Goal: Information Seeking & Learning: Check status

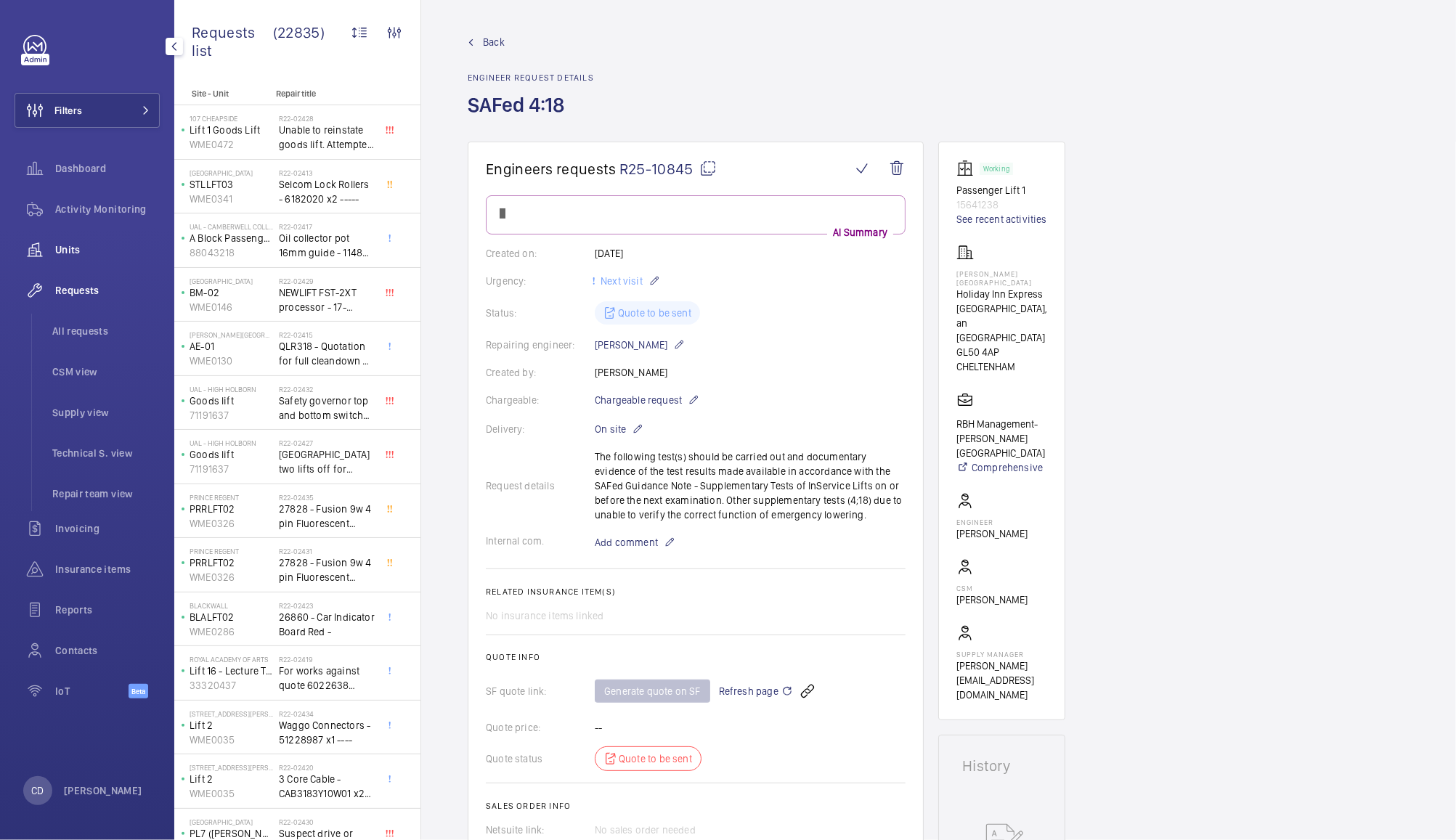
click at [77, 246] on span "Units" at bounding box center [107, 249] width 104 height 14
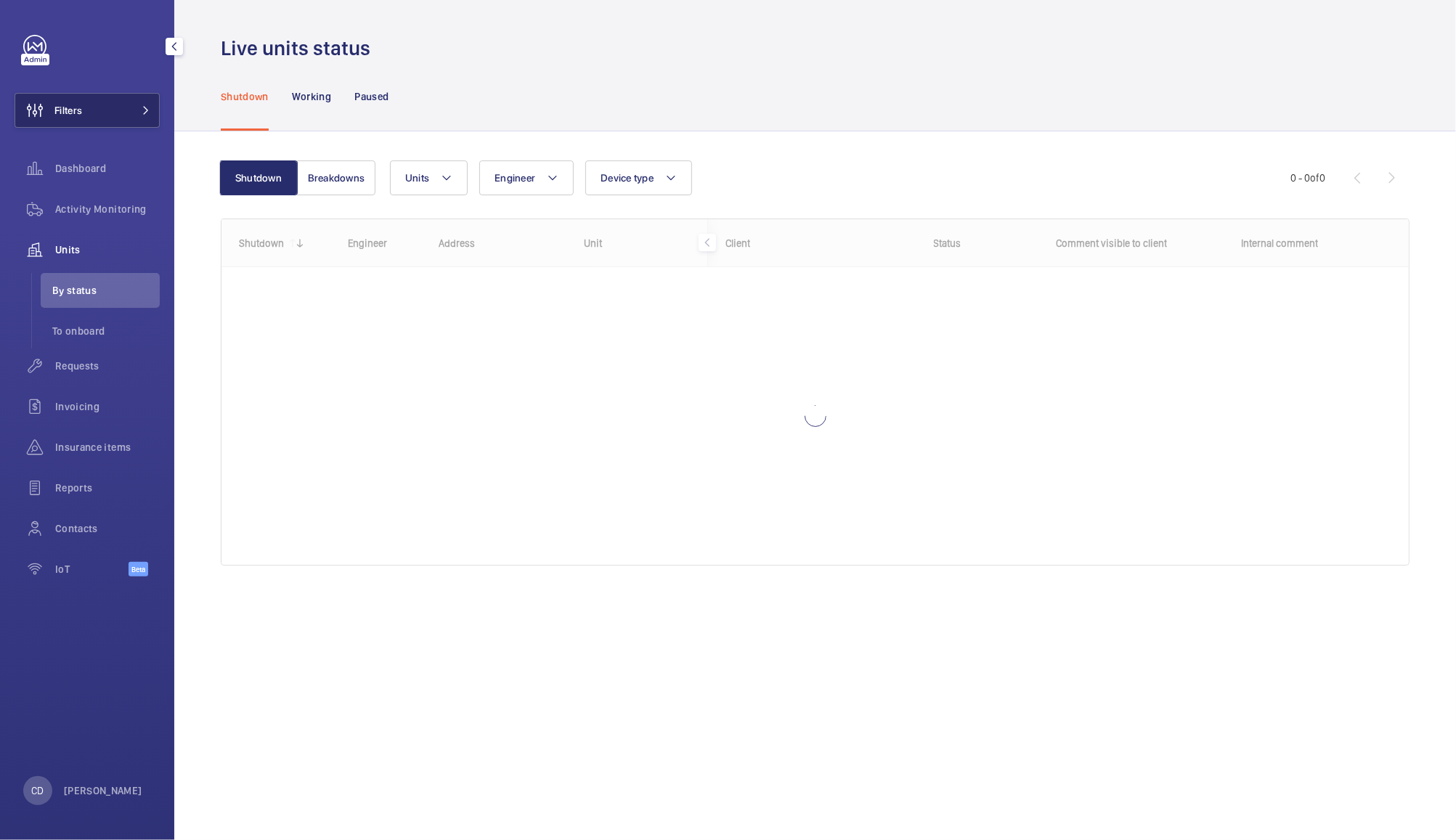
click at [113, 107] on button "Filters" at bounding box center [87, 111] width 145 height 35
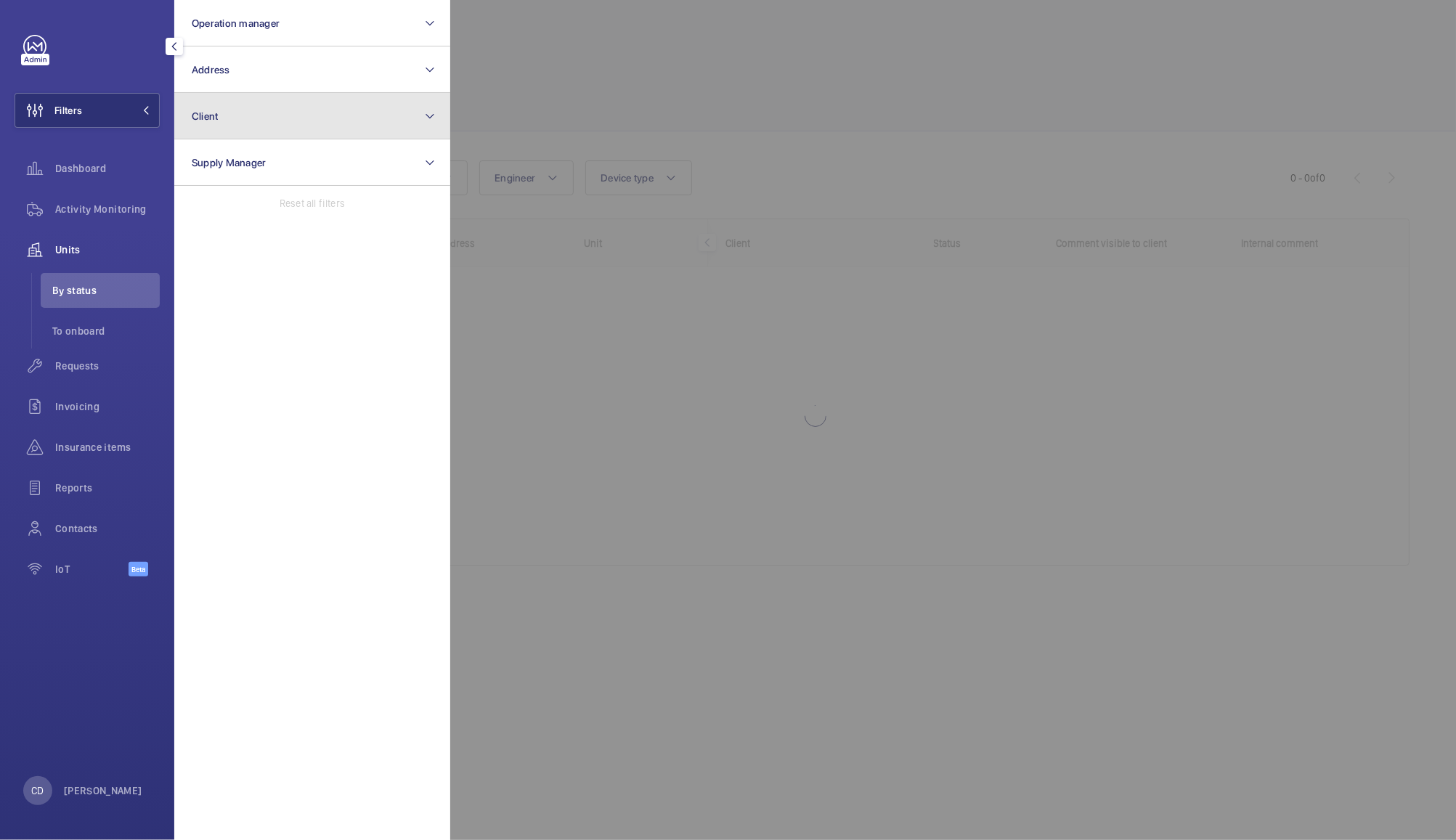
click at [243, 112] on button "Client" at bounding box center [312, 117] width 276 height 47
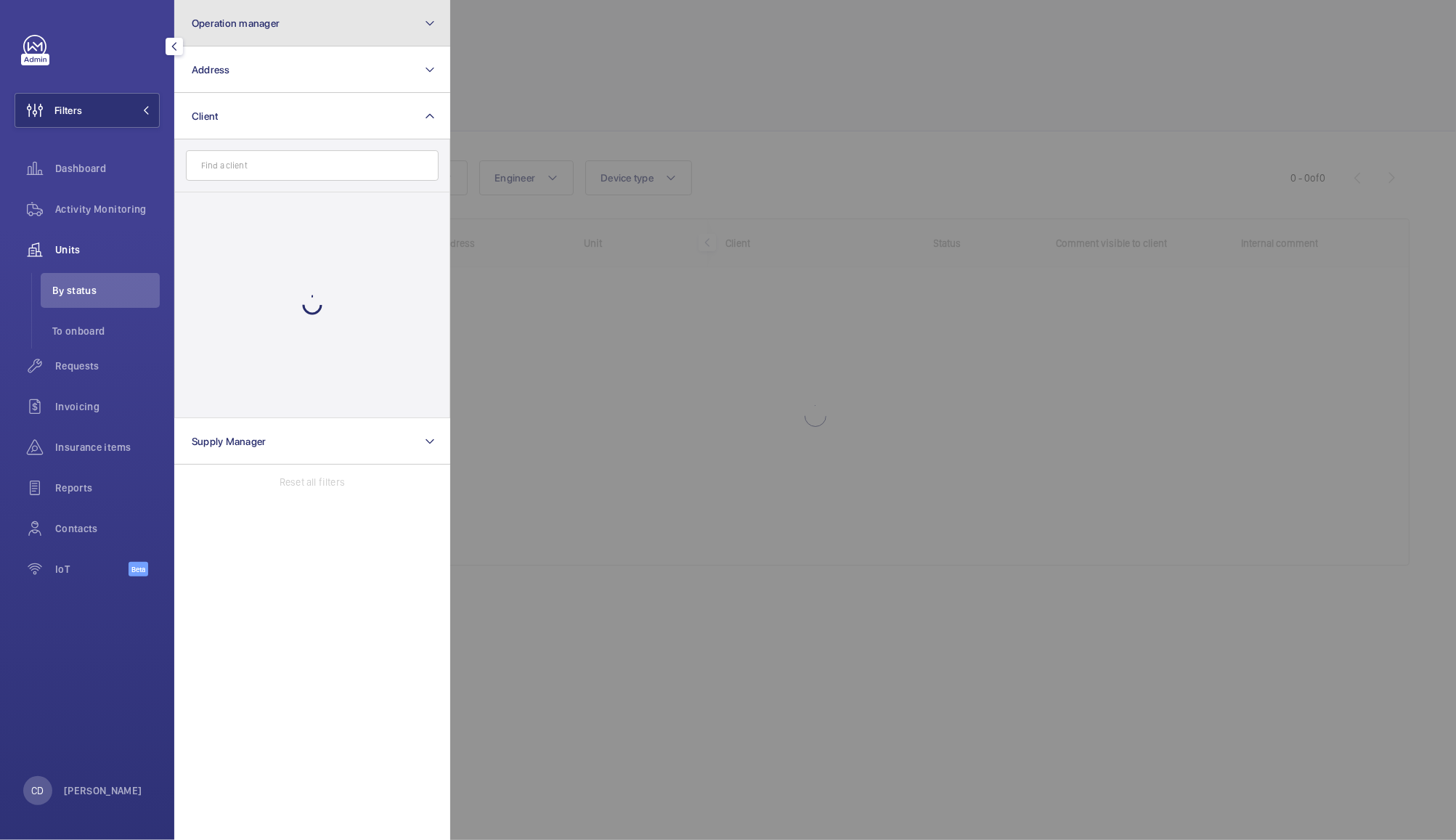
click at [319, 37] on button "Operation manager" at bounding box center [312, 23] width 276 height 47
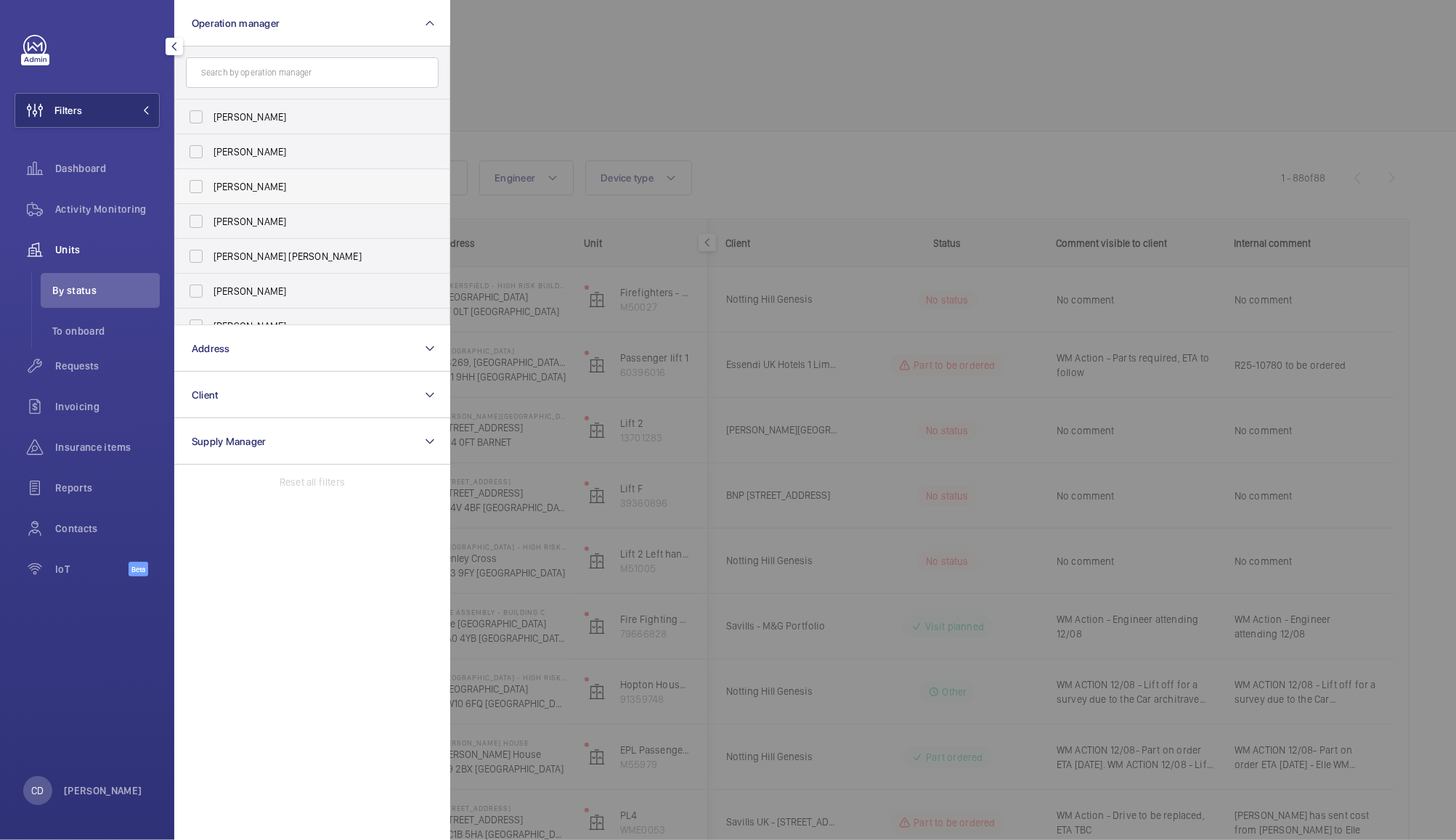
click at [217, 185] on span "[PERSON_NAME]" at bounding box center [313, 186] width 200 height 14
click at [211, 185] on input "[PERSON_NAME]" at bounding box center [196, 186] width 29 height 29
checkbox input "true"
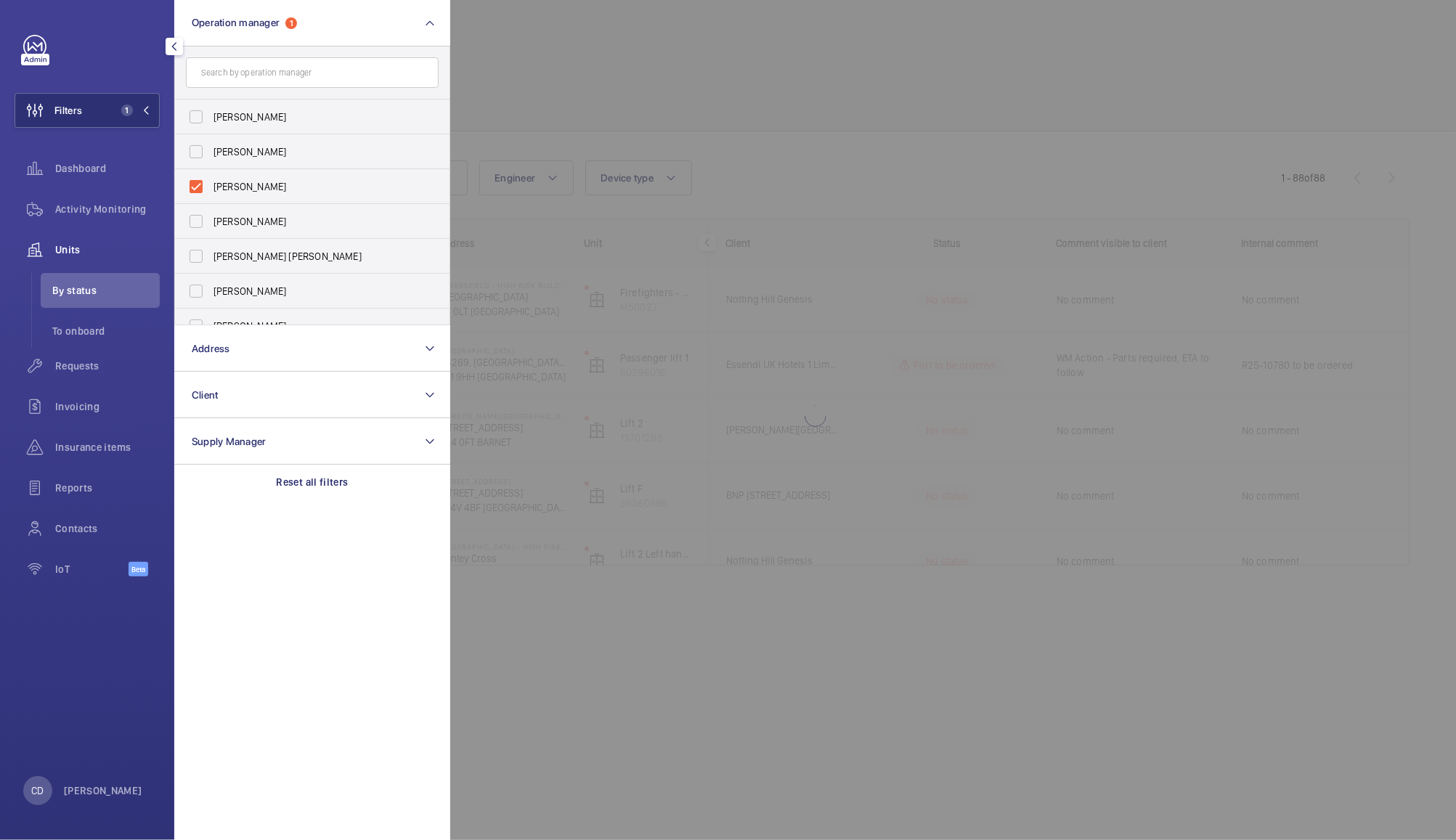
click at [663, 85] on div at bounding box center [1178, 420] width 1456 height 840
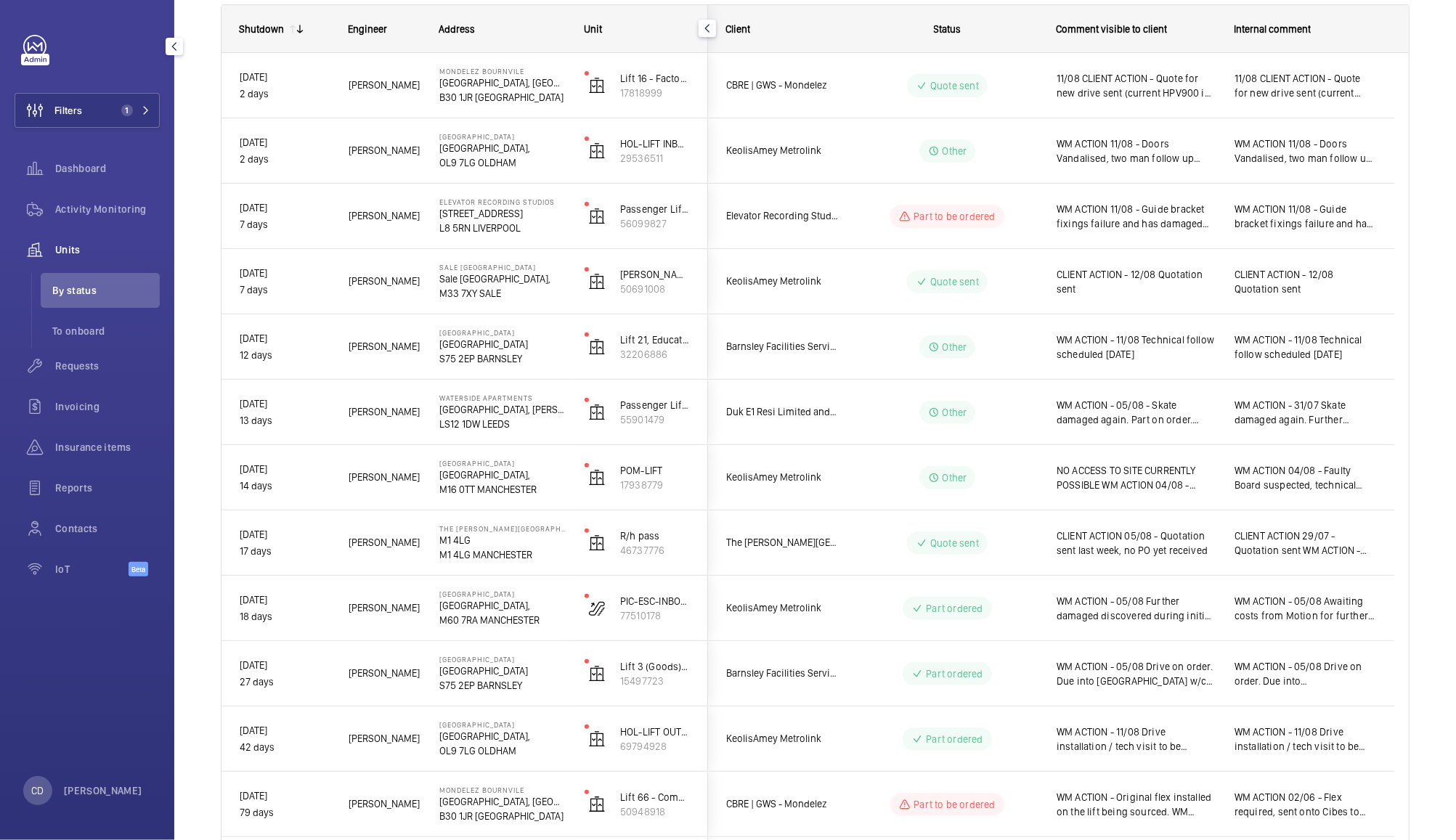
scroll to position [215, 0]
click at [1203, 477] on span "NO ACCESS TO SITE CURRENTLY POSSIBLE WM ACTION 04/08 - Faulty Board suspected, …" at bounding box center [1136, 477] width 159 height 29
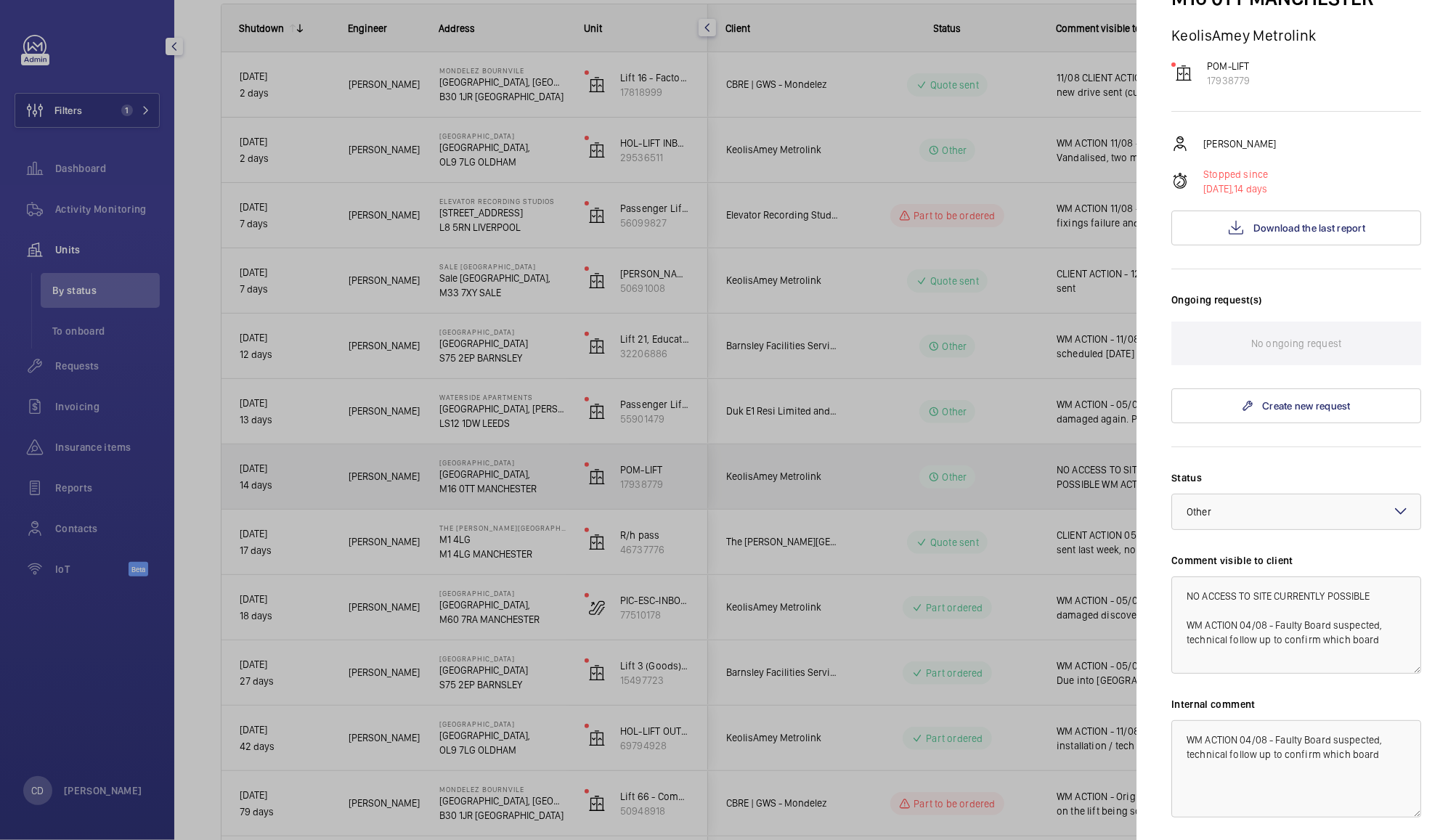
scroll to position [127, 0]
click at [973, 491] on div at bounding box center [728, 420] width 1456 height 840
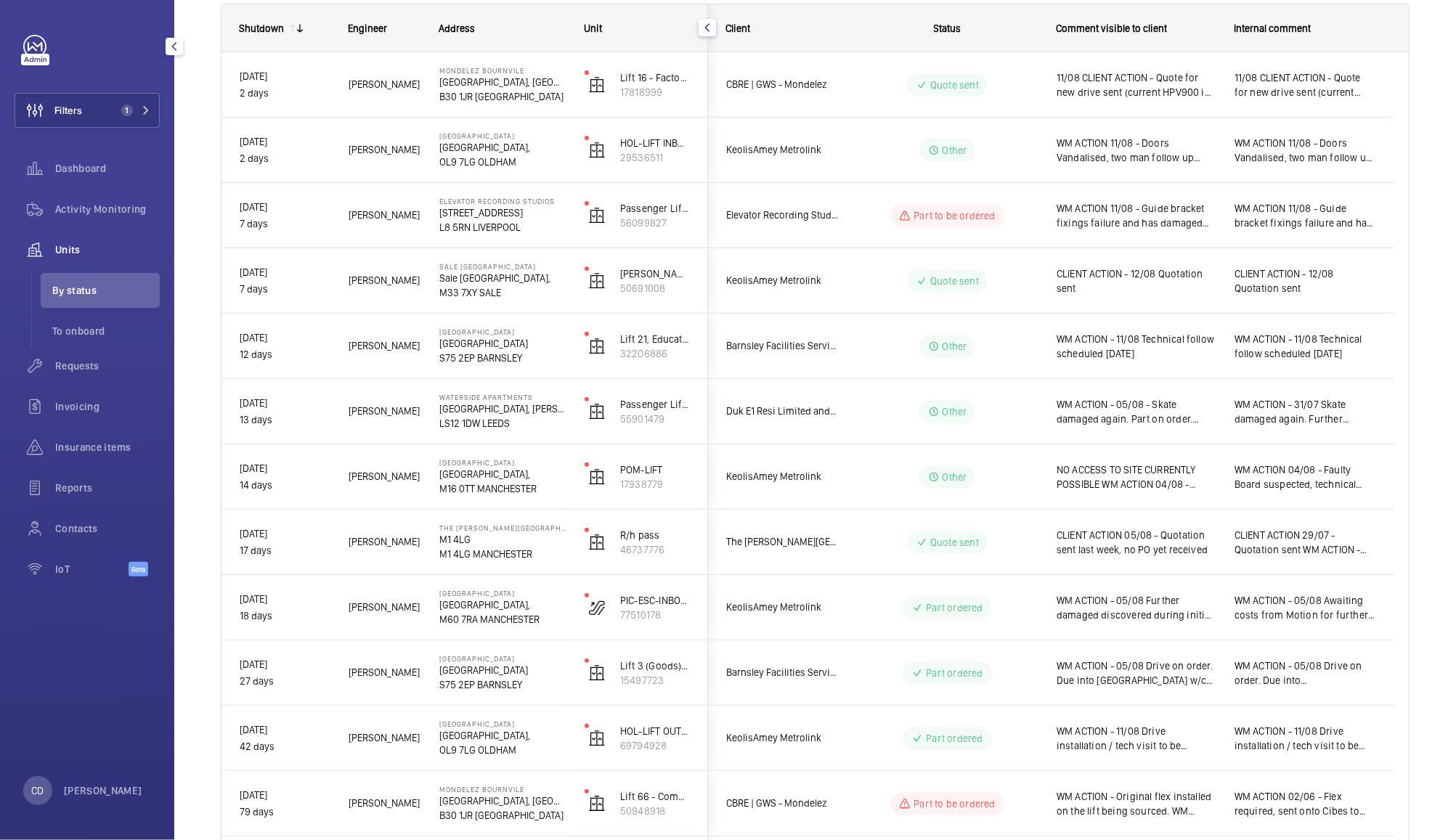
scroll to position [0, 0]
click at [1197, 685] on span "WM ACTION - 05/08 Drive on order. Due into [GEOGRAPHIC_DATA] w/c [DATE]" at bounding box center [1136, 672] width 159 height 29
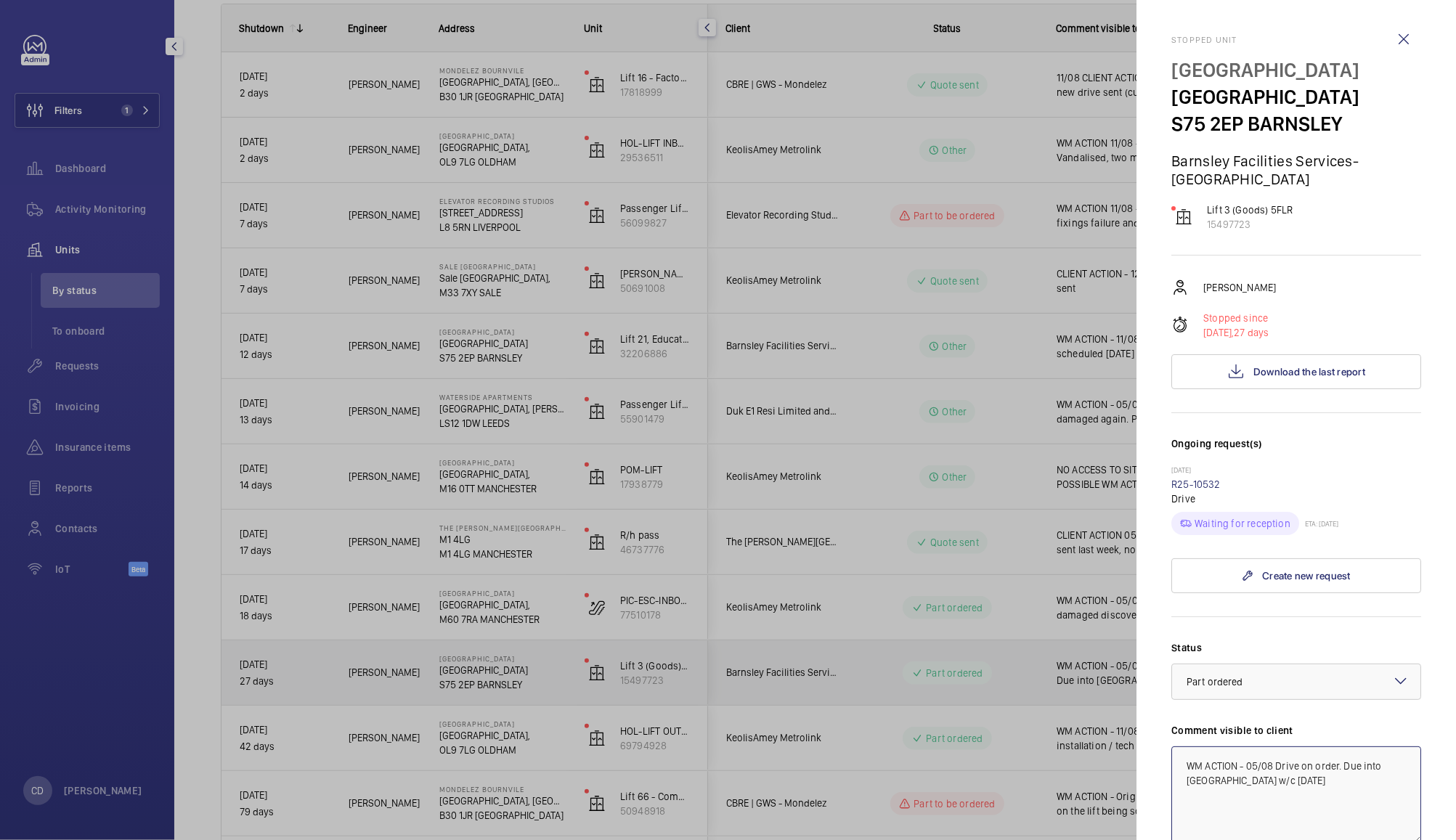
click at [1260, 772] on textarea "WM ACTION - 05/08 Drive on order. Due into [GEOGRAPHIC_DATA] w/c [DATE]" at bounding box center [1296, 795] width 250 height 98
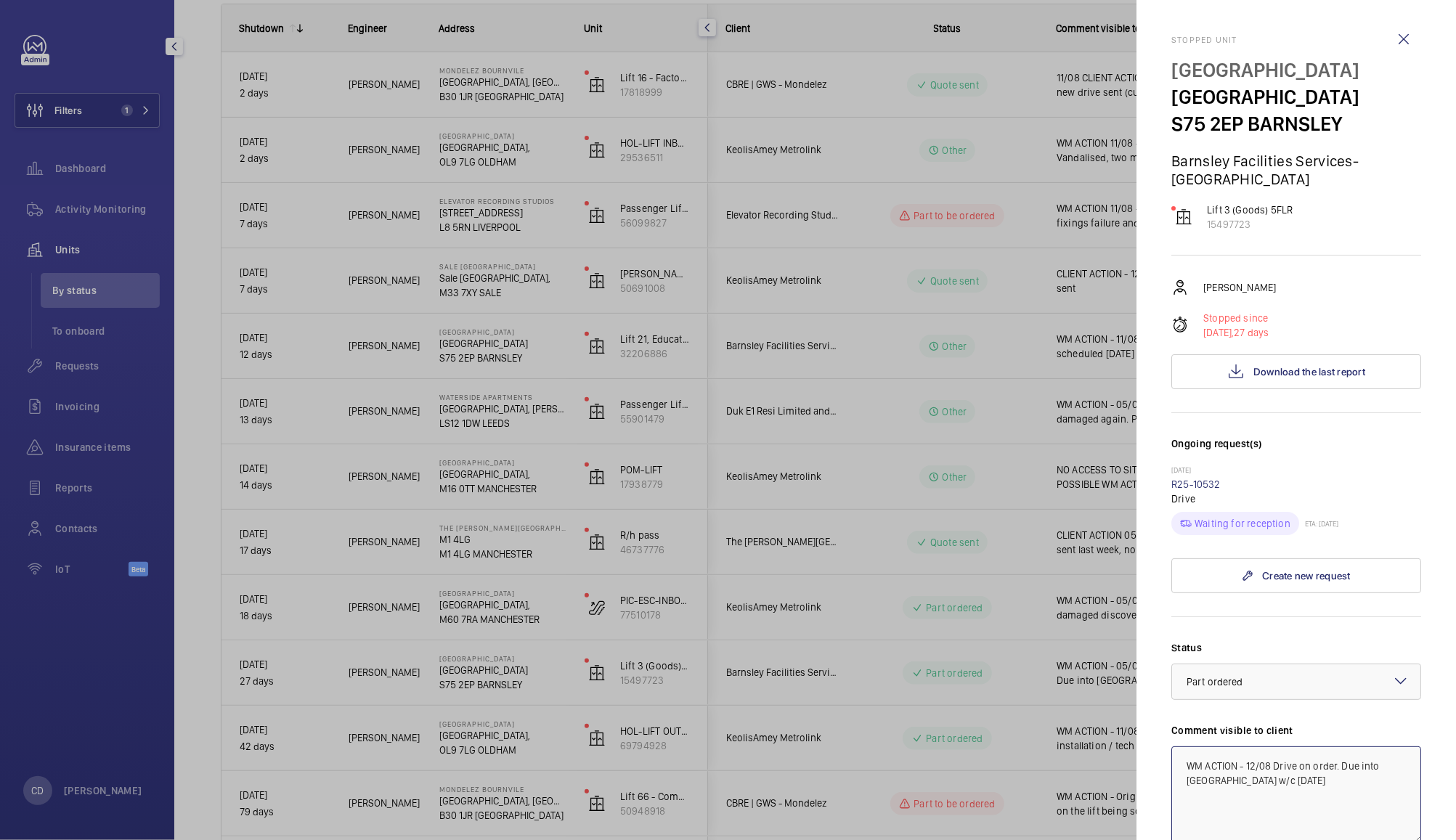
click at [1272, 782] on textarea "WM ACTION - 12/08 Drive on order. Due into [GEOGRAPHIC_DATA] w/c [DATE]" at bounding box center [1296, 795] width 250 height 98
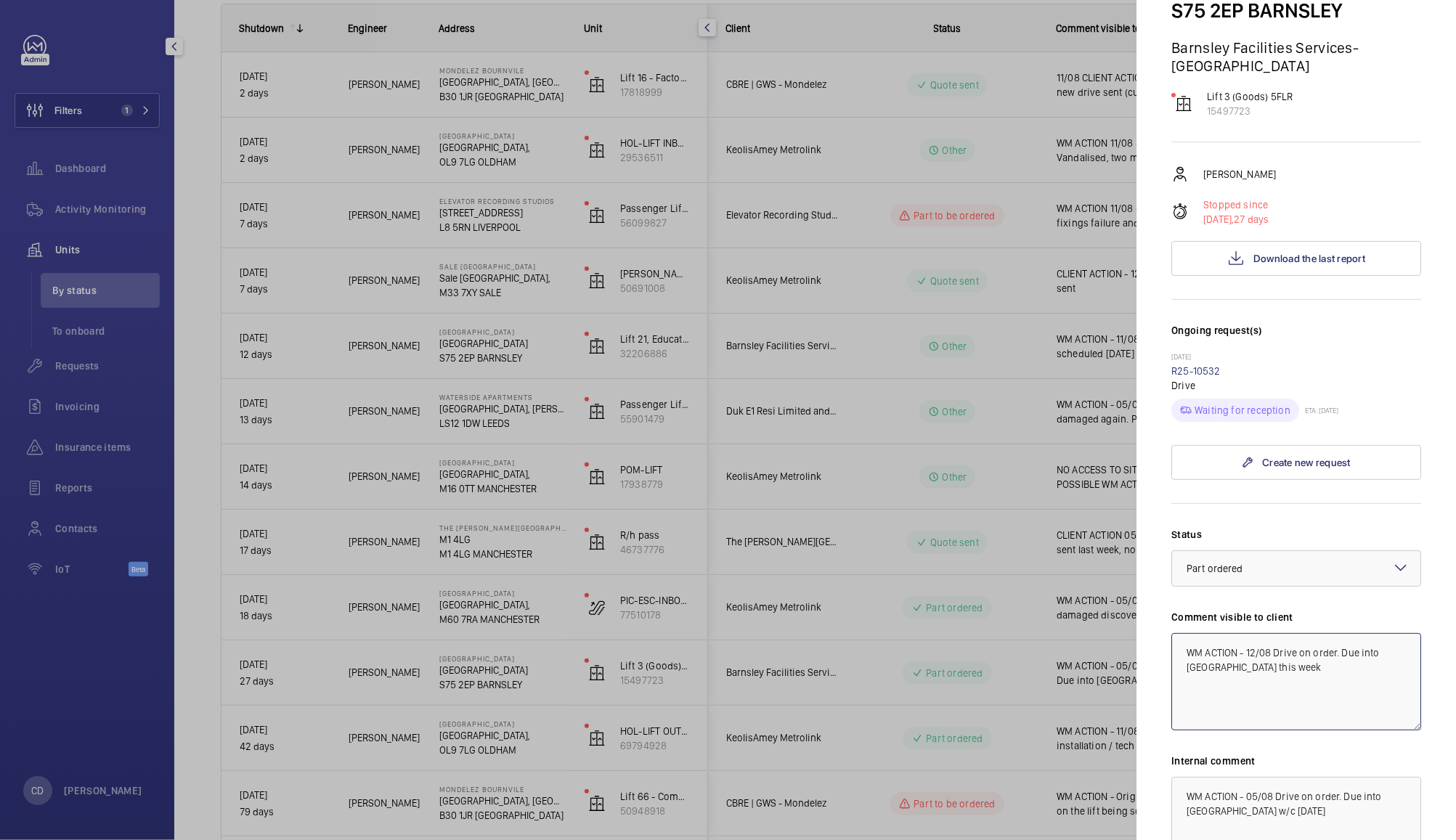
scroll to position [120, 0]
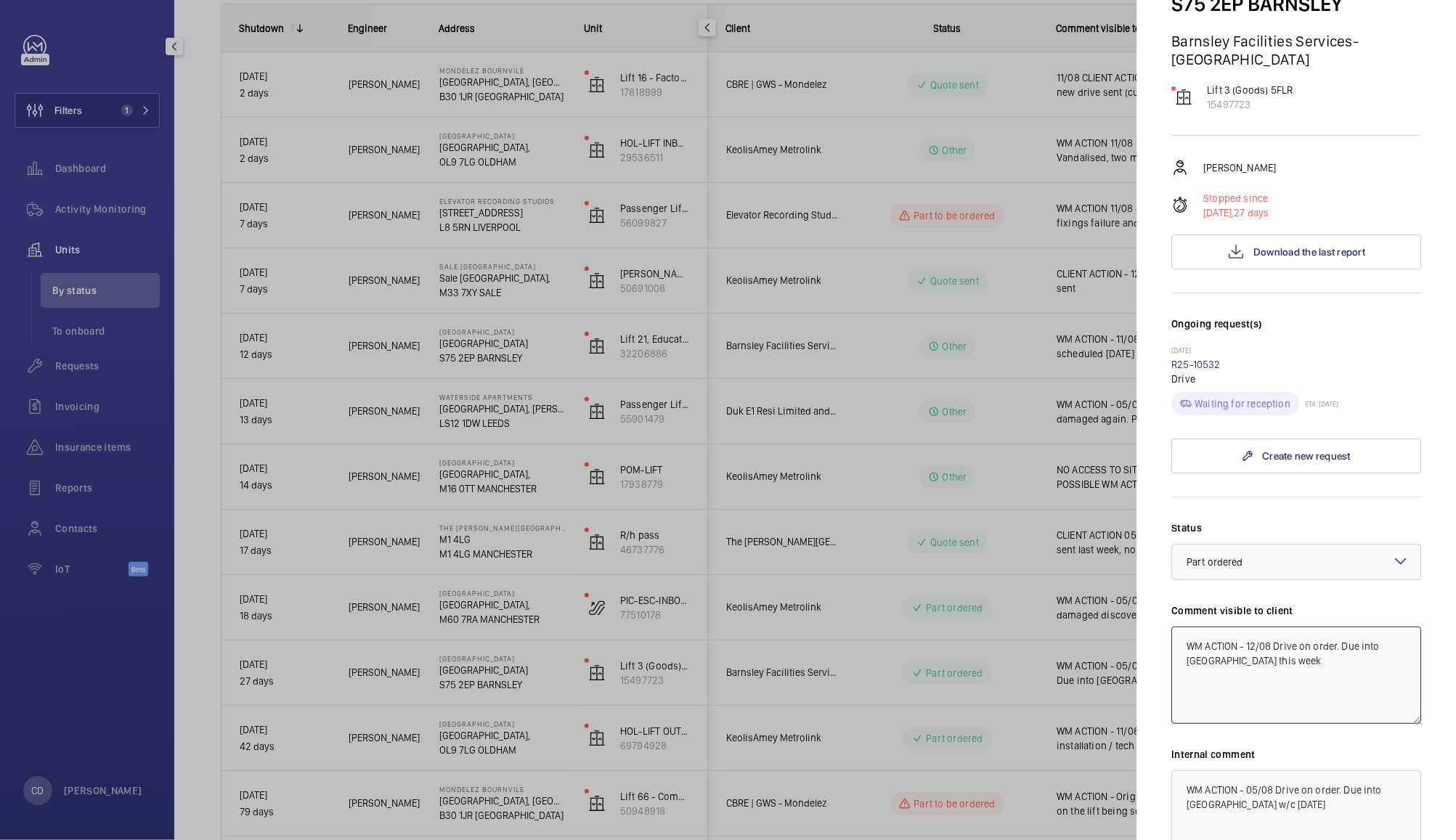
type textarea "WM ACTION - 12/08 Drive on order. Due into [GEOGRAPHIC_DATA] this week"
click at [1343, 804] on textarea "WM ACTION - 05/08 Drive on order. Due into [GEOGRAPHIC_DATA] w/c [DATE]" at bounding box center [1296, 818] width 250 height 98
paste textarea "12/08 Drive on order. Due into [GEOGRAPHIC_DATA] this week"
type textarea "WM ACTION - 12/08 Drive on order. Due into [GEOGRAPHIC_DATA] this week"
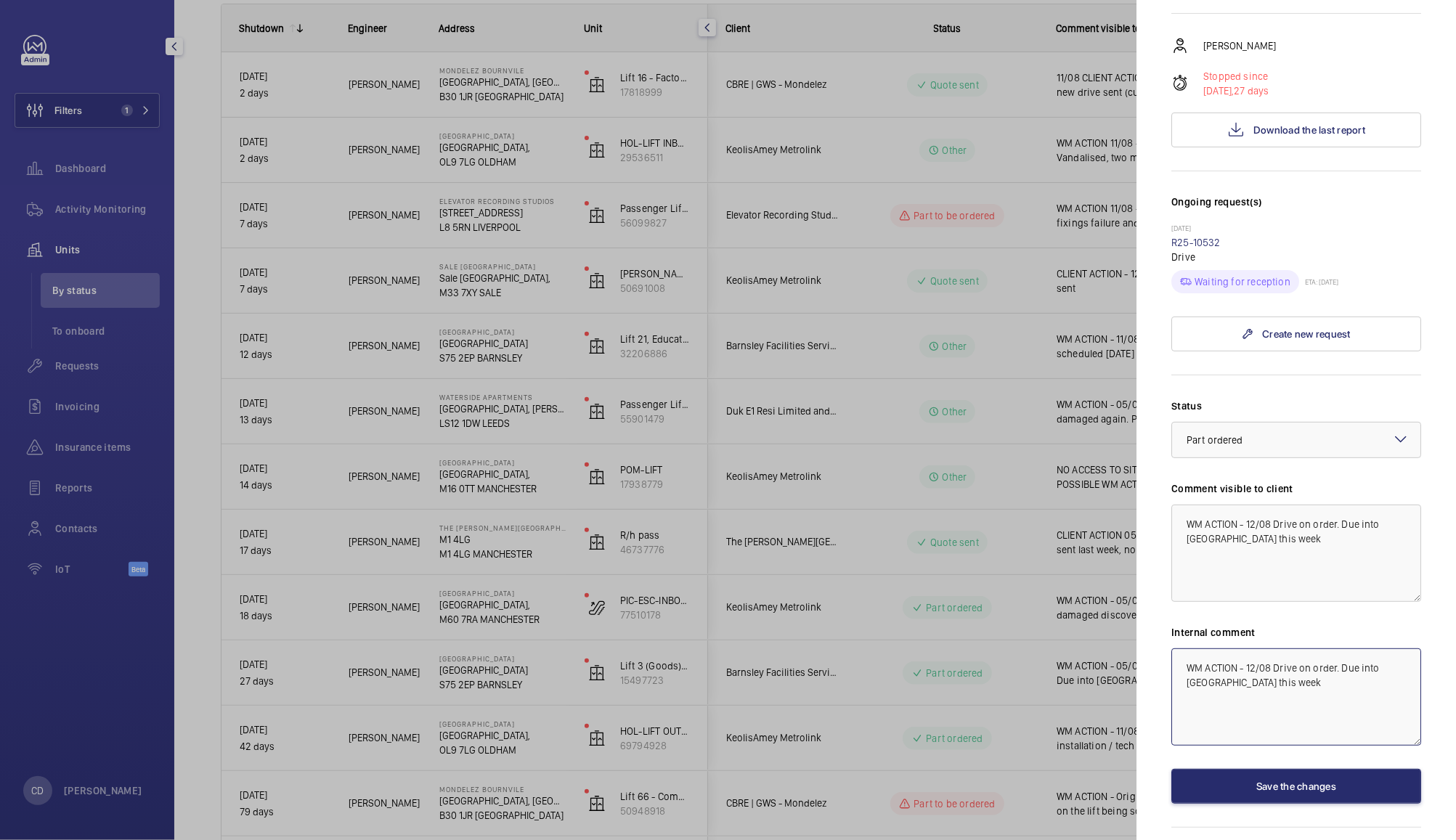
scroll to position [284, 0]
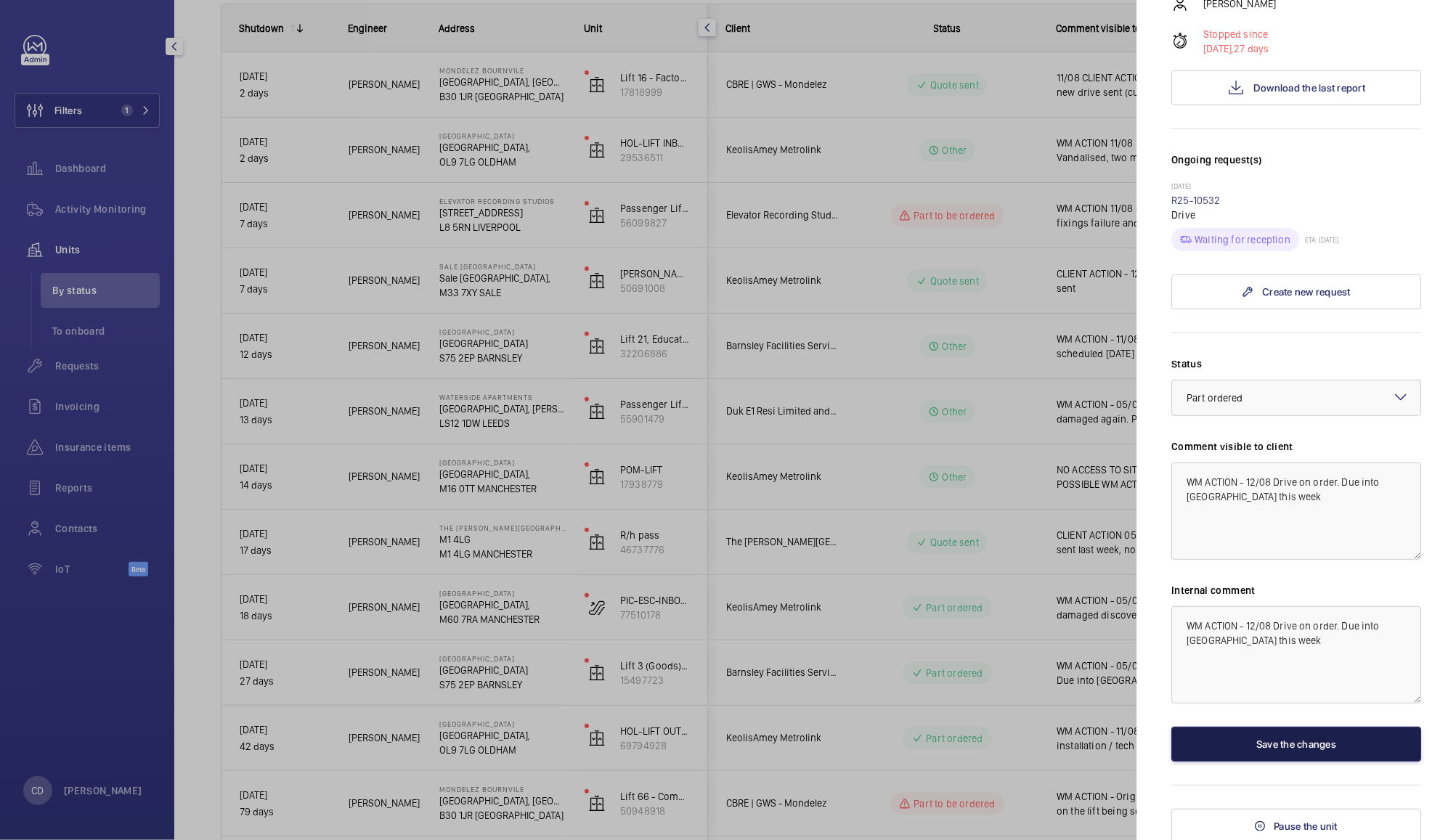
click at [1343, 743] on button "Save the changes" at bounding box center [1296, 744] width 250 height 35
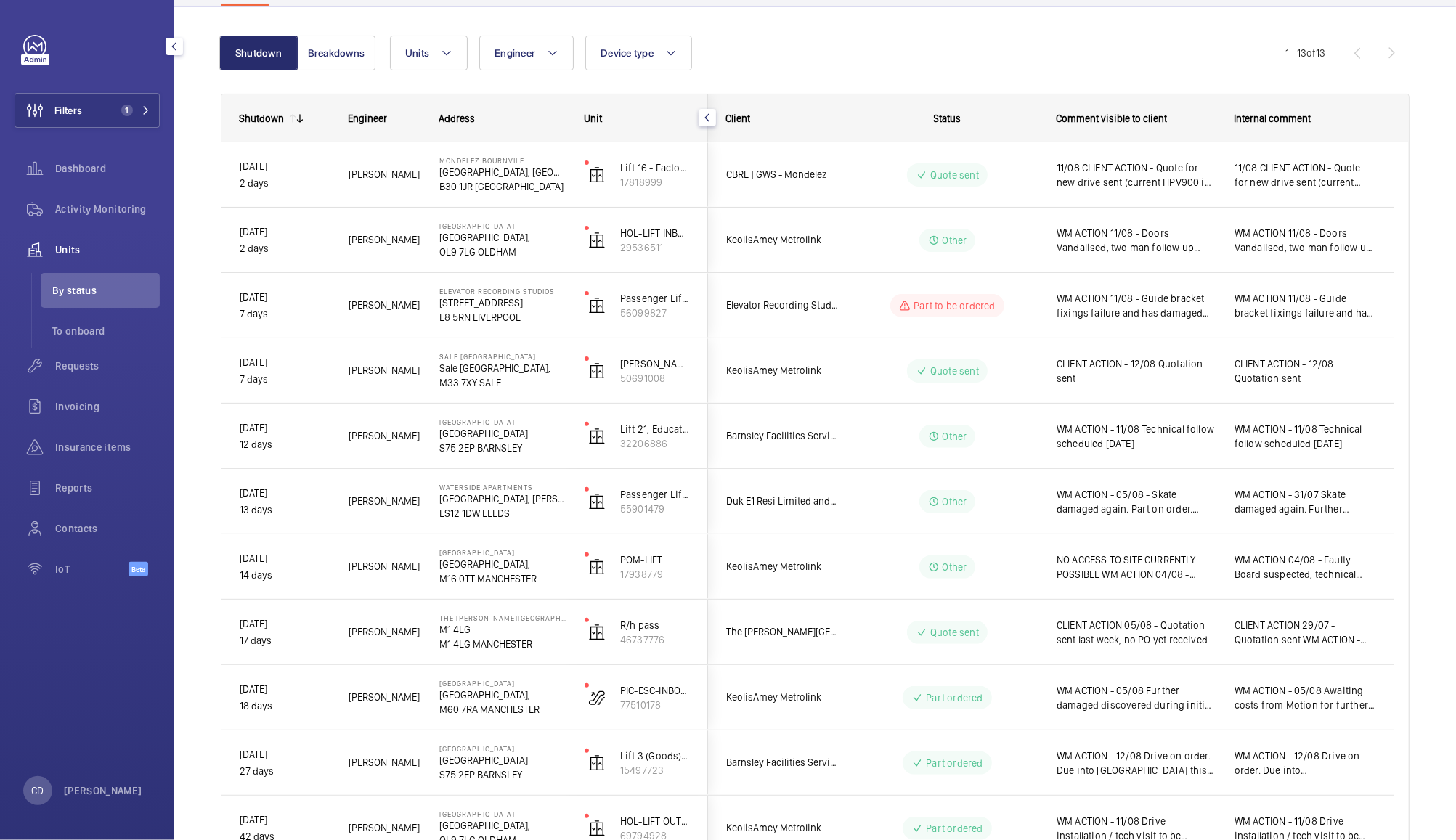
scroll to position [126, 0]
click at [1356, 502] on span "WM ACTION - 31/07 Skate damaged again. Further investigation needed as to repea…" at bounding box center [1305, 501] width 142 height 29
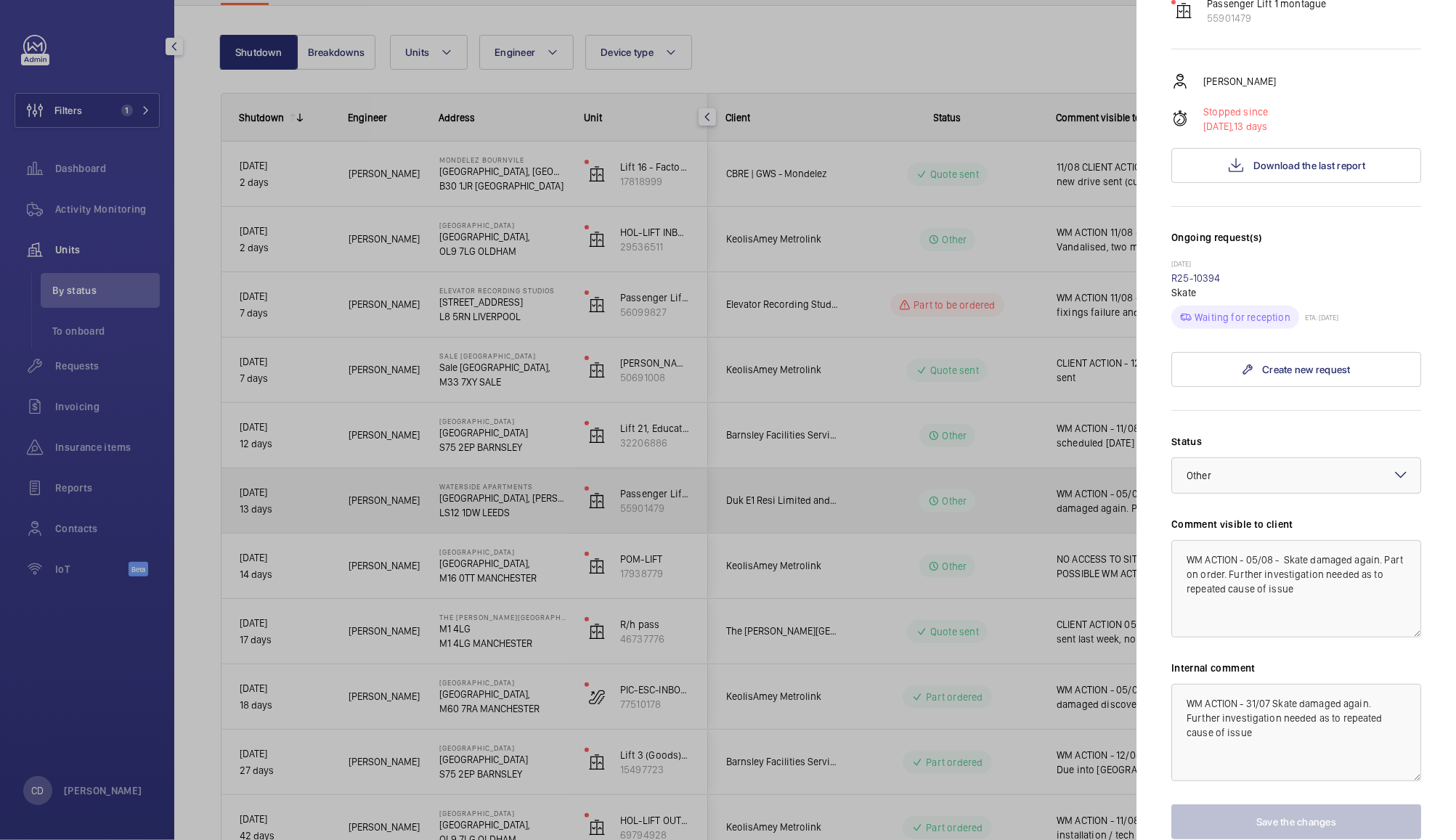
scroll to position [259, 0]
click at [993, 517] on div at bounding box center [728, 420] width 1456 height 840
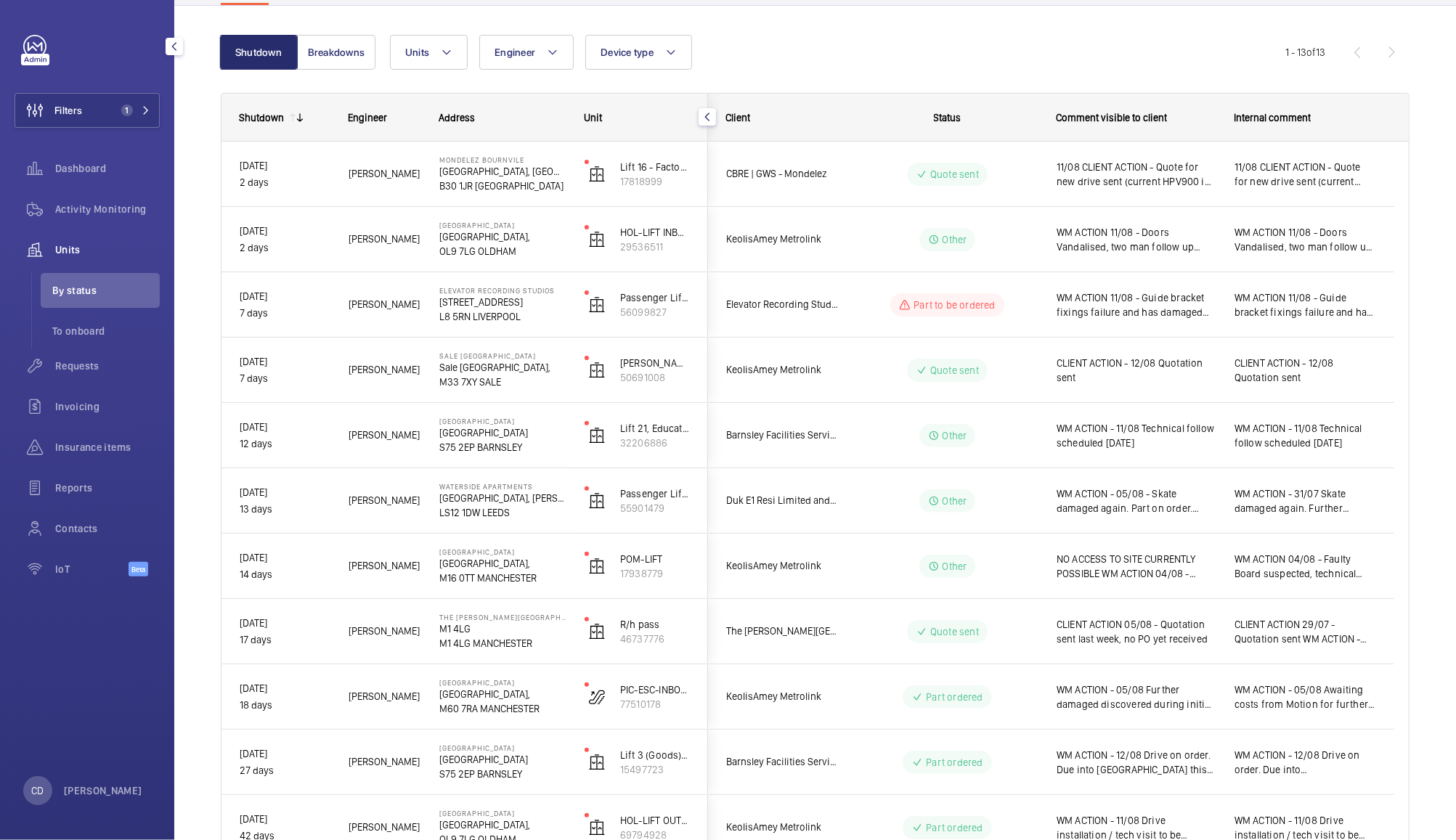
scroll to position [0, 0]
click at [1191, 448] on span "WM ACTION - 11/08 Technical follow scheduled [DATE]" at bounding box center [1136, 435] width 159 height 29
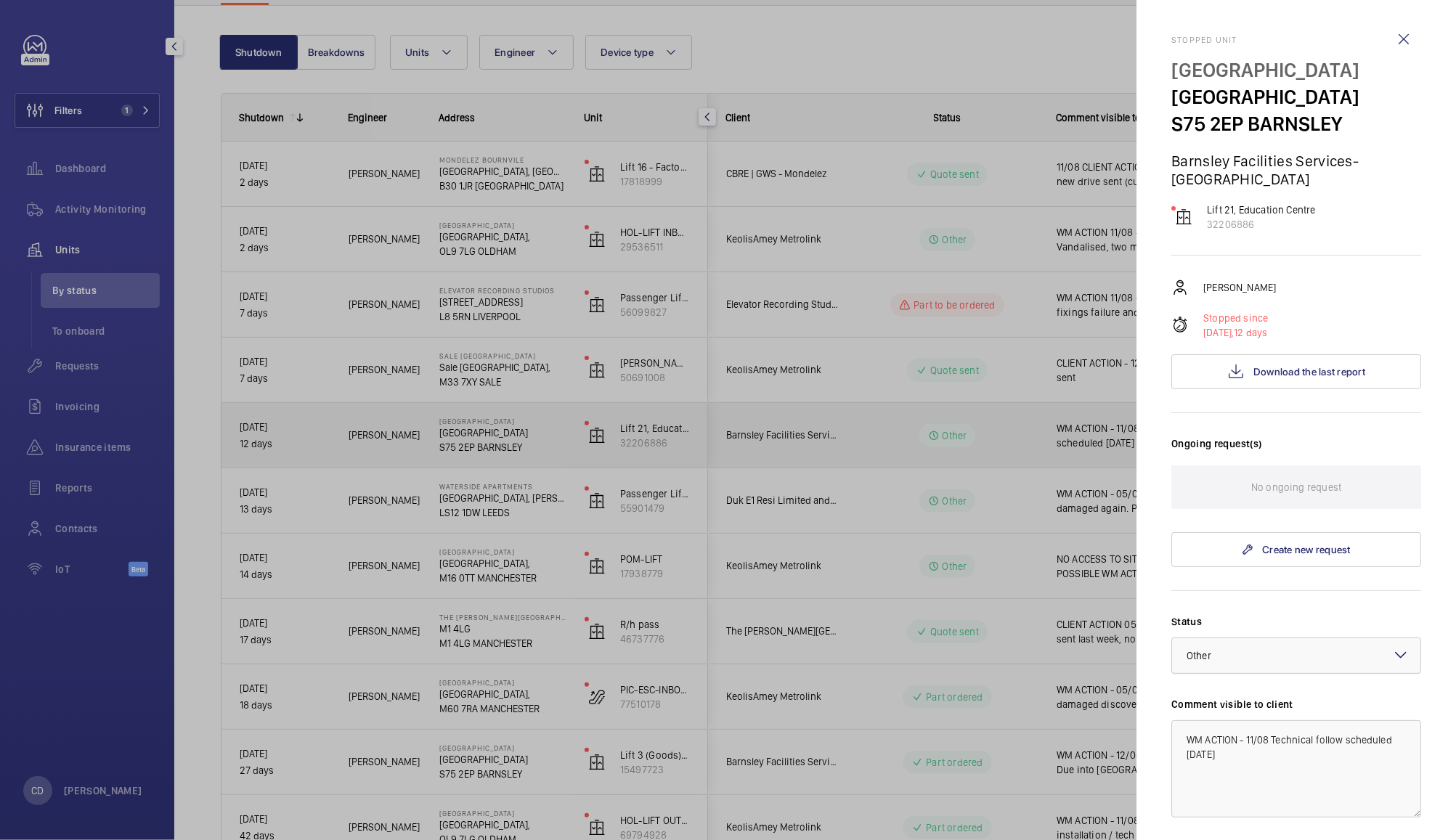
click at [1344, 662] on div at bounding box center [1296, 656] width 248 height 35
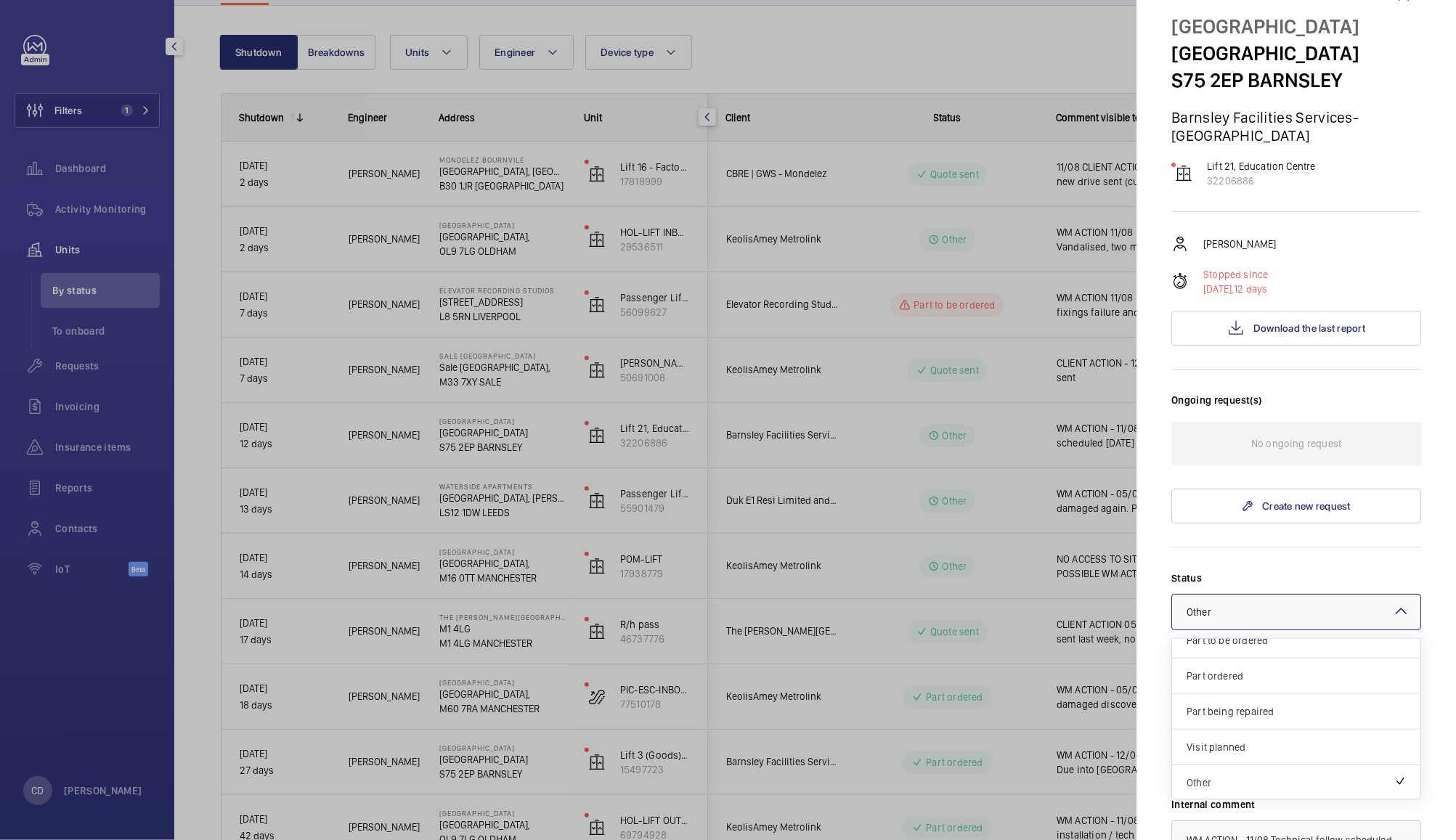
scroll to position [42, 0]
click at [1323, 747] on span "Visit planned" at bounding box center [1296, 748] width 219 height 14
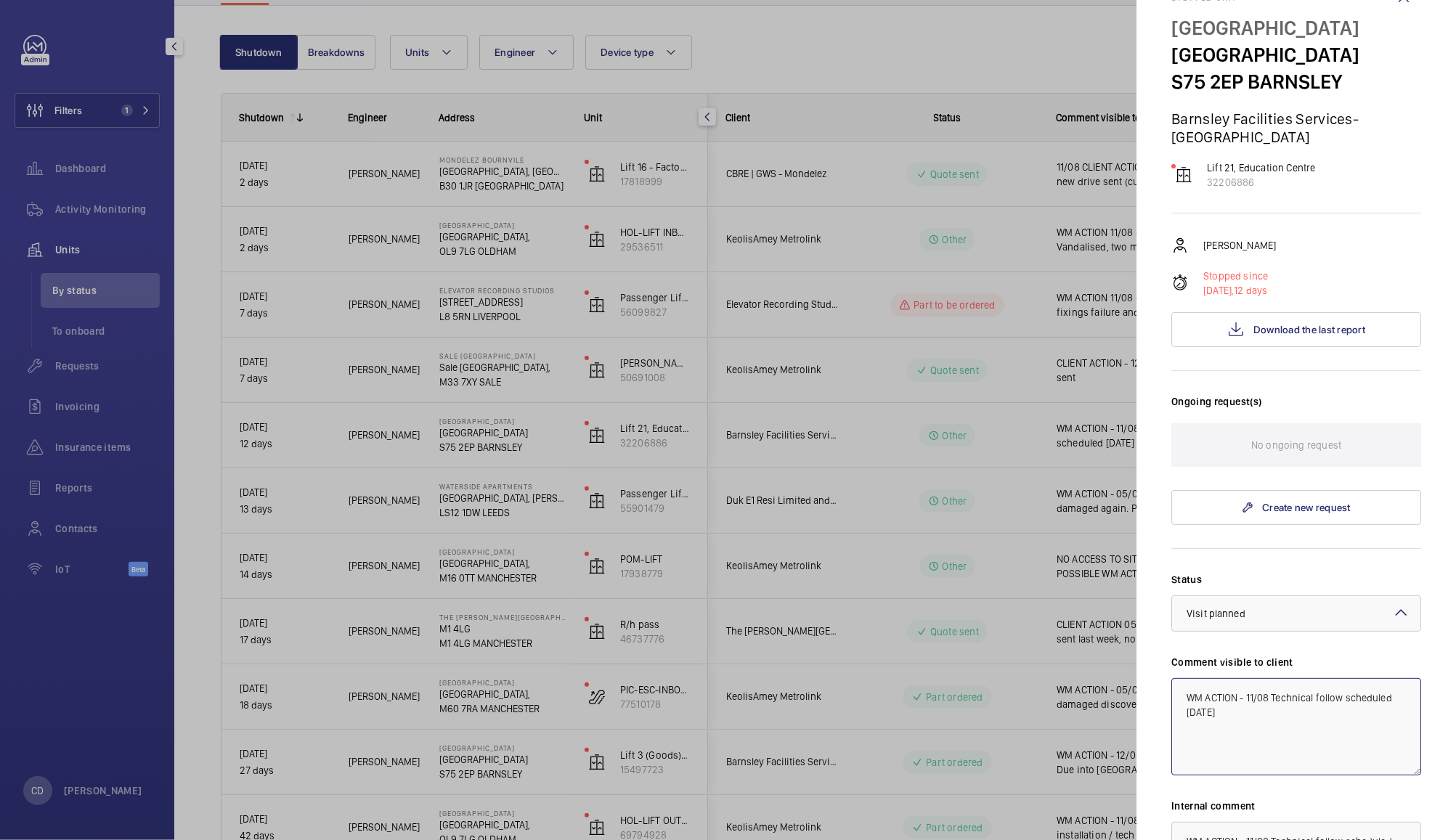
click at [1255, 694] on textarea "WM ACTION - 11/08 Technical follow scheduled [DATE]" at bounding box center [1296, 727] width 250 height 98
click at [1294, 700] on textarea "WM ACTION - 12/08 Technical follow scheduled [DATE]" at bounding box center [1296, 727] width 250 height 98
click at [1301, 697] on textarea "WM ACTION - 12/08 Technical follow scheduled [DATE]" at bounding box center [1296, 727] width 250 height 98
type textarea "WM ACTION - 12/08 2 man visit scheduled [DATE]"
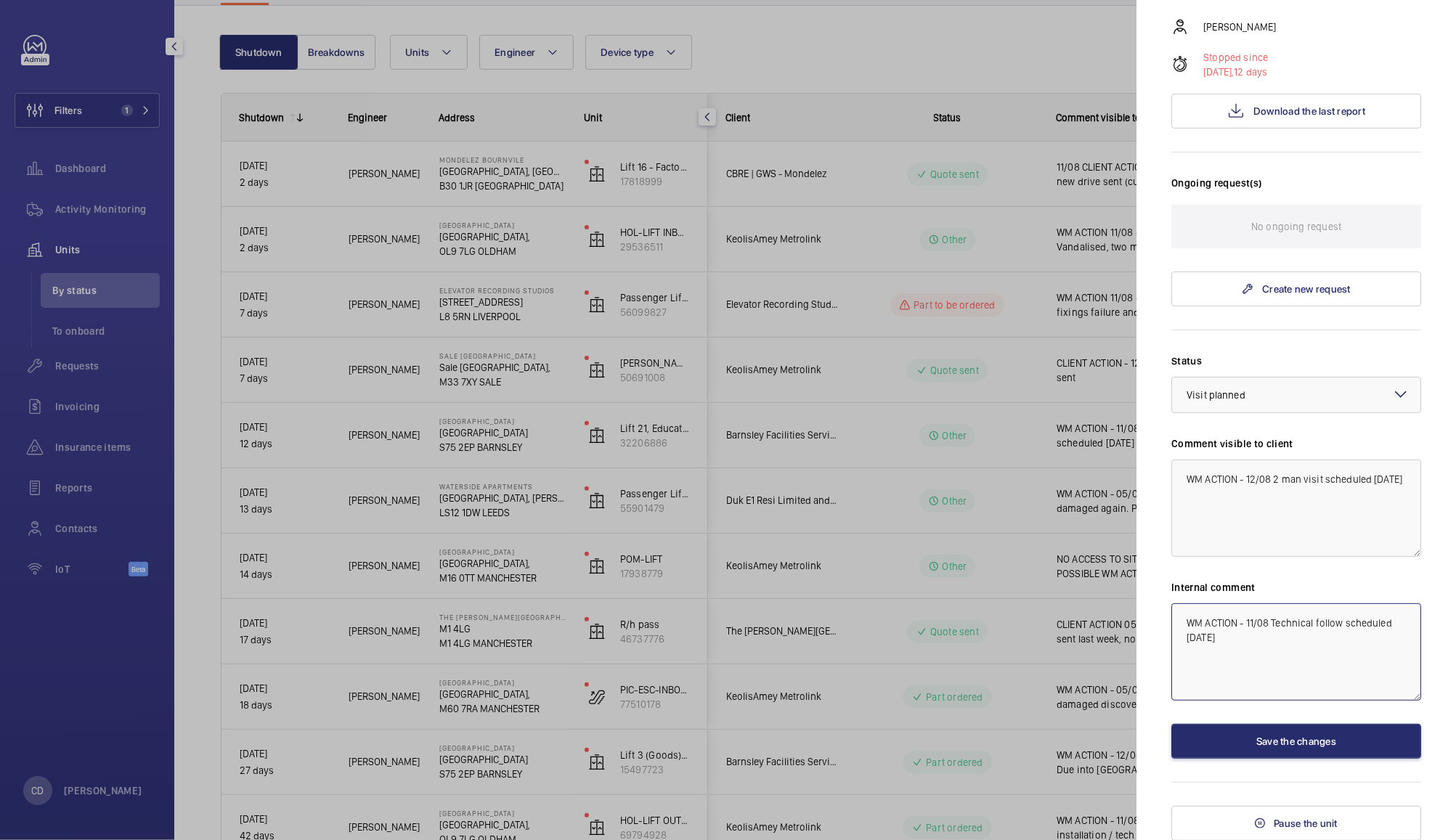
paste textarea "2/08 2 man visit scheduled [DATE]"
type textarea "WM ACTION - 12/08 2 man visit scheduled [DATE]"
click at [1361, 742] on button "Save the changes" at bounding box center [1296, 742] width 250 height 35
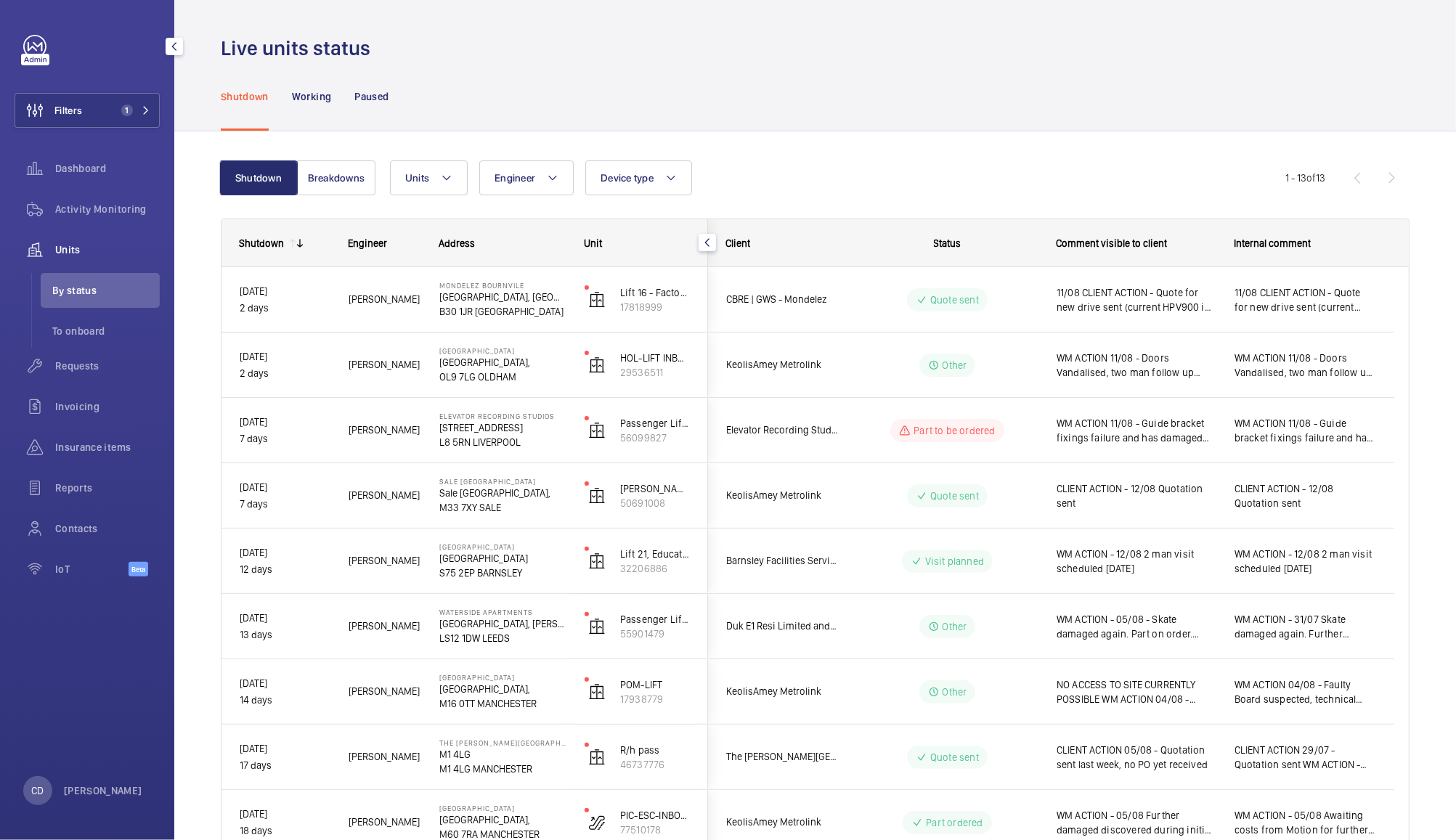
scroll to position [0, 0]
click at [111, 209] on span "Activity Monitoring" at bounding box center [107, 208] width 104 height 14
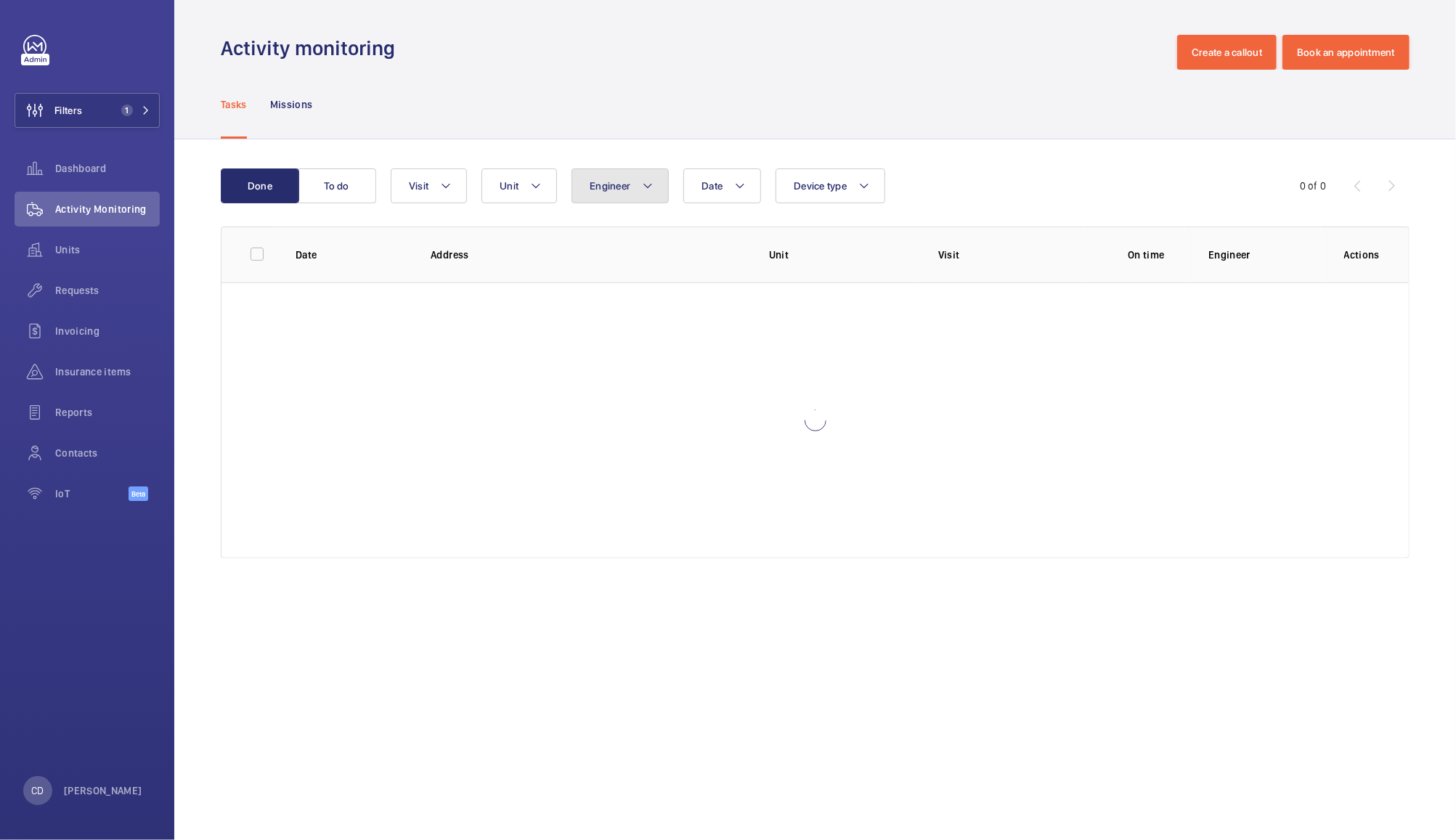
click at [624, 180] on span "Engineer" at bounding box center [609, 186] width 41 height 12
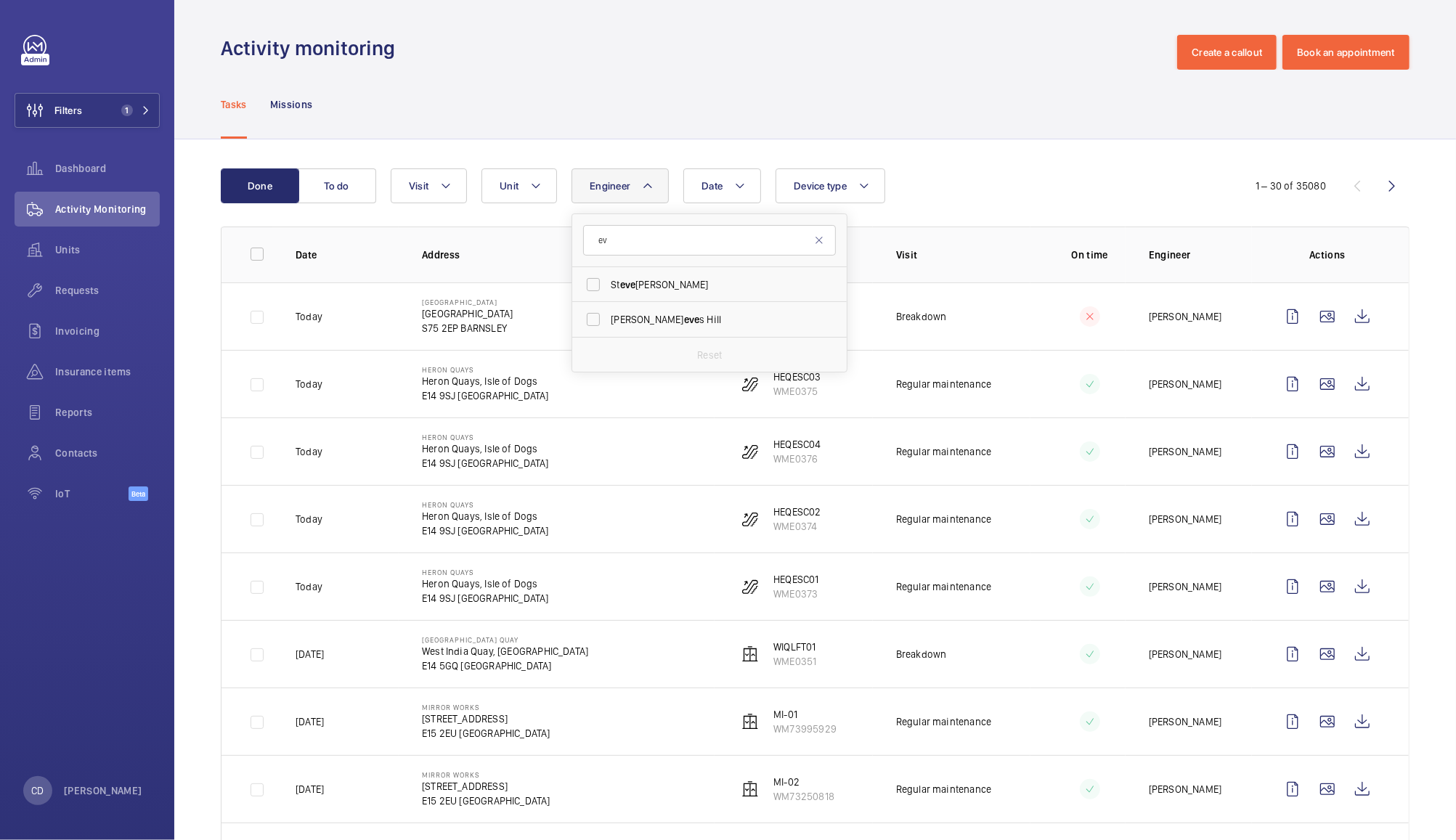
type input "e"
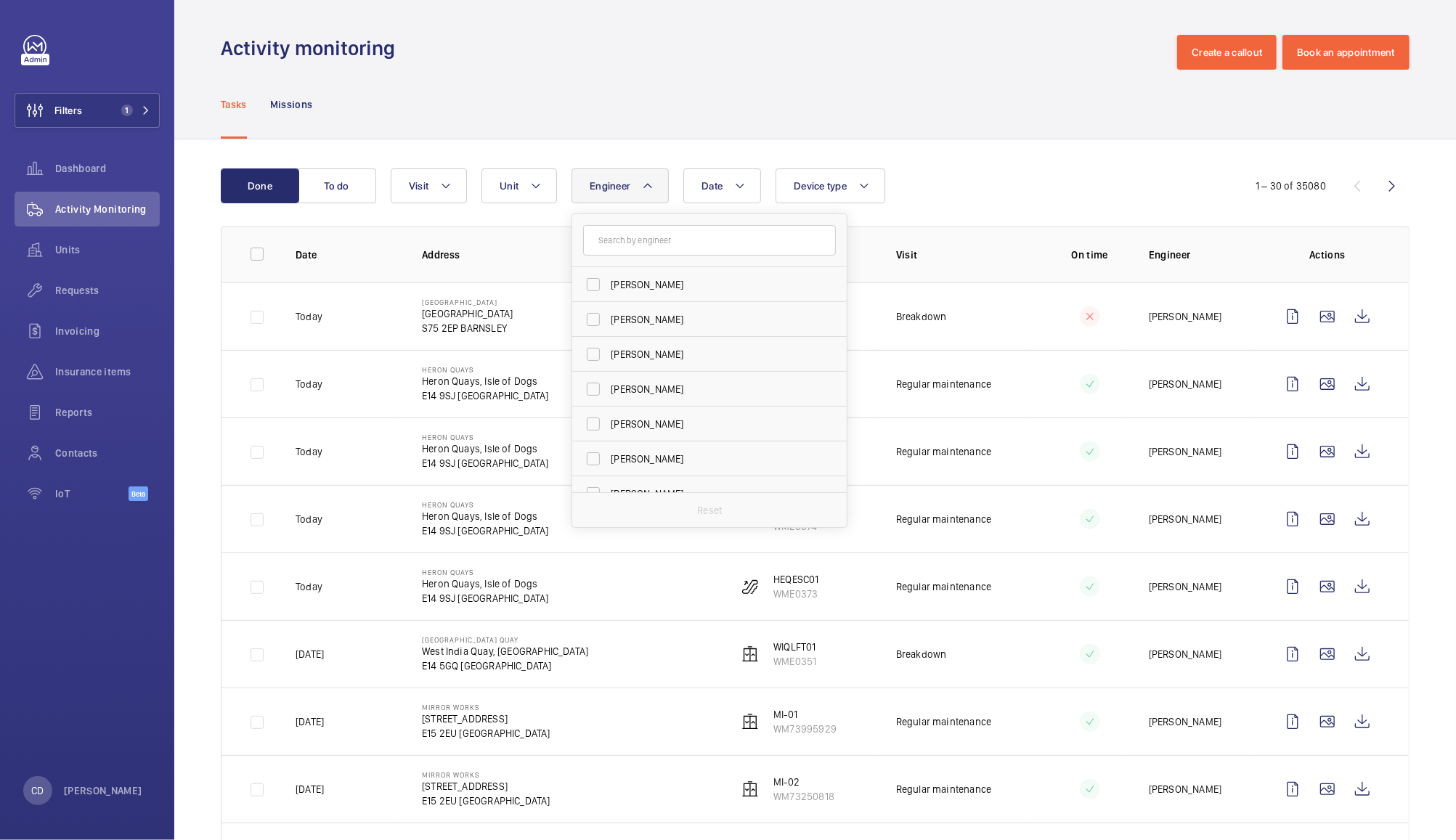
click at [978, 92] on div "Tasks Missions" at bounding box center [815, 104] width 1188 height 69
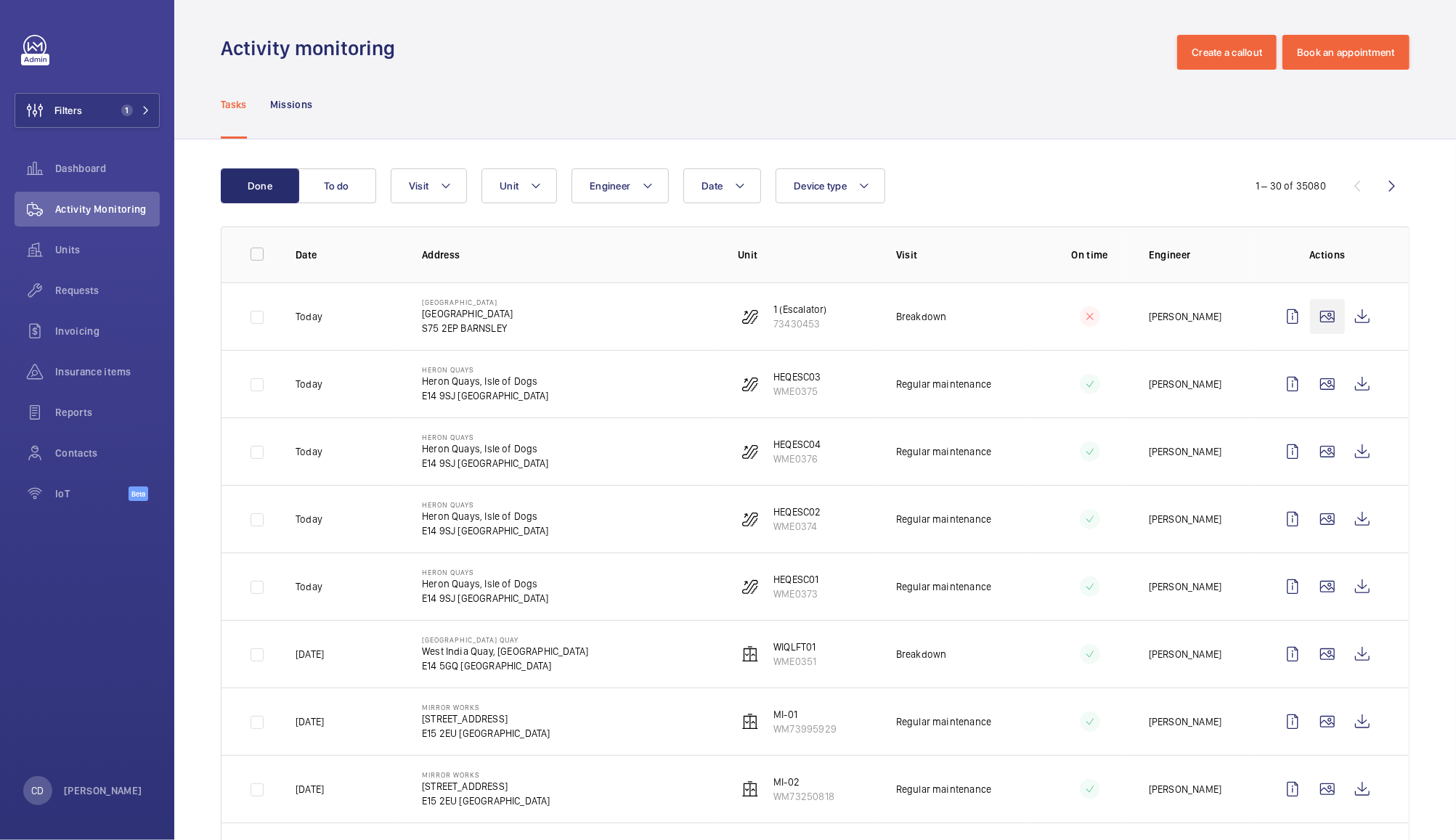
click at [1310, 327] on wm-front-icon-button at bounding box center [1328, 317] width 35 height 35
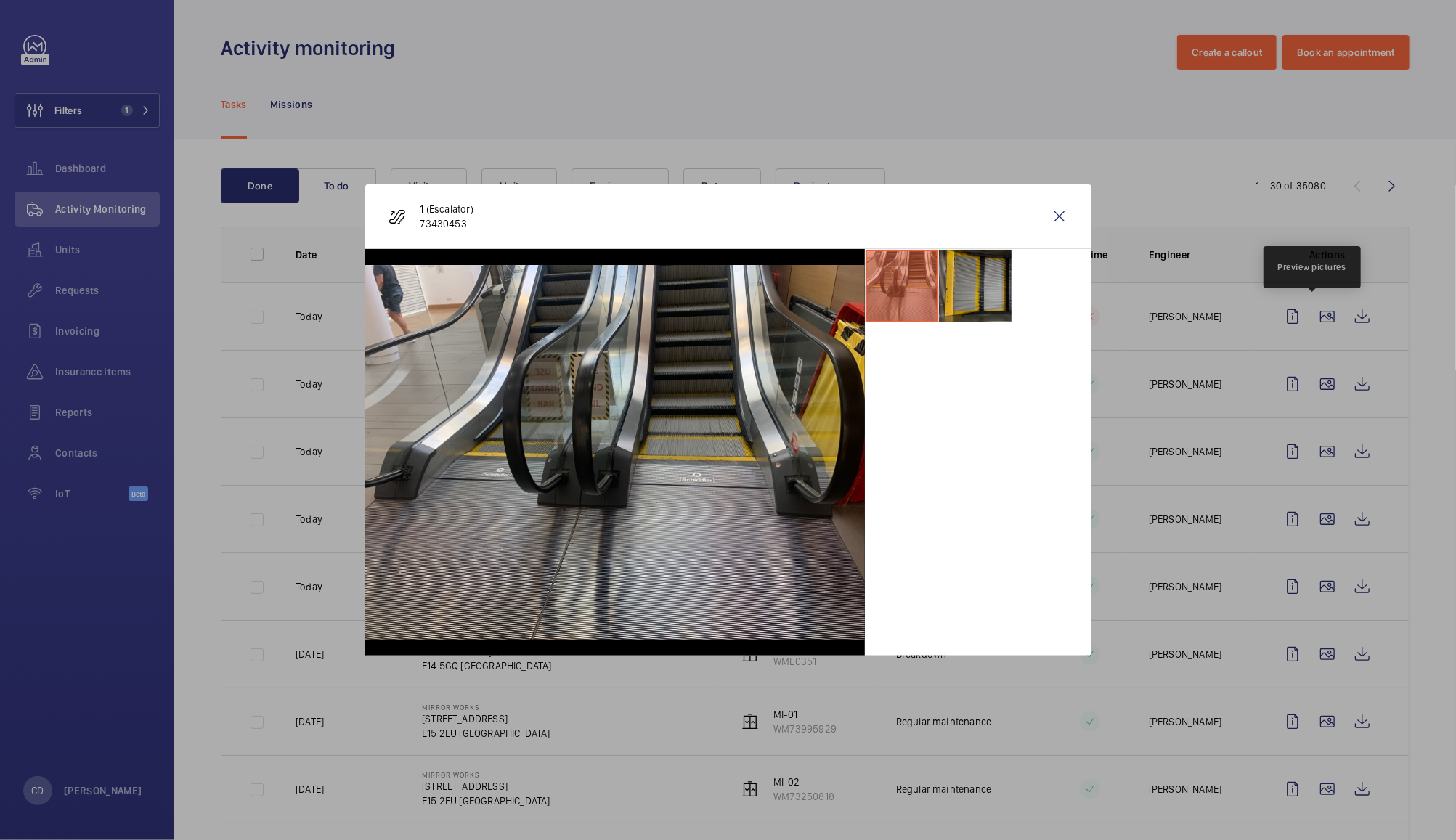
click at [961, 292] on li at bounding box center [975, 286] width 73 height 72
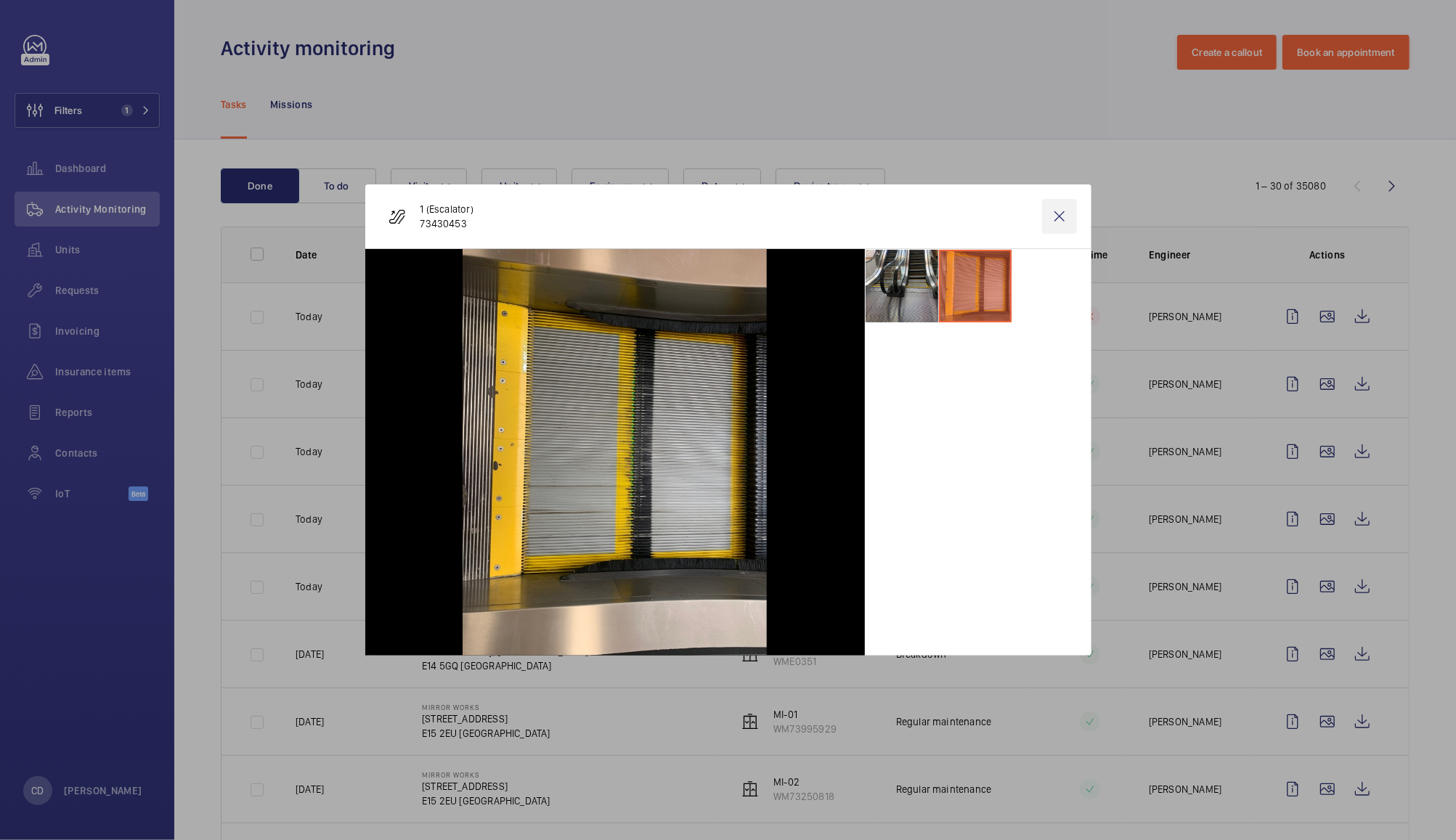
click at [1053, 218] on wm-front-icon-button at bounding box center [1059, 217] width 35 height 35
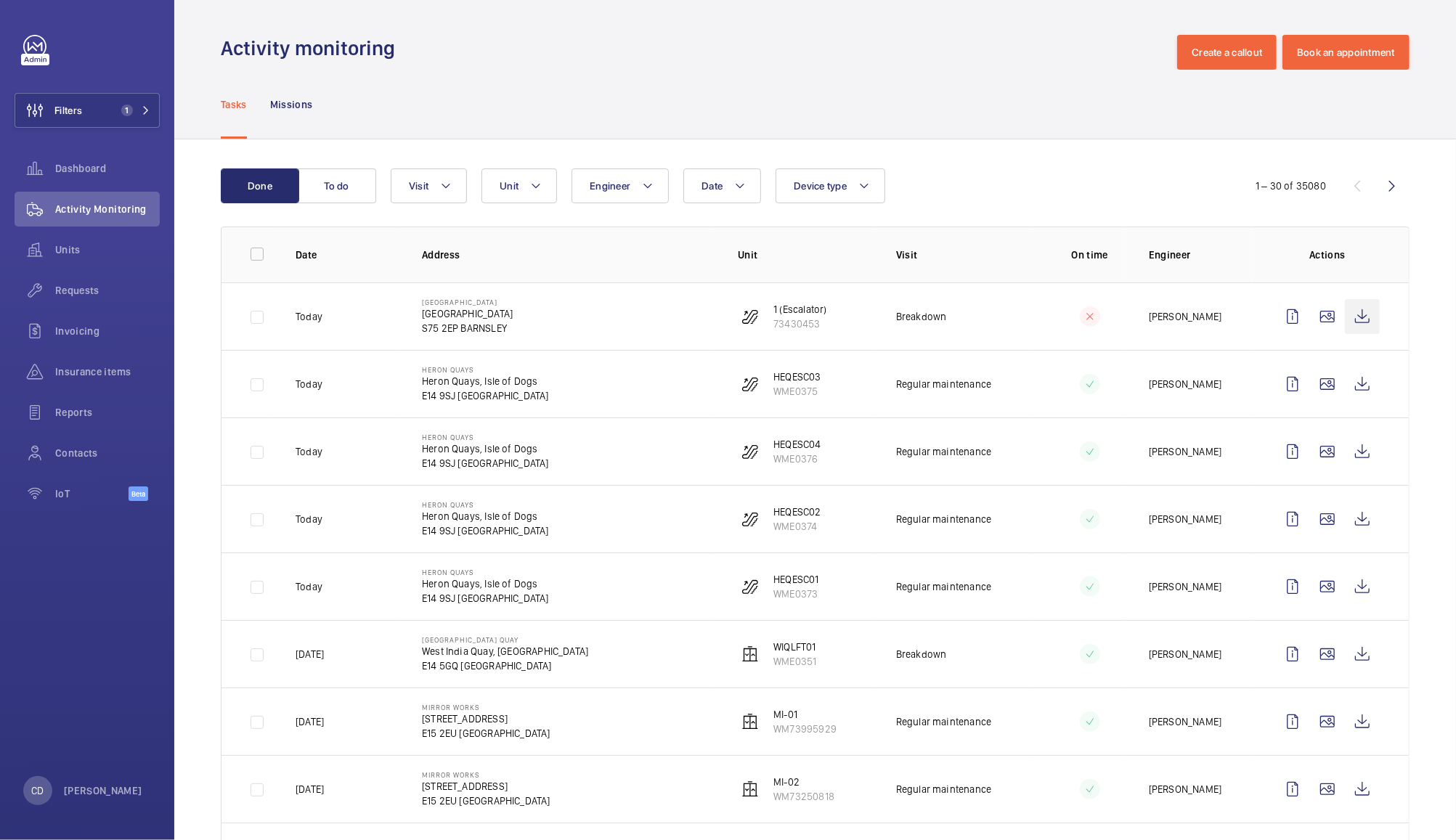
click at [1348, 319] on wm-front-icon-button at bounding box center [1363, 317] width 35 height 35
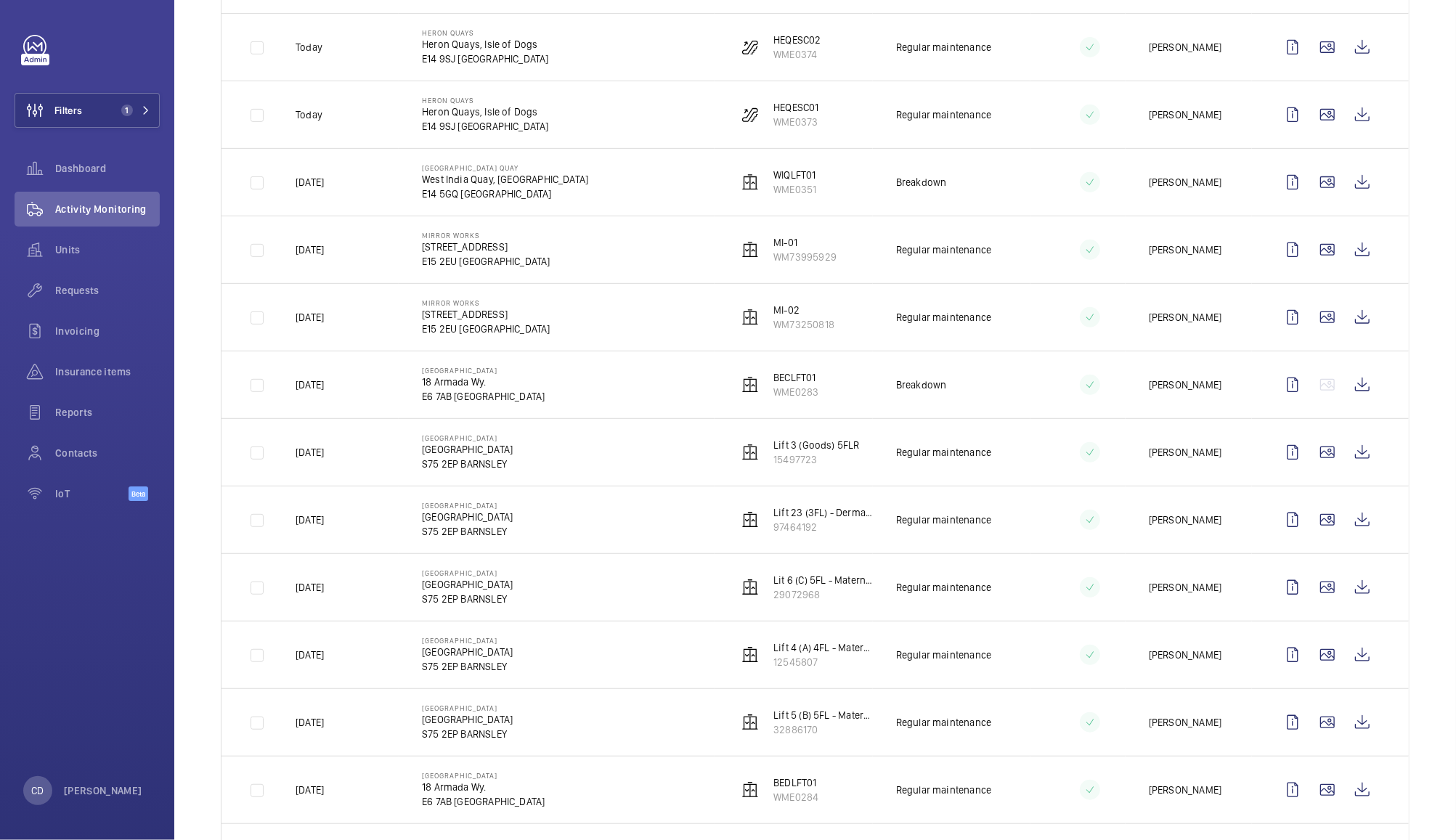
scroll to position [475, 0]
click at [1318, 450] on wm-front-icon-button at bounding box center [1328, 449] width 35 height 35
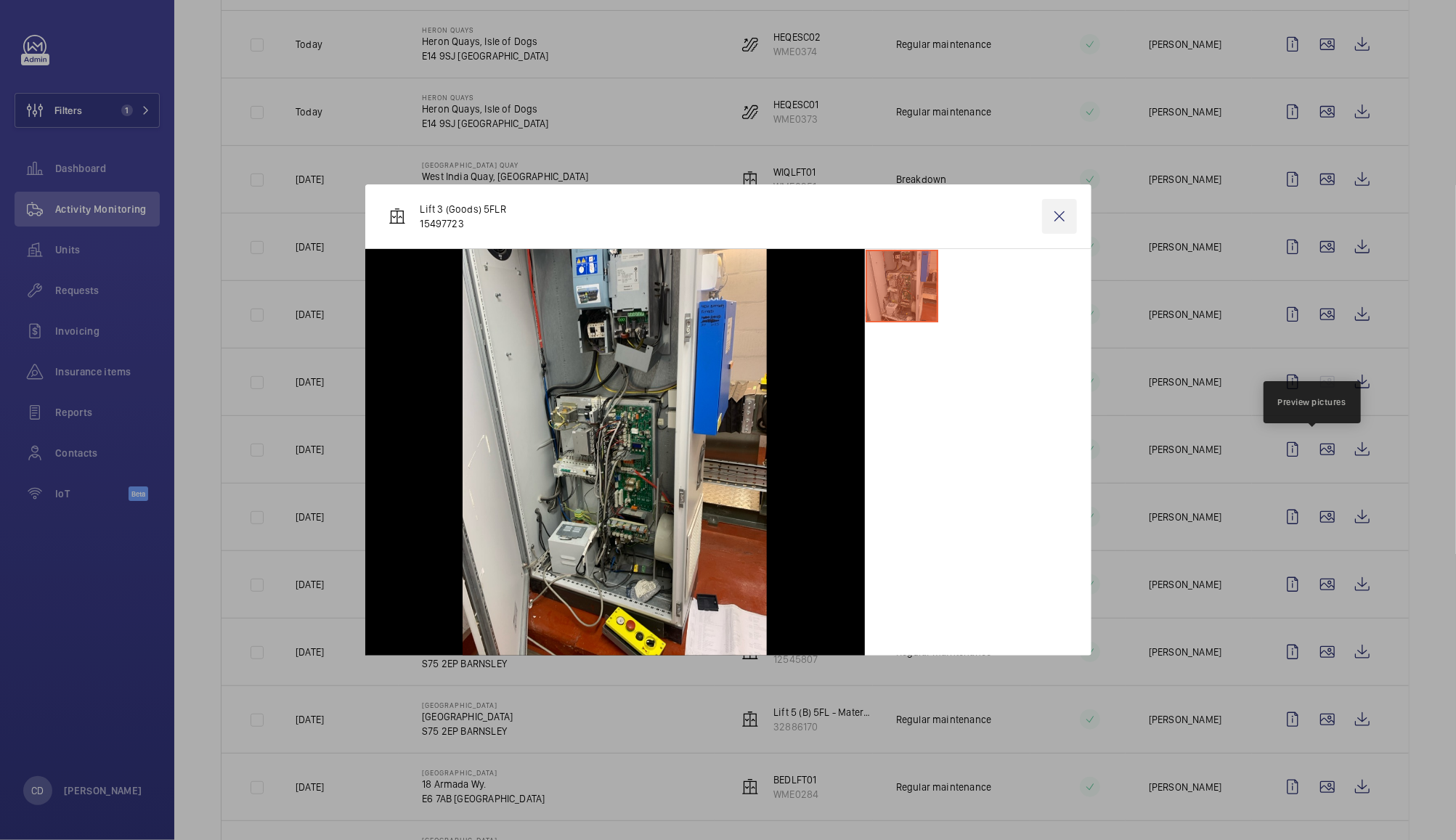
click at [1069, 212] on wm-front-icon-button at bounding box center [1059, 217] width 35 height 35
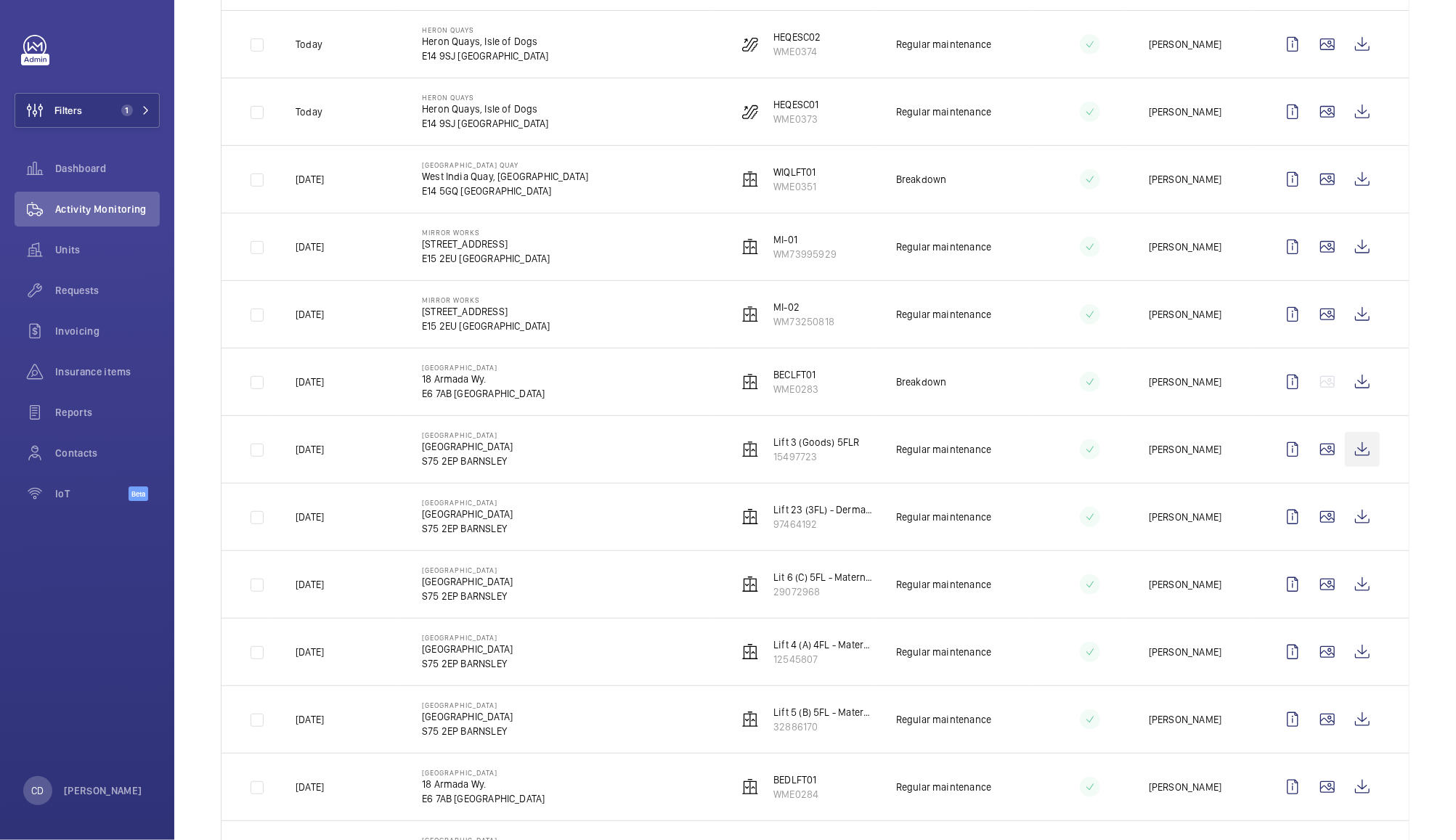
click at [1348, 451] on wm-front-icon-button at bounding box center [1363, 449] width 35 height 35
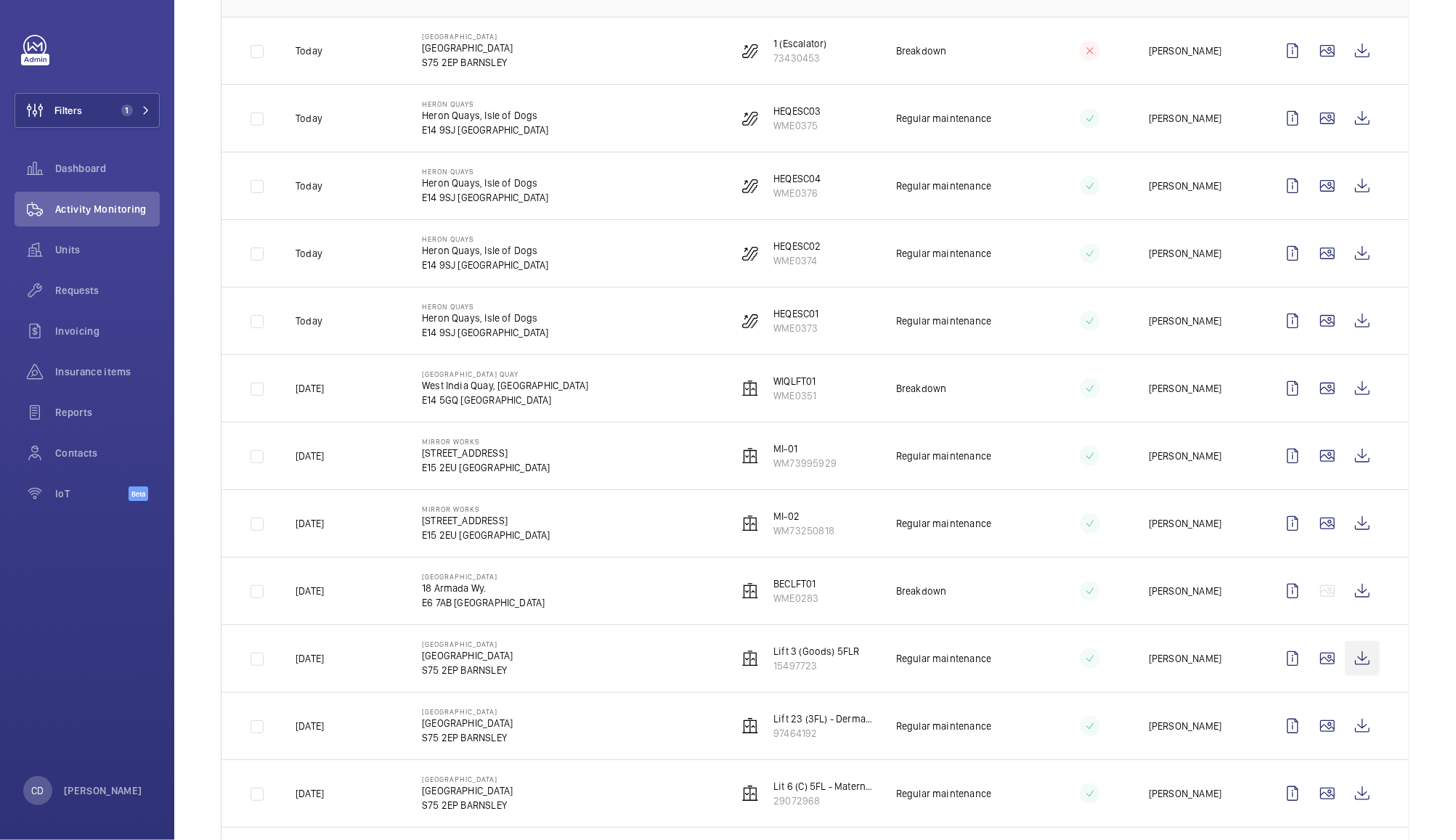
scroll to position [0, 0]
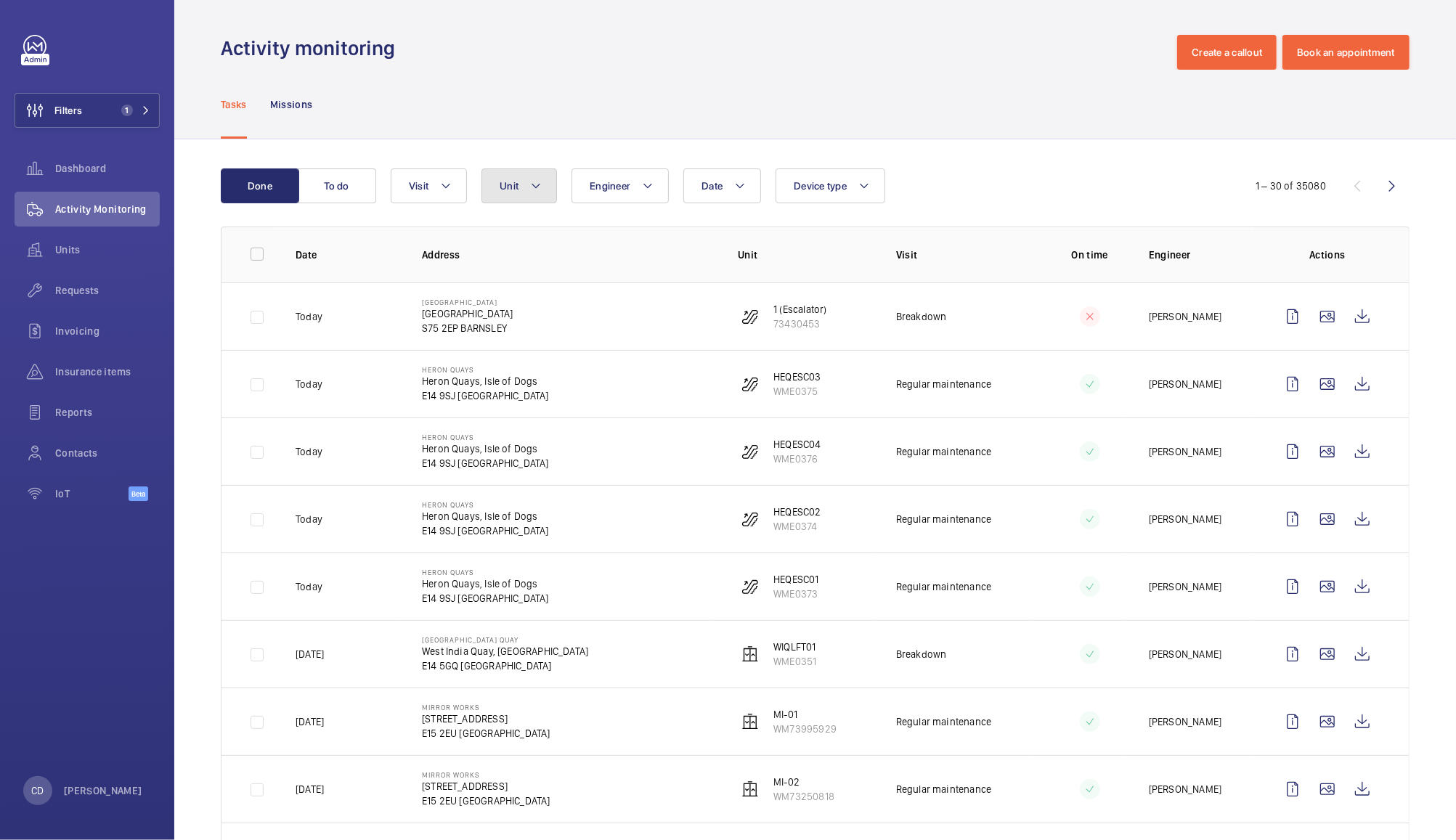
click at [509, 186] on span "Unit" at bounding box center [508, 186] width 19 height 12
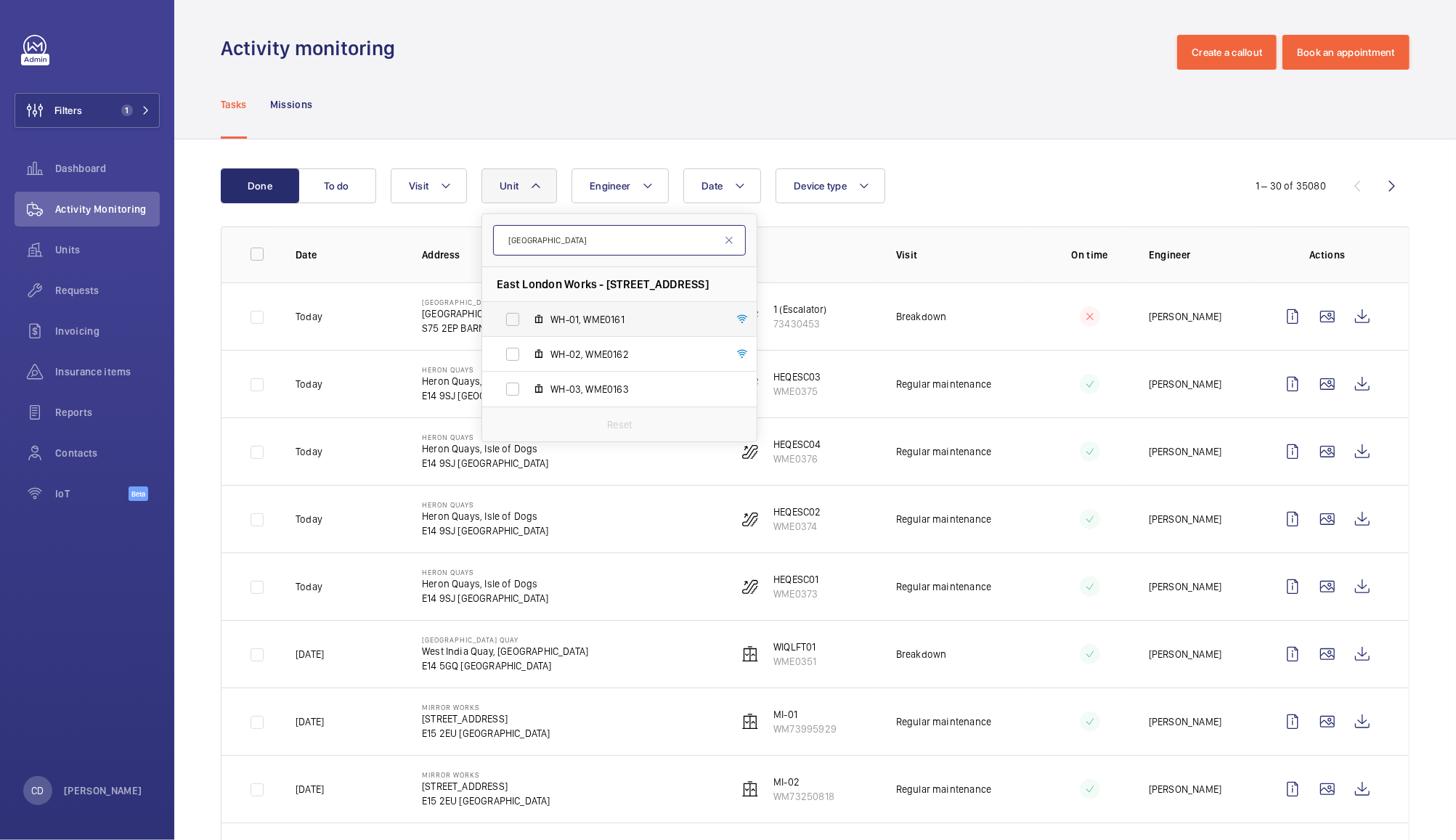
type input "[GEOGRAPHIC_DATA]"
click at [511, 316] on label "WH-01, WME0161" at bounding box center [608, 319] width 251 height 35
click at [511, 316] on input "WH-01, WME0161" at bounding box center [513, 319] width 29 height 29
checkbox input "true"
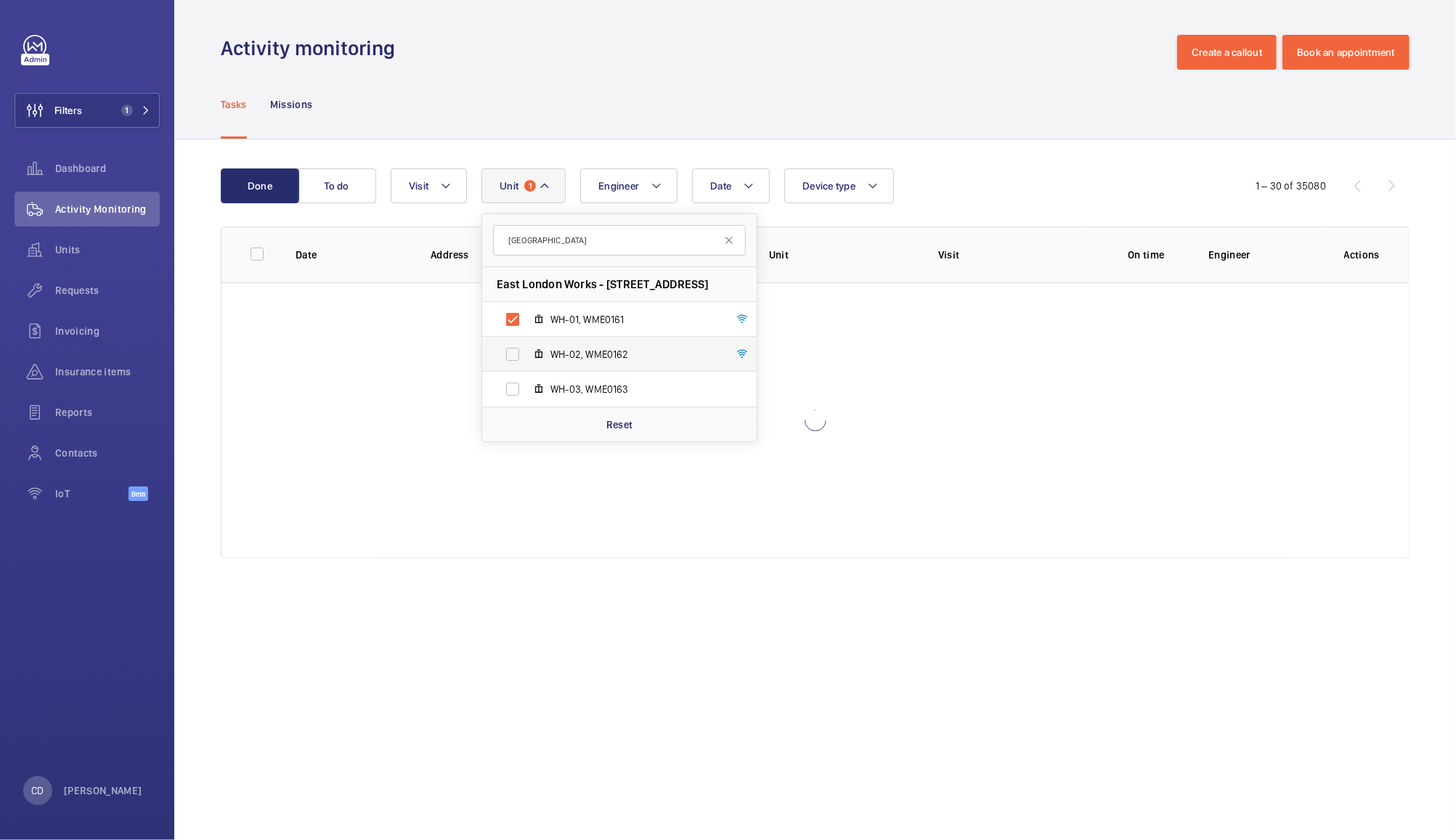
click at [518, 350] on label "WH-02, WME0162" at bounding box center [608, 354] width 251 height 35
click at [518, 350] on input "WH-02, WME0162" at bounding box center [513, 354] width 29 height 29
checkbox input "true"
click at [523, 378] on label "WH-03, WME0163" at bounding box center [608, 389] width 251 height 35
click at [523, 378] on input "WH-03, WME0163" at bounding box center [513, 389] width 29 height 29
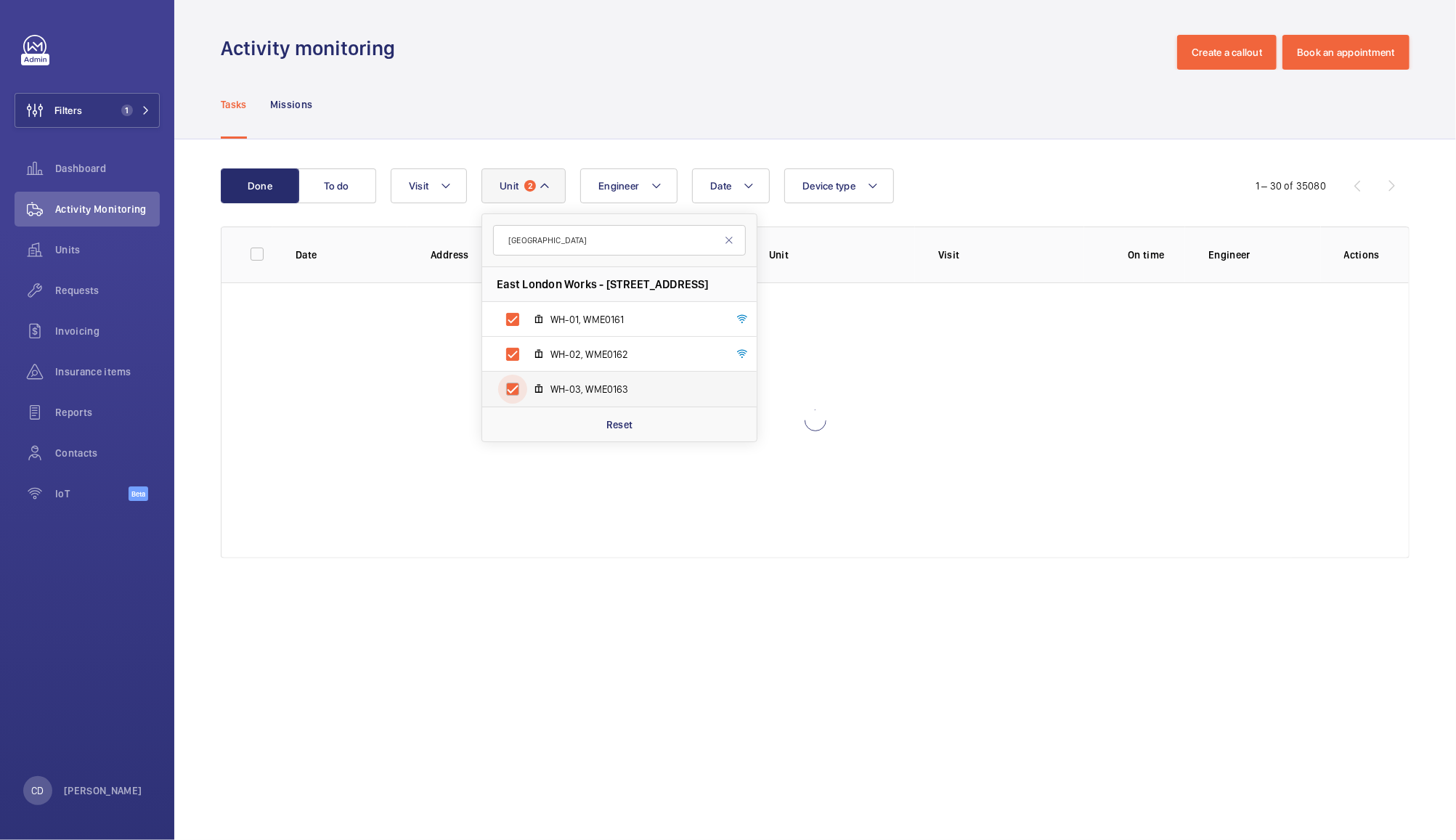
checkbox input "true"
click at [973, 82] on div "Tasks Missions" at bounding box center [815, 104] width 1188 height 69
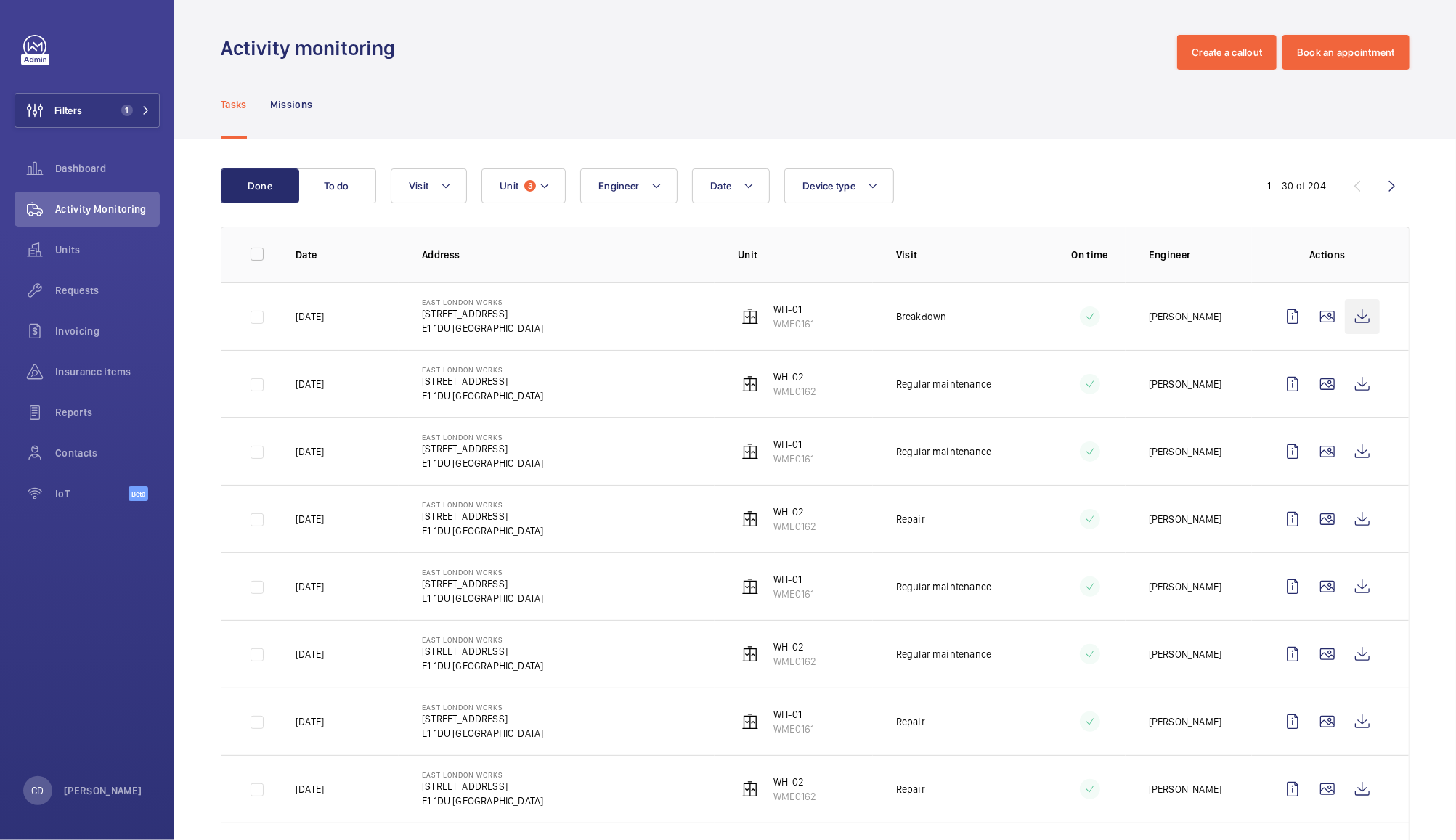
click at [1353, 323] on wm-front-icon-button at bounding box center [1363, 317] width 35 height 35
click at [518, 187] on button "Unit 3" at bounding box center [523, 186] width 84 height 35
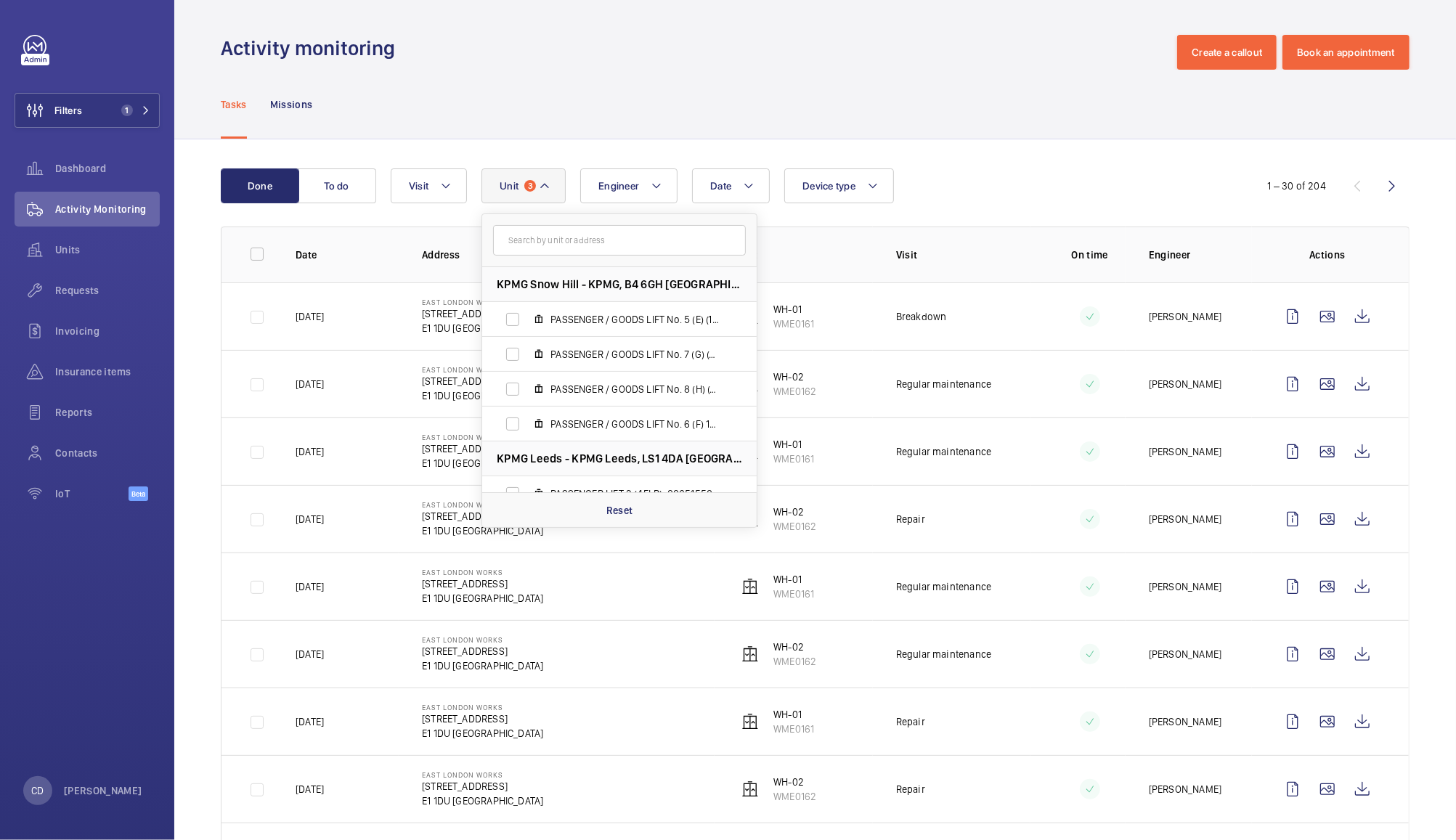
click at [673, 82] on div "Tasks Missions" at bounding box center [815, 104] width 1188 height 69
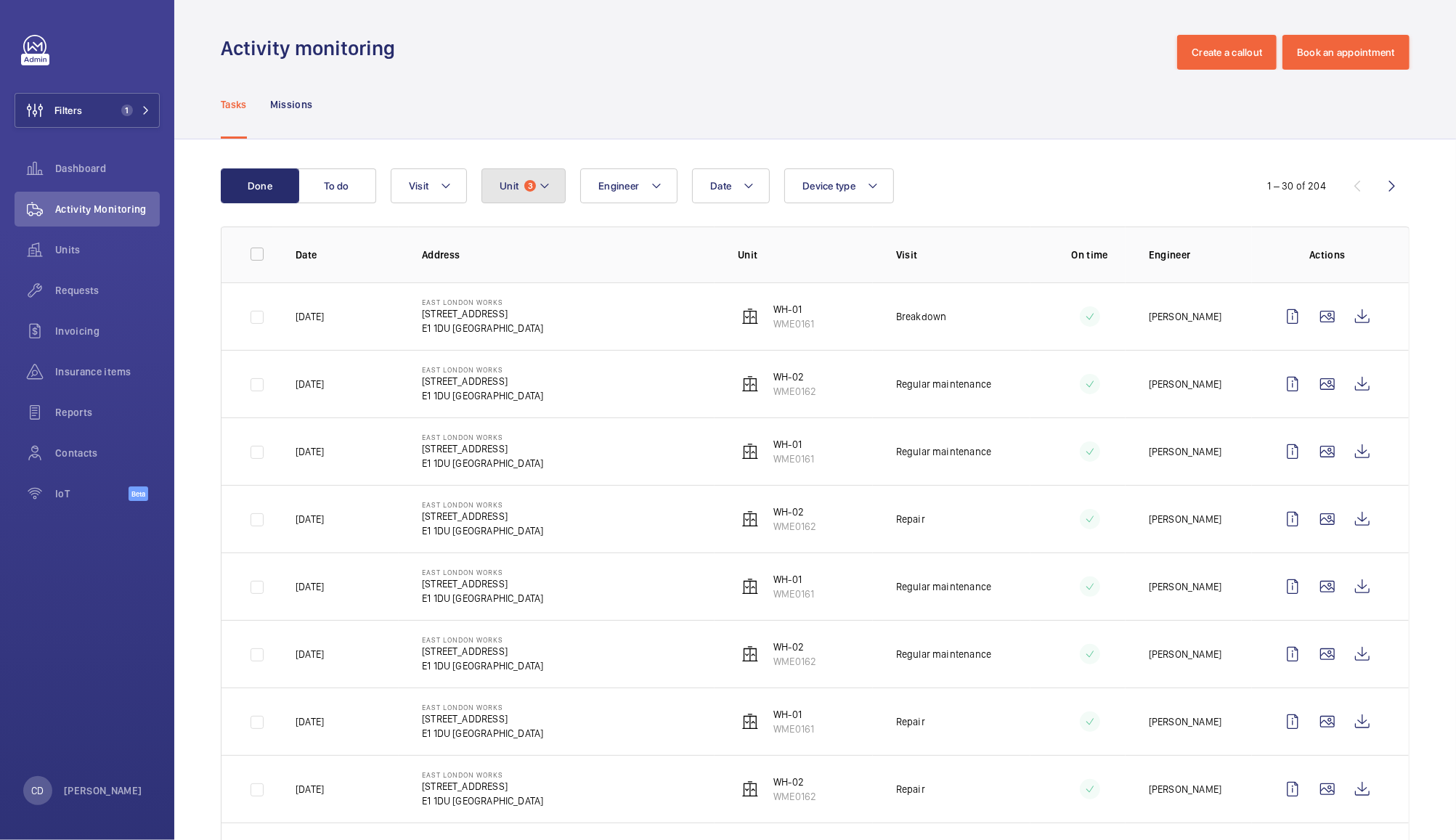
click at [524, 189] on span "3" at bounding box center [530, 186] width 12 height 12
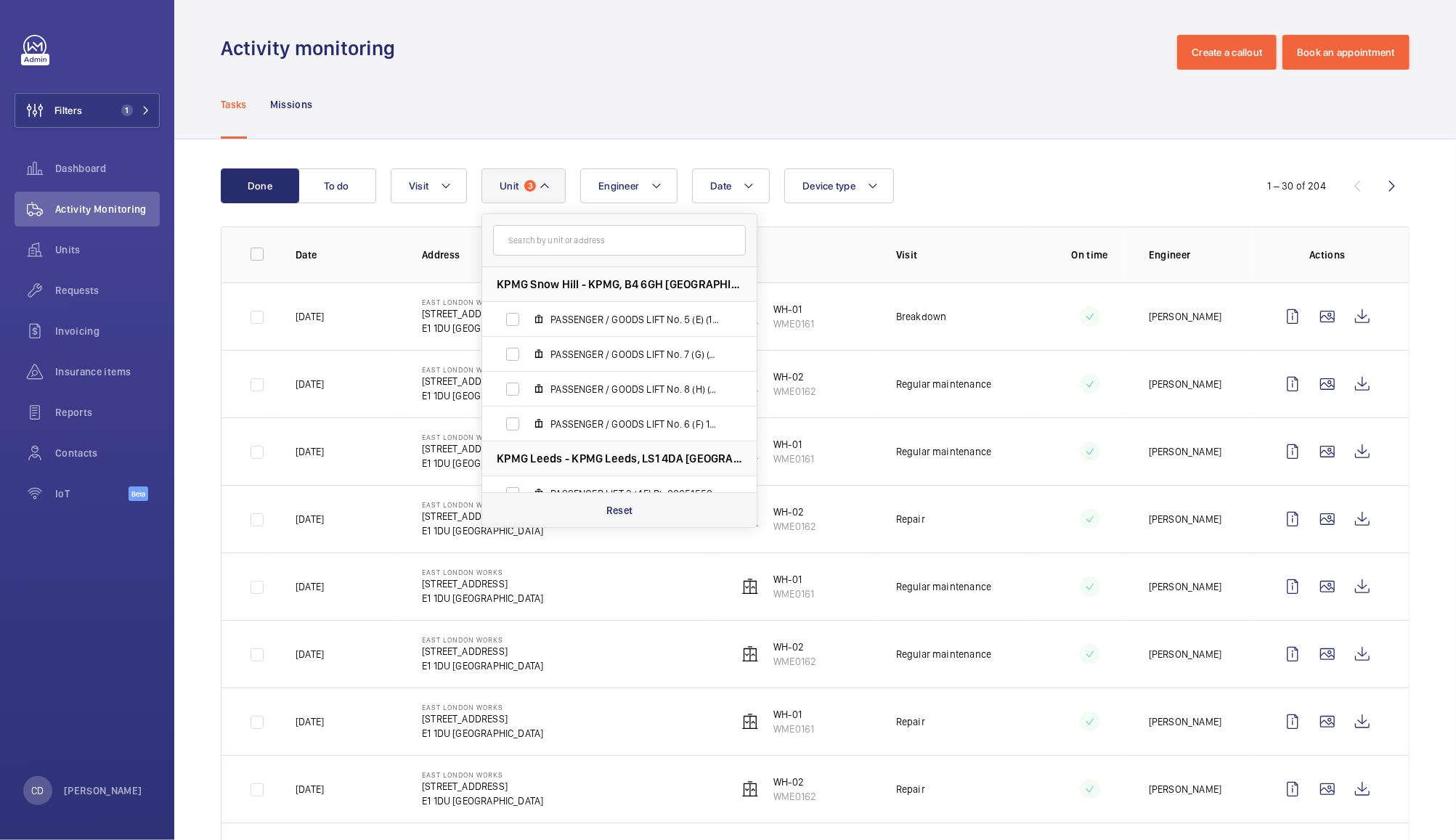
click at [642, 508] on div "Reset" at bounding box center [619, 510] width 274 height 35
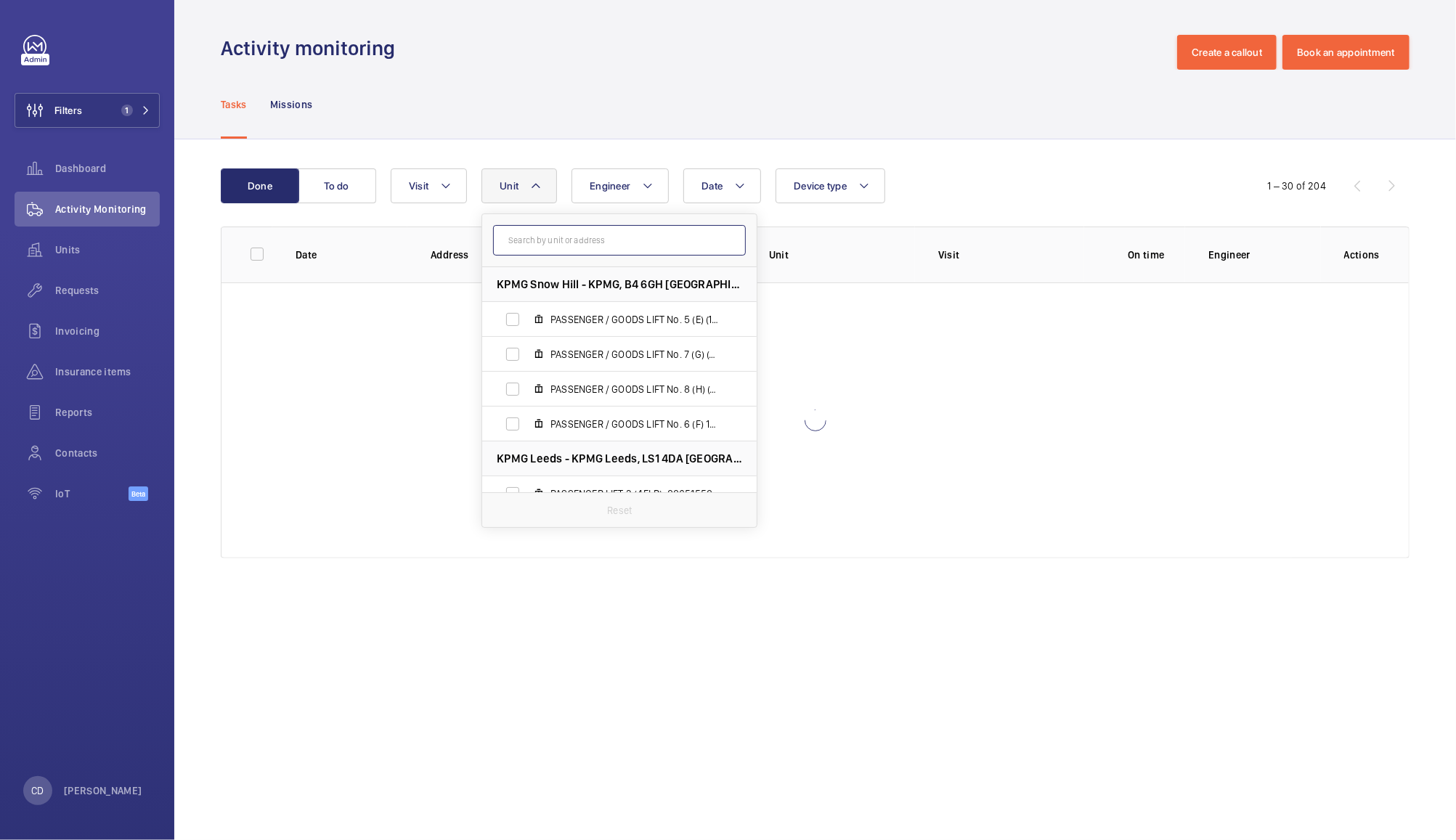
click at [643, 238] on input "text" at bounding box center [619, 240] width 253 height 31
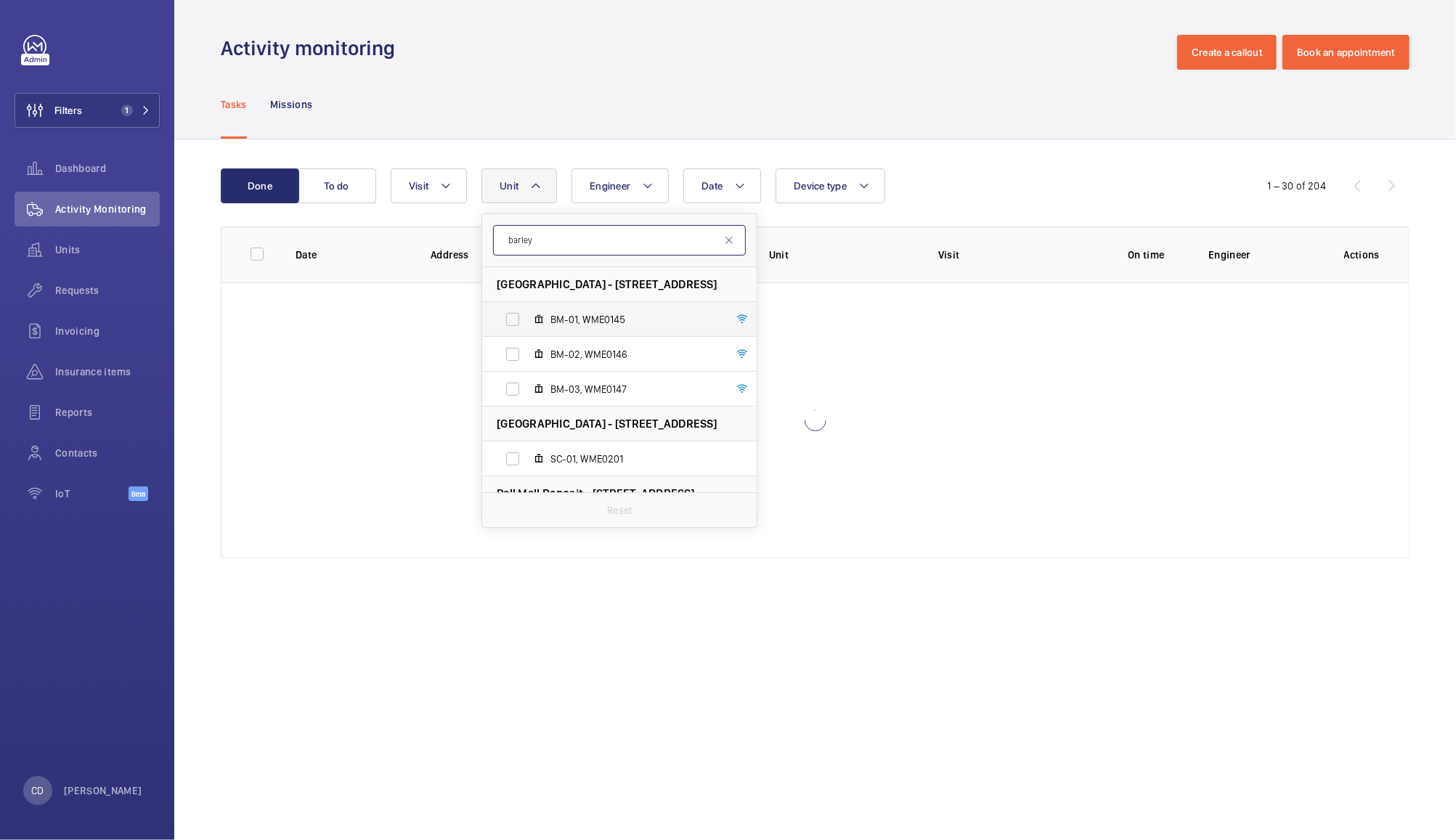
type input "barley"
click at [507, 322] on label "BM-01, WME0145" at bounding box center [608, 319] width 251 height 35
click at [507, 322] on input "BM-01, WME0145" at bounding box center [513, 319] width 29 height 29
checkbox input "true"
click at [510, 364] on label "BM-02, WME0146" at bounding box center [608, 354] width 251 height 35
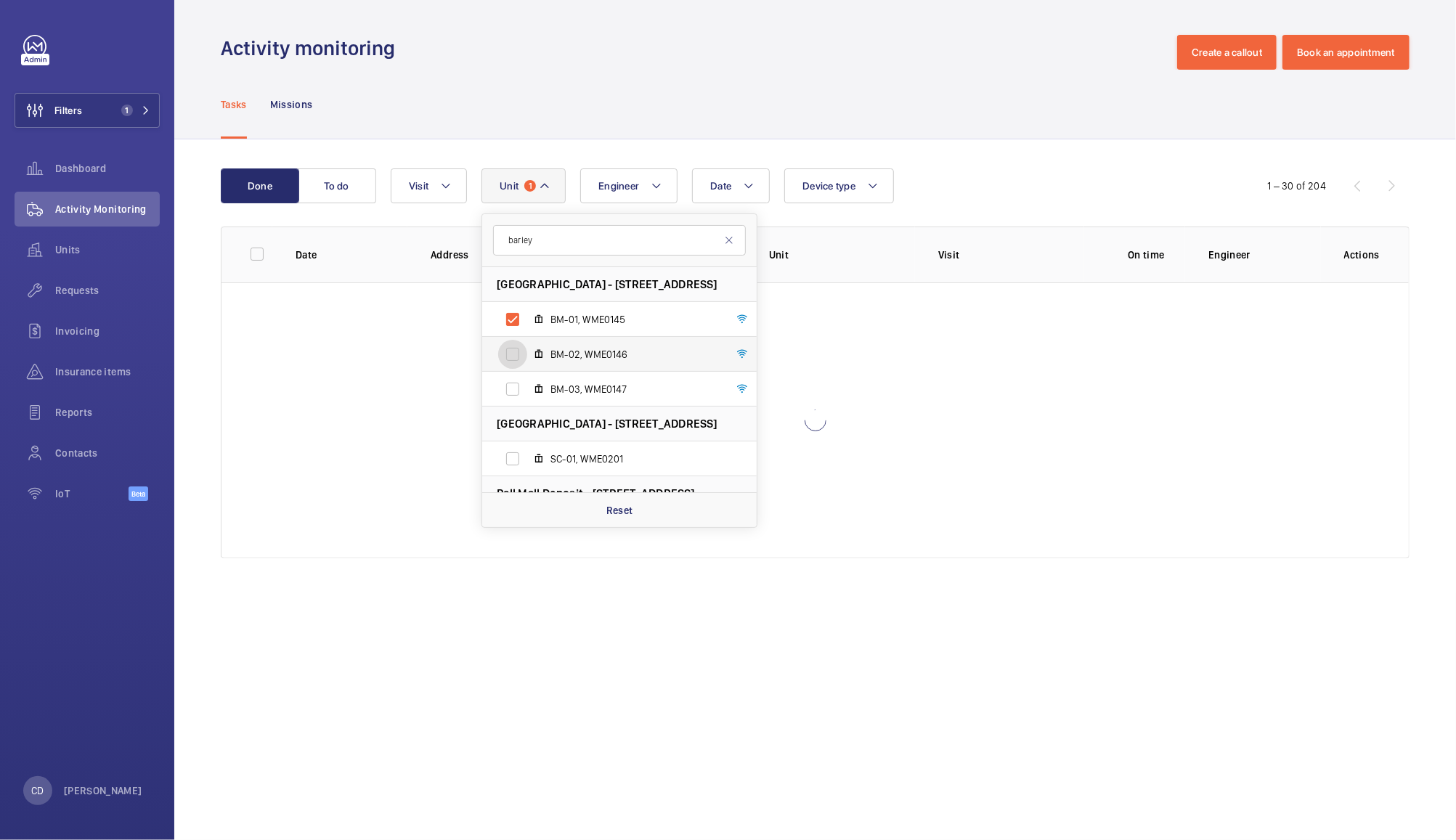
click at [510, 364] on input "BM-02, WME0146" at bounding box center [513, 354] width 29 height 29
checkbox input "true"
click at [522, 388] on label "BM-03, WME0147" at bounding box center [608, 389] width 251 height 35
click at [522, 388] on input "BM-03, WME0147" at bounding box center [513, 389] width 29 height 29
checkbox input "true"
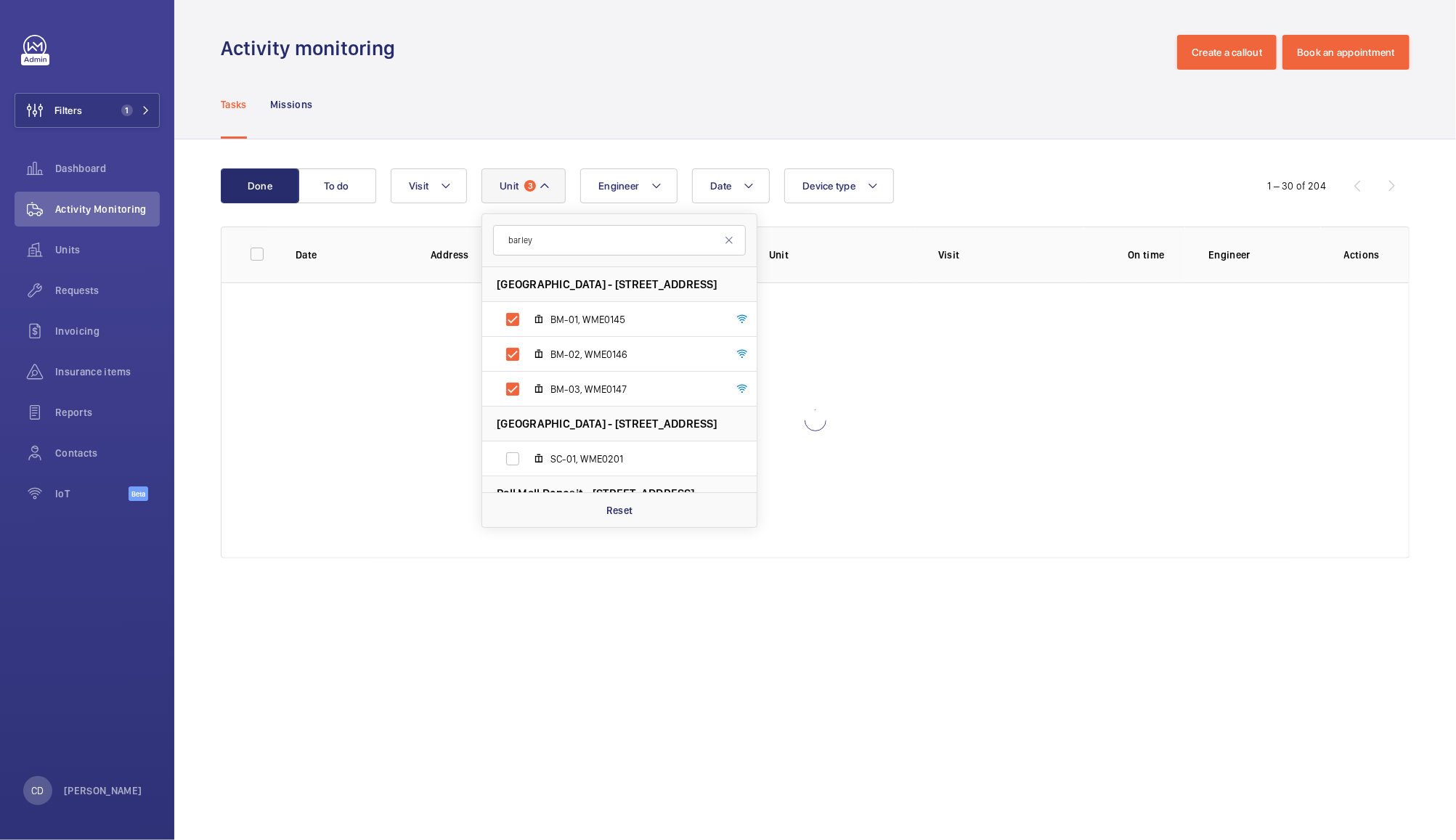
click at [950, 113] on div "Tasks Missions" at bounding box center [815, 104] width 1188 height 69
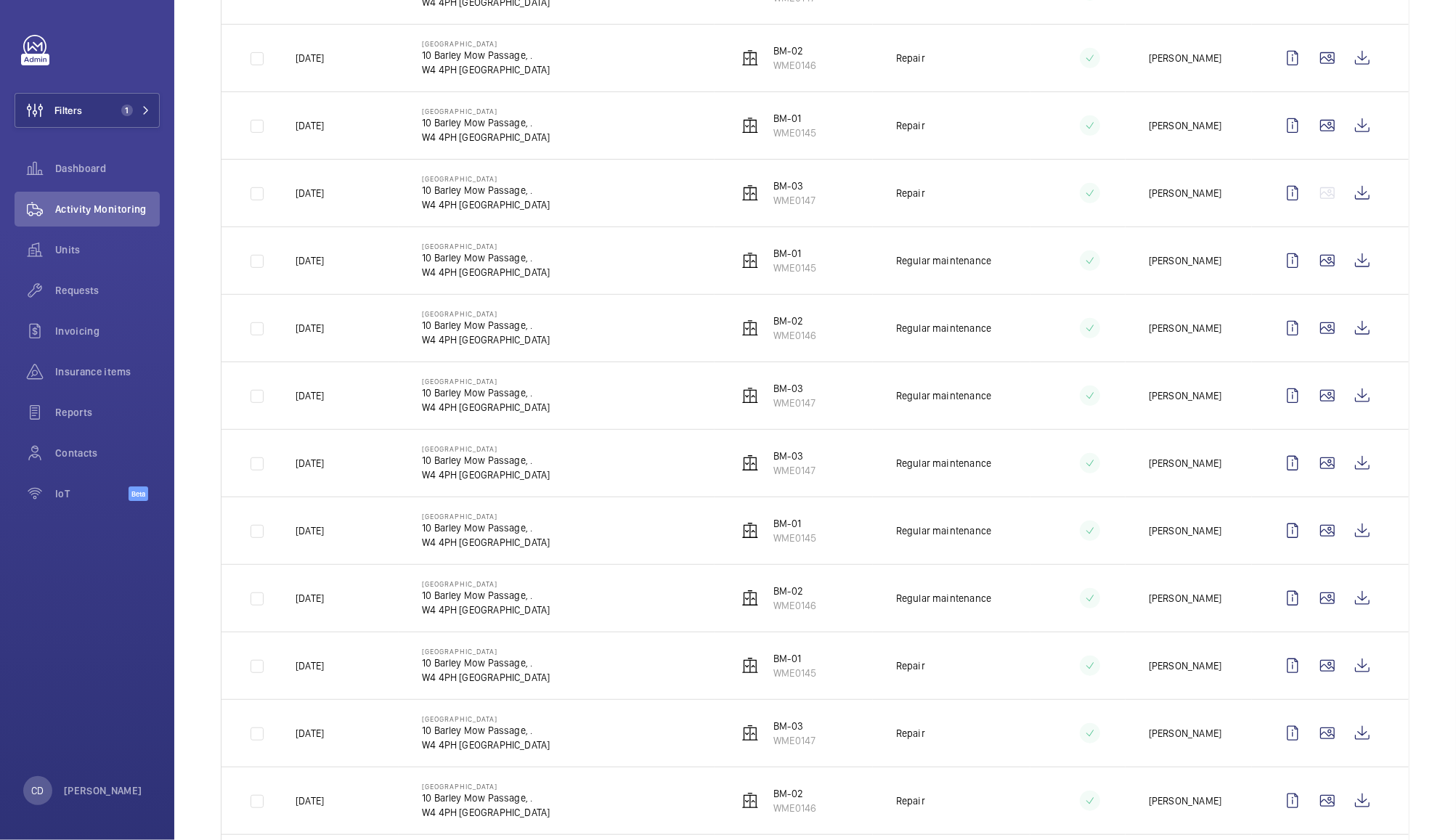
scroll to position [530, 0]
click at [1350, 671] on wm-front-icon-button at bounding box center [1363, 664] width 35 height 35
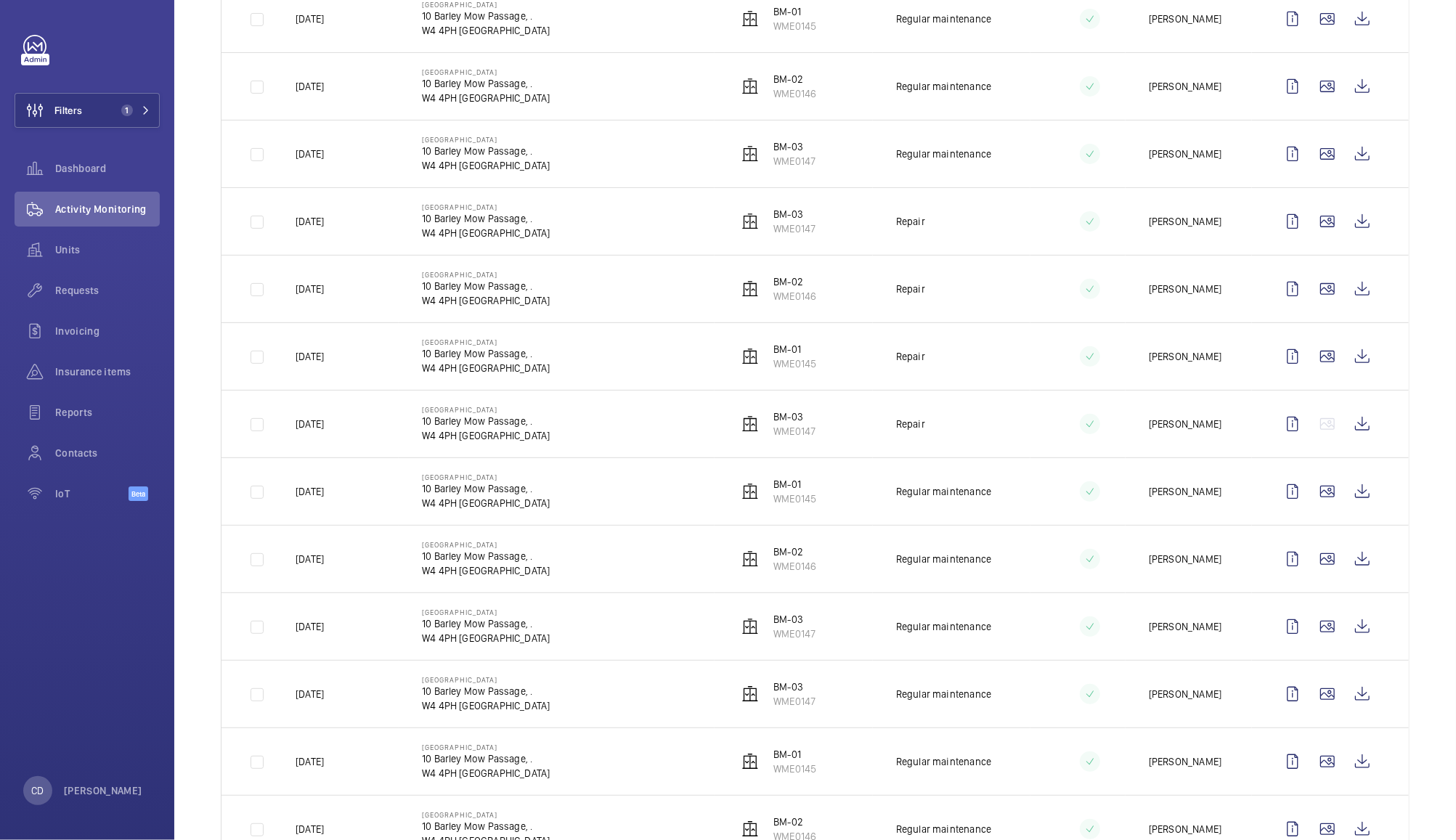
scroll to position [295, 0]
click at [1353, 364] on wm-front-icon-button at bounding box center [1363, 359] width 35 height 35
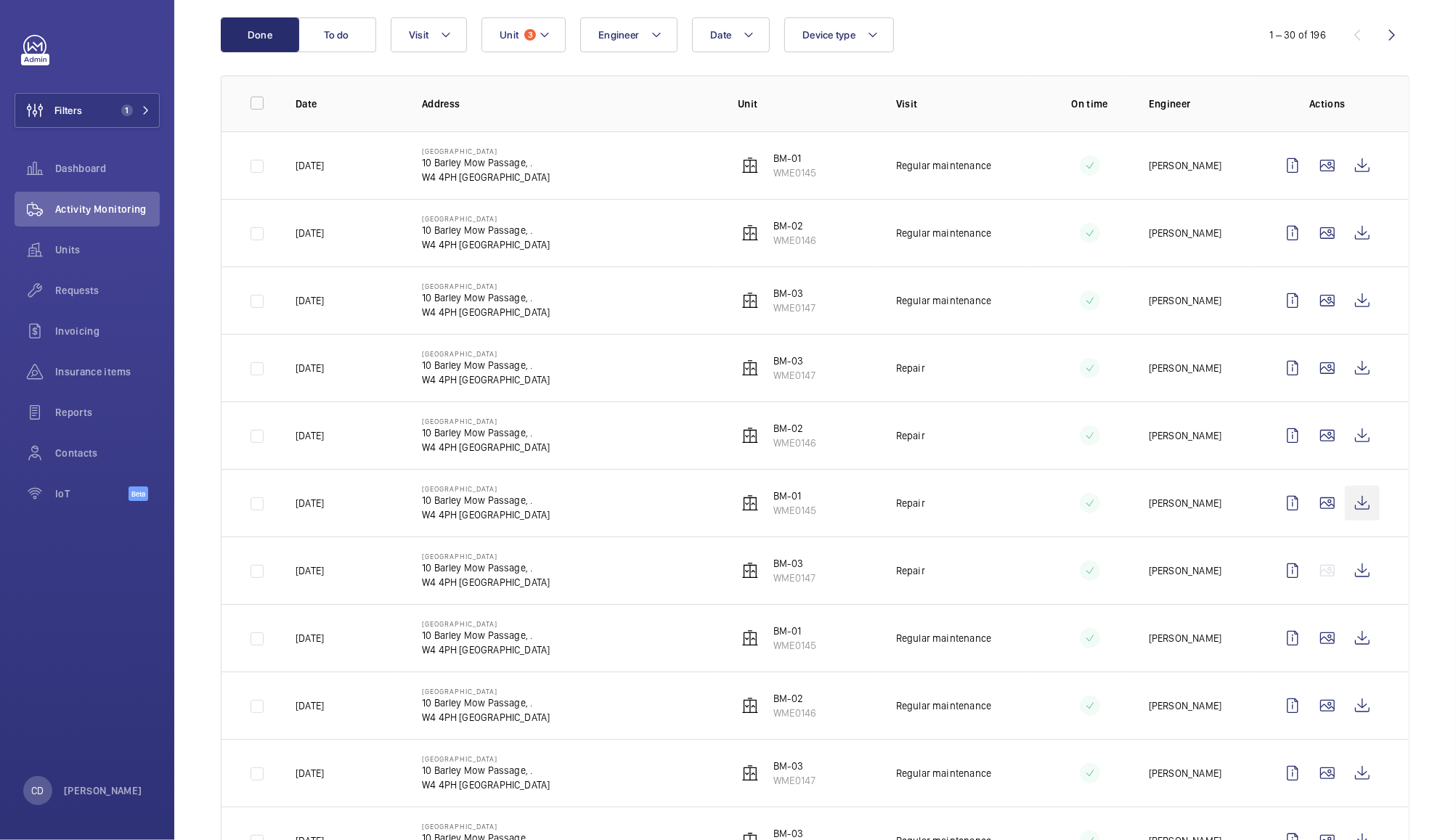
scroll to position [142, 0]
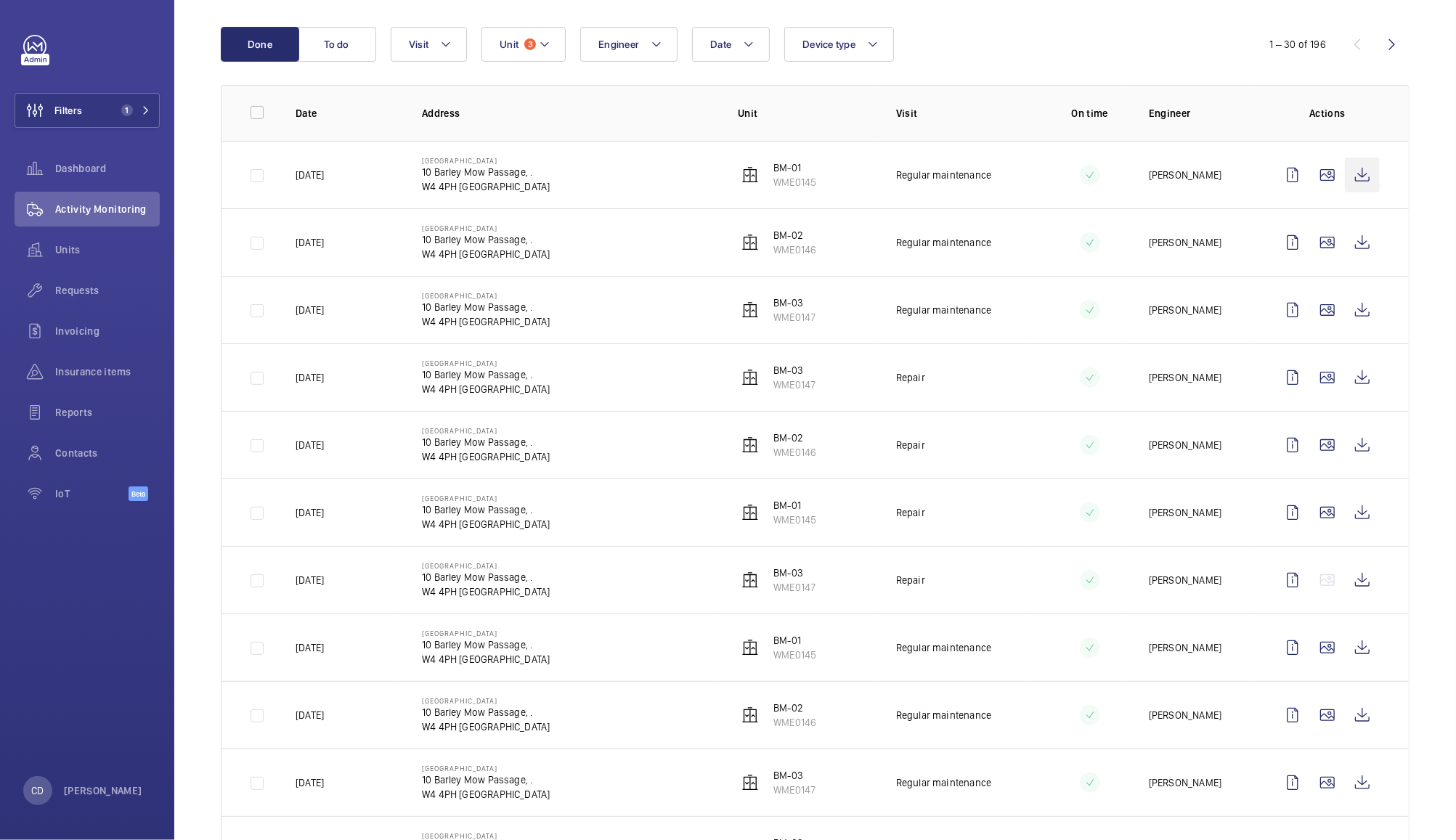
click at [1353, 172] on wm-front-icon-button at bounding box center [1363, 175] width 35 height 35
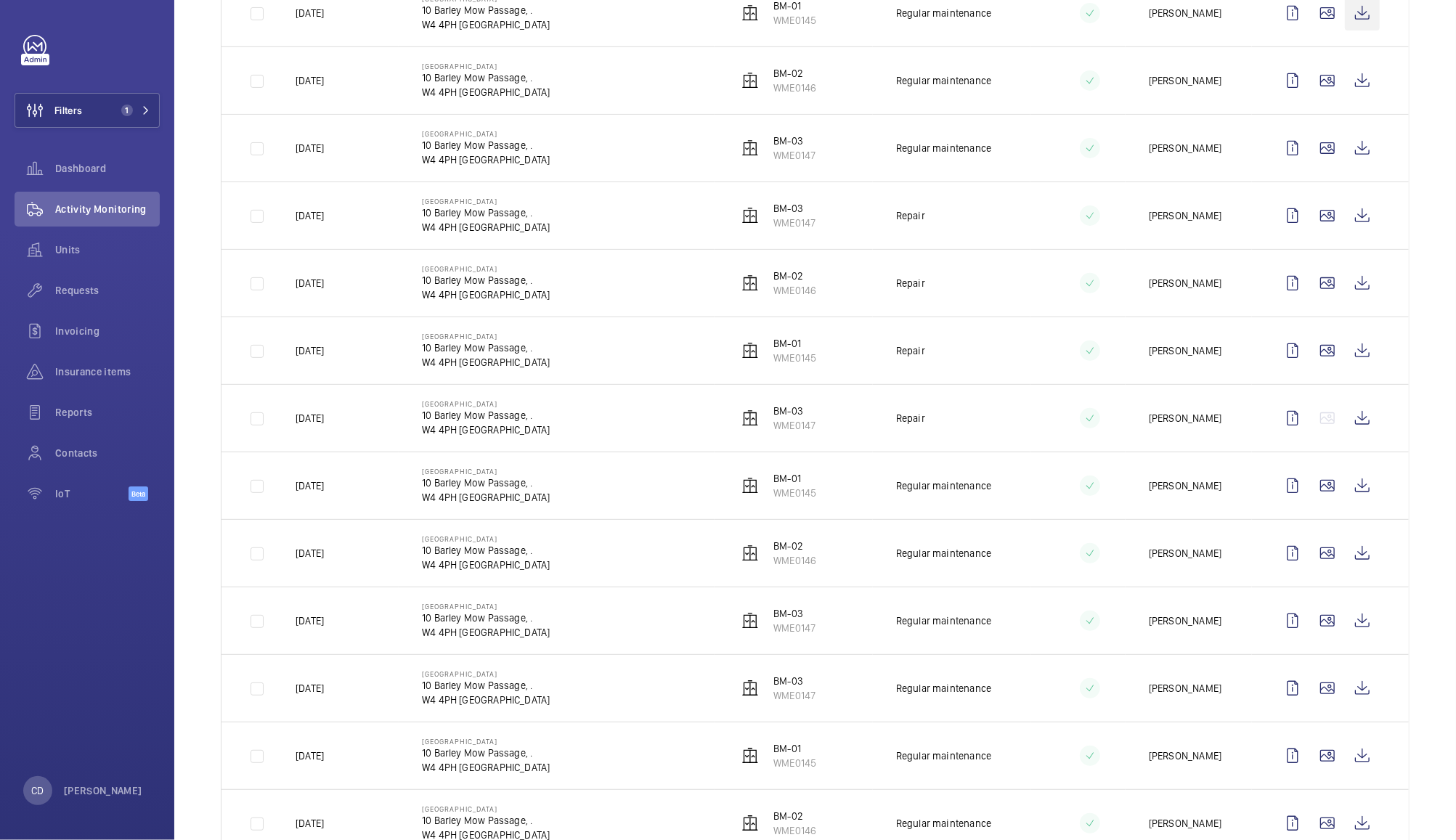
scroll to position [305, 0]
click at [1348, 764] on wm-front-icon-button at bounding box center [1363, 754] width 35 height 35
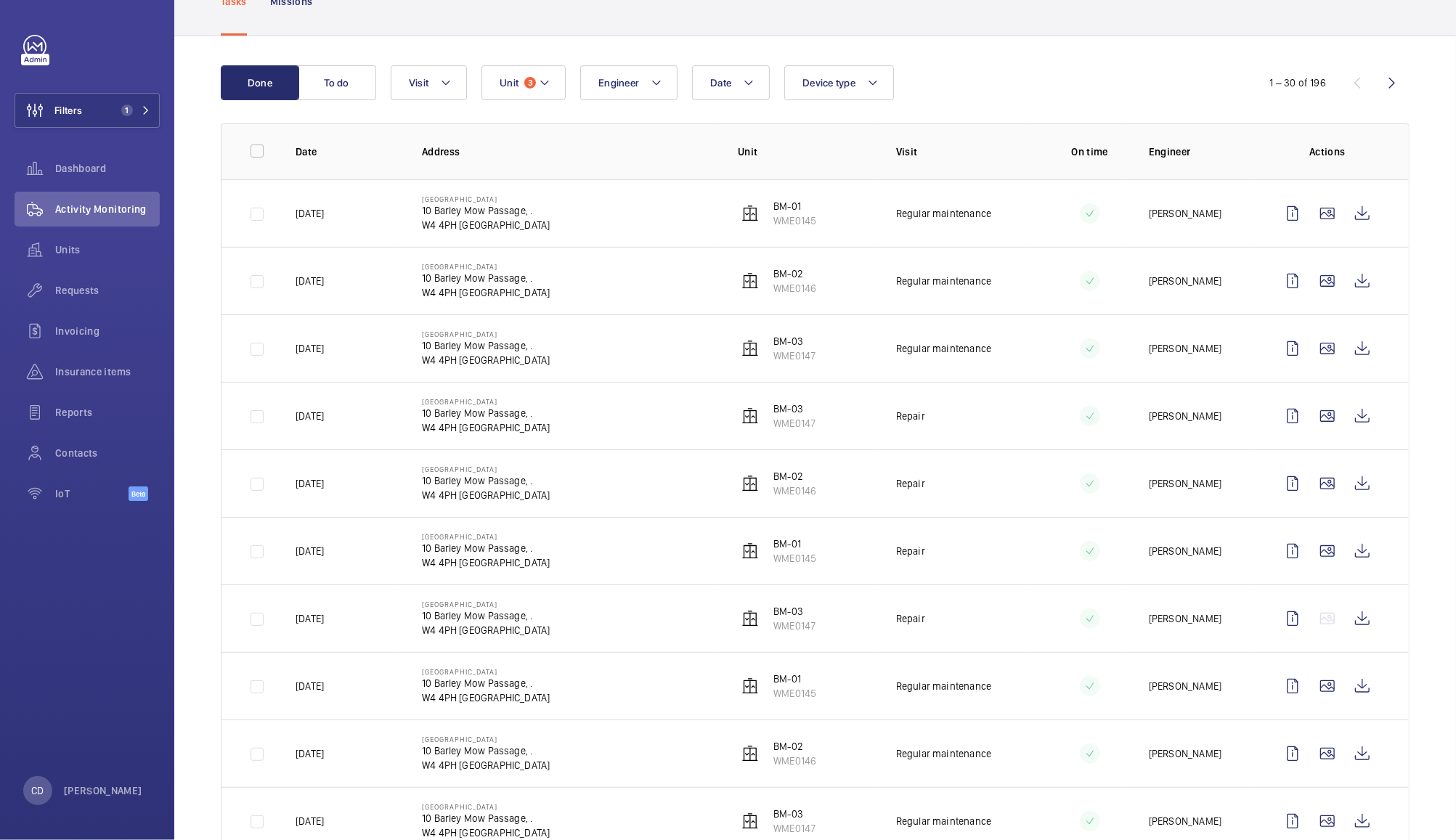
scroll to position [103, 0]
click at [1349, 212] on wm-front-icon-button at bounding box center [1363, 213] width 35 height 35
click at [516, 84] on span "Unit" at bounding box center [508, 82] width 19 height 12
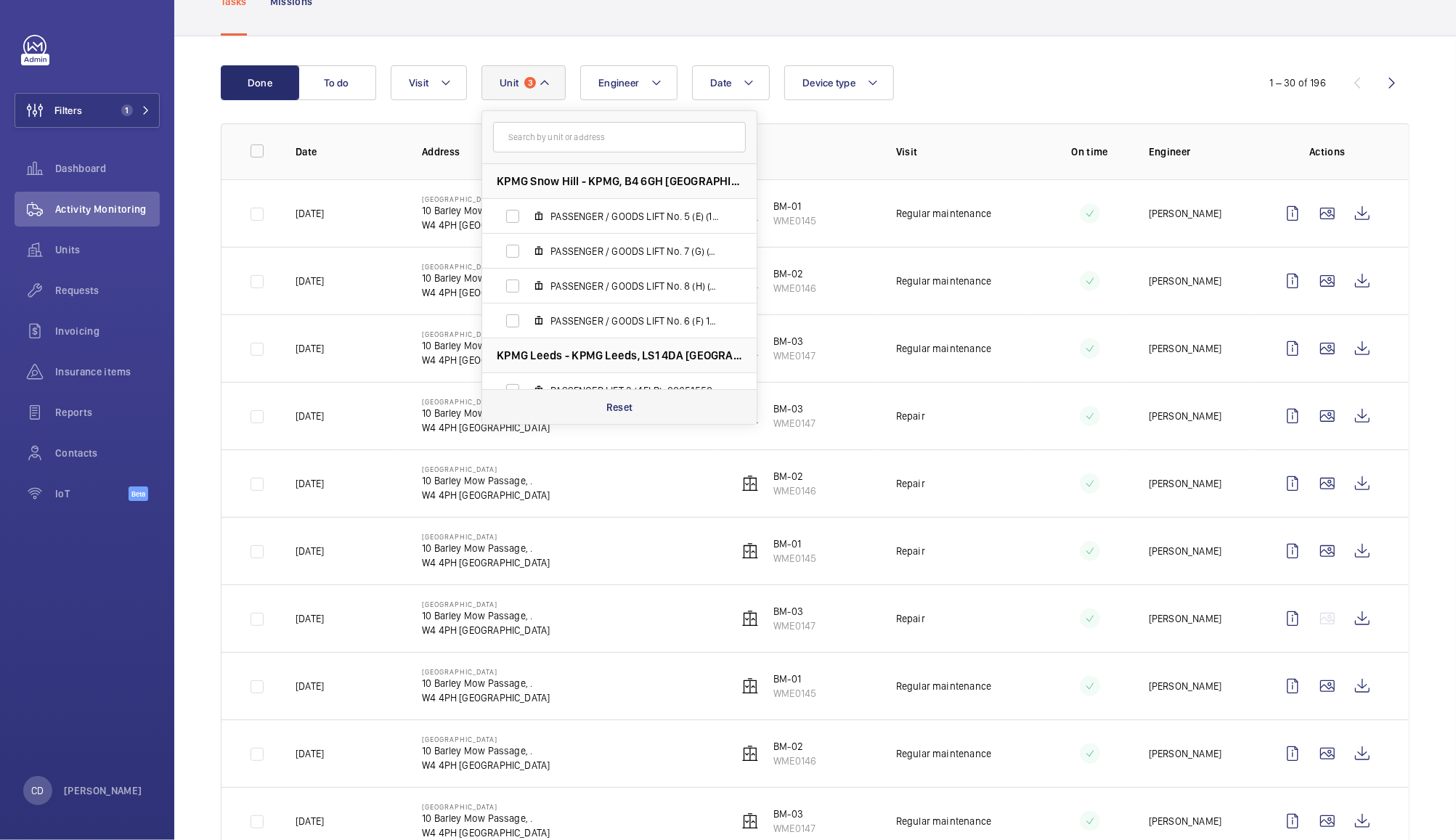
click at [637, 404] on div "Reset" at bounding box center [619, 407] width 274 height 35
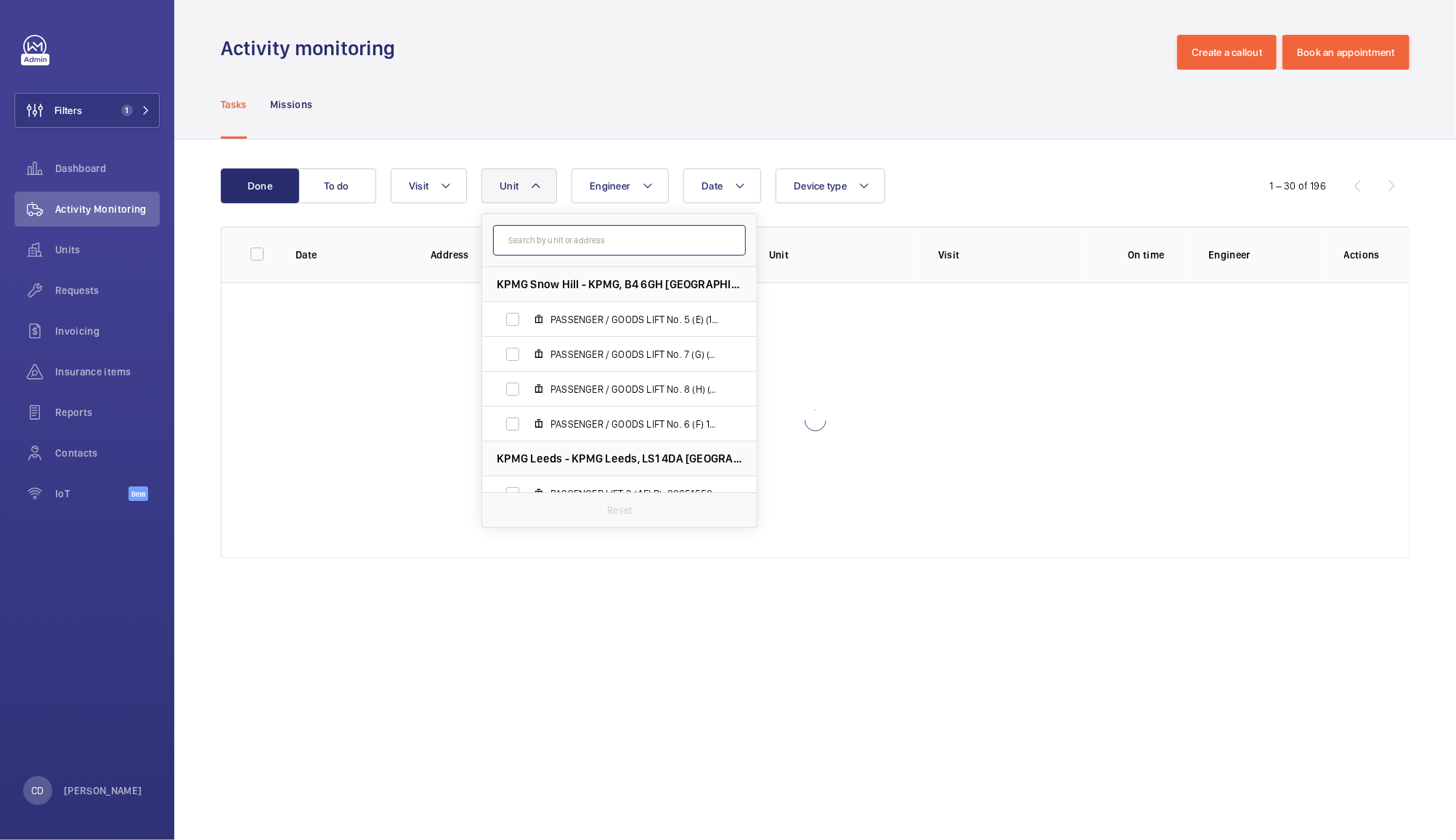
click at [613, 237] on input "text" at bounding box center [619, 240] width 253 height 31
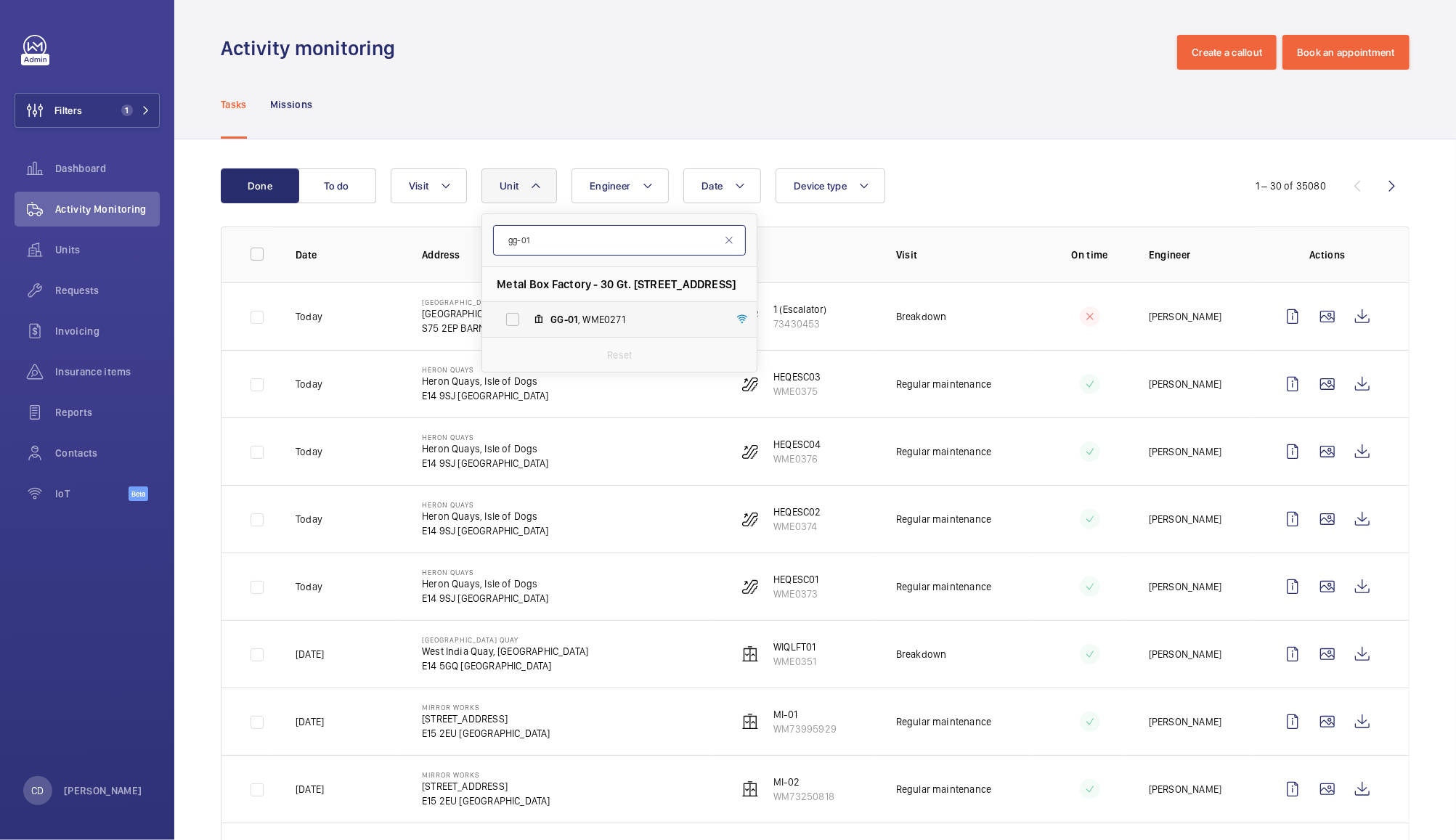
type input "gg-01"
click at [604, 325] on span "GG-01 , WME0271" at bounding box center [634, 319] width 168 height 14
click at [528, 325] on input "GG-01 , WME0271" at bounding box center [513, 319] width 29 height 29
checkbox input "true"
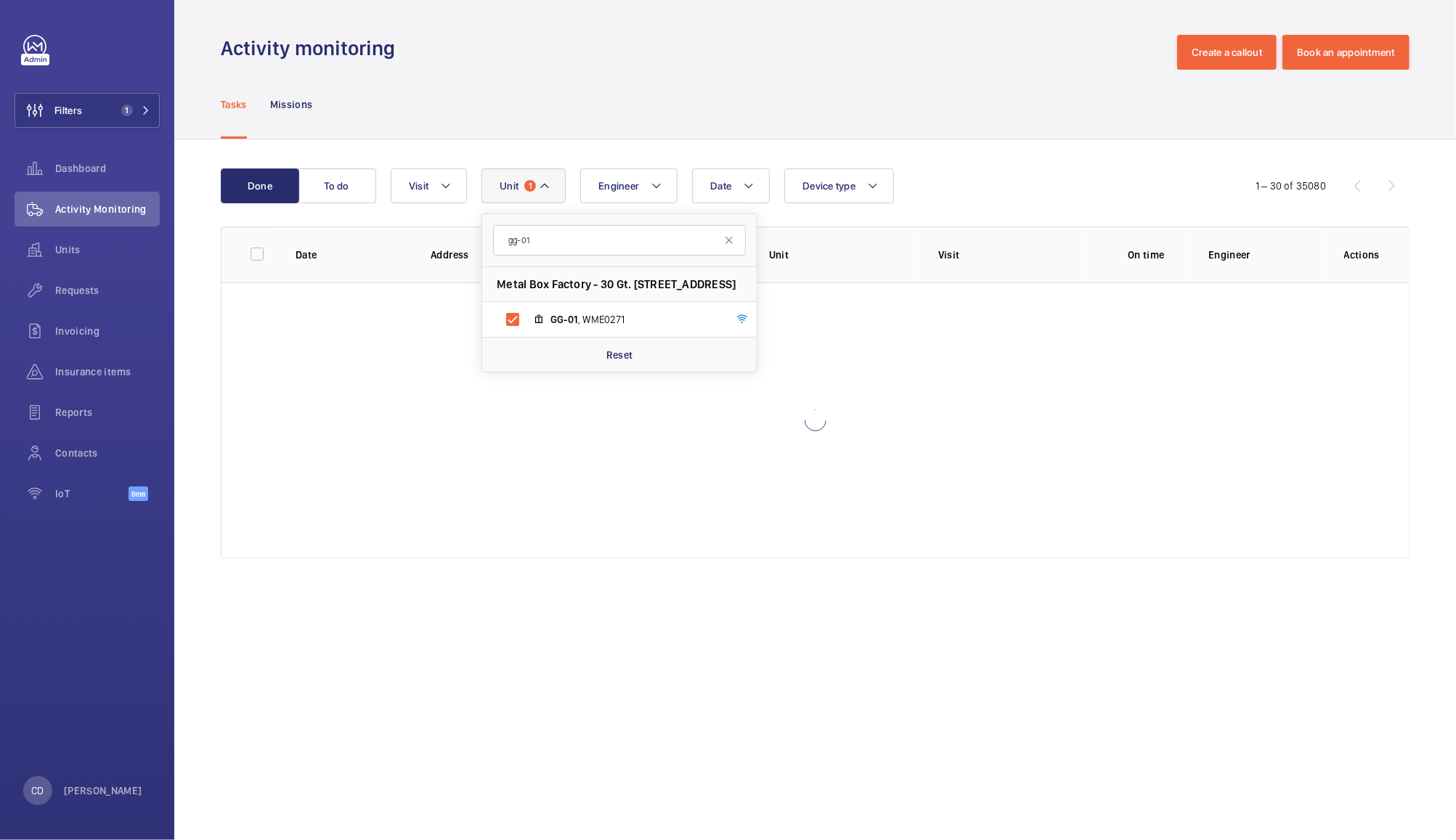
click at [928, 122] on div "Tasks Missions" at bounding box center [815, 104] width 1188 height 69
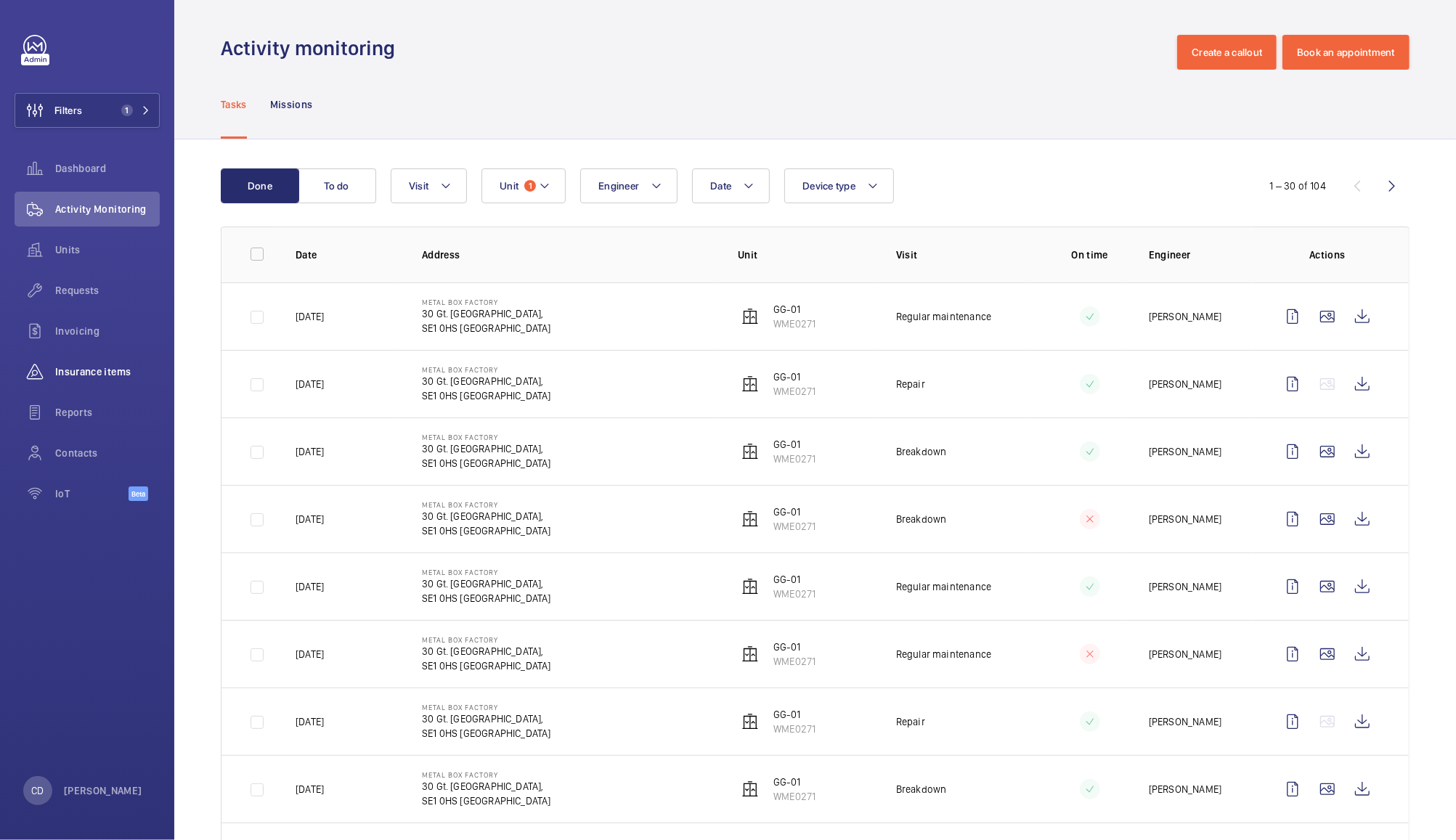
click at [98, 377] on span "Insurance items" at bounding box center [107, 371] width 104 height 14
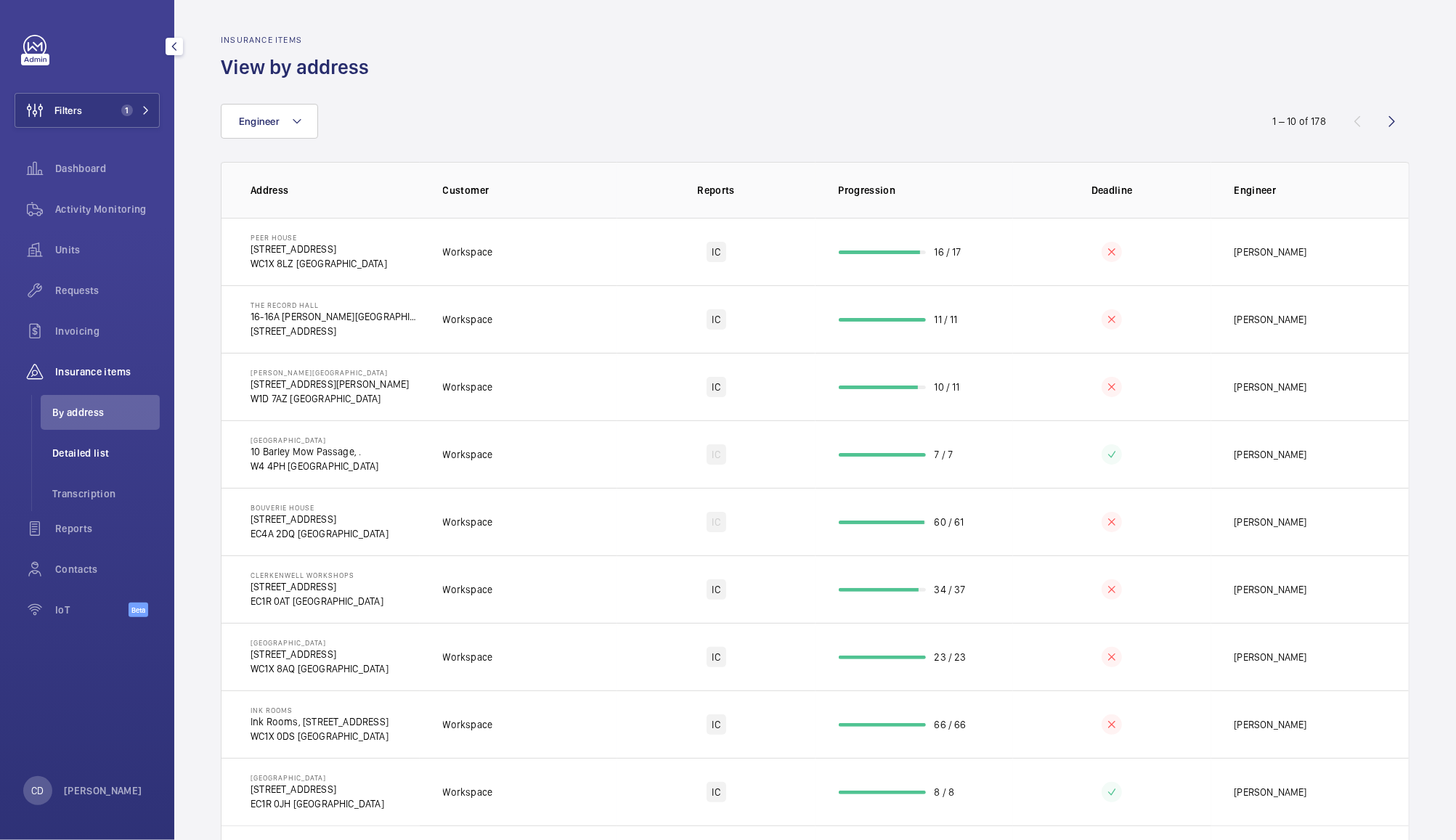
click at [90, 453] on span "Detailed list" at bounding box center [106, 452] width 108 height 14
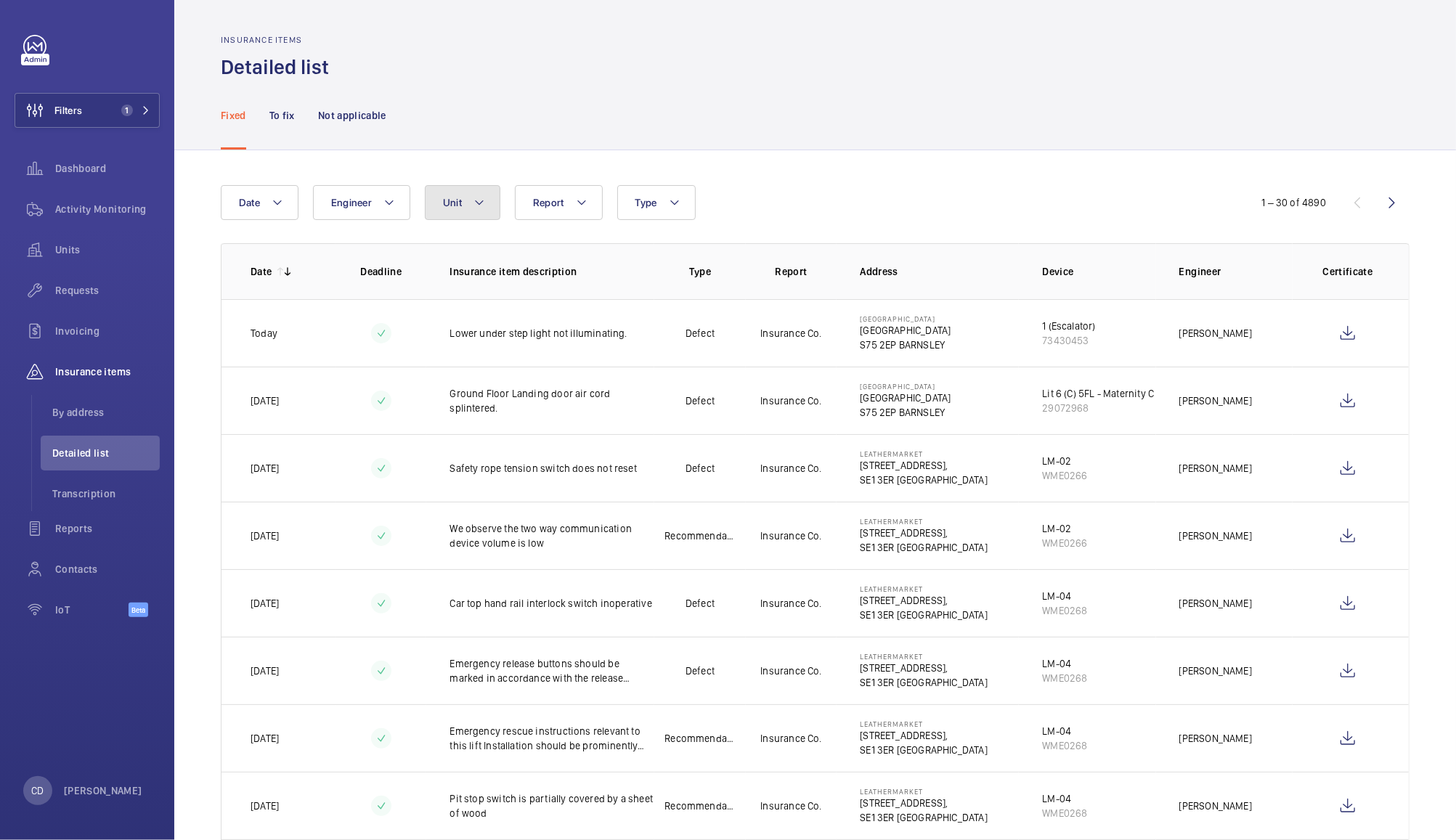
click at [478, 202] on mat-icon at bounding box center [479, 202] width 12 height 18
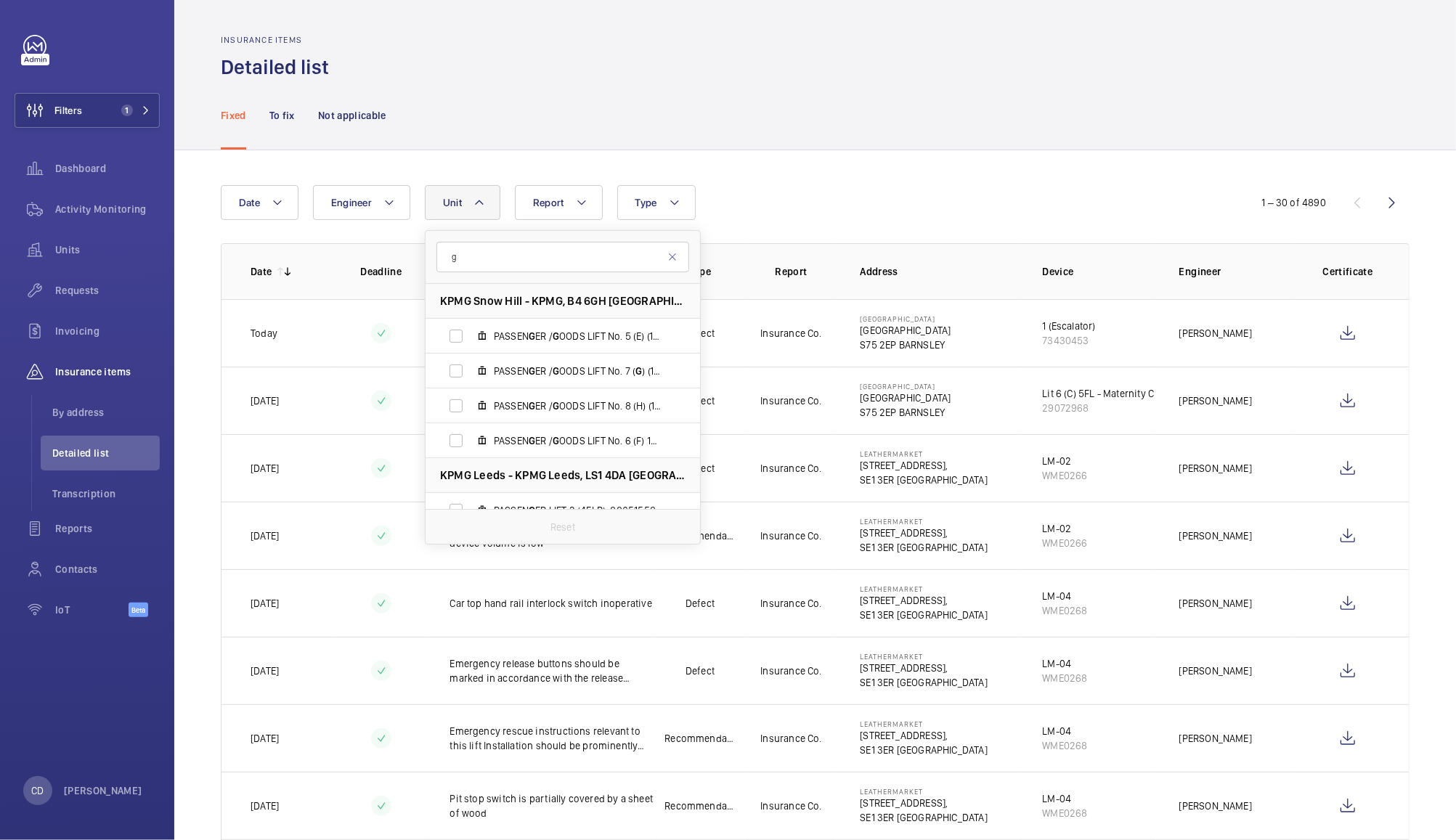
type input "gg"
click at [841, 697] on td "Leathermarket [STREET_ADDRESS]" at bounding box center [928, 670] width 183 height 68
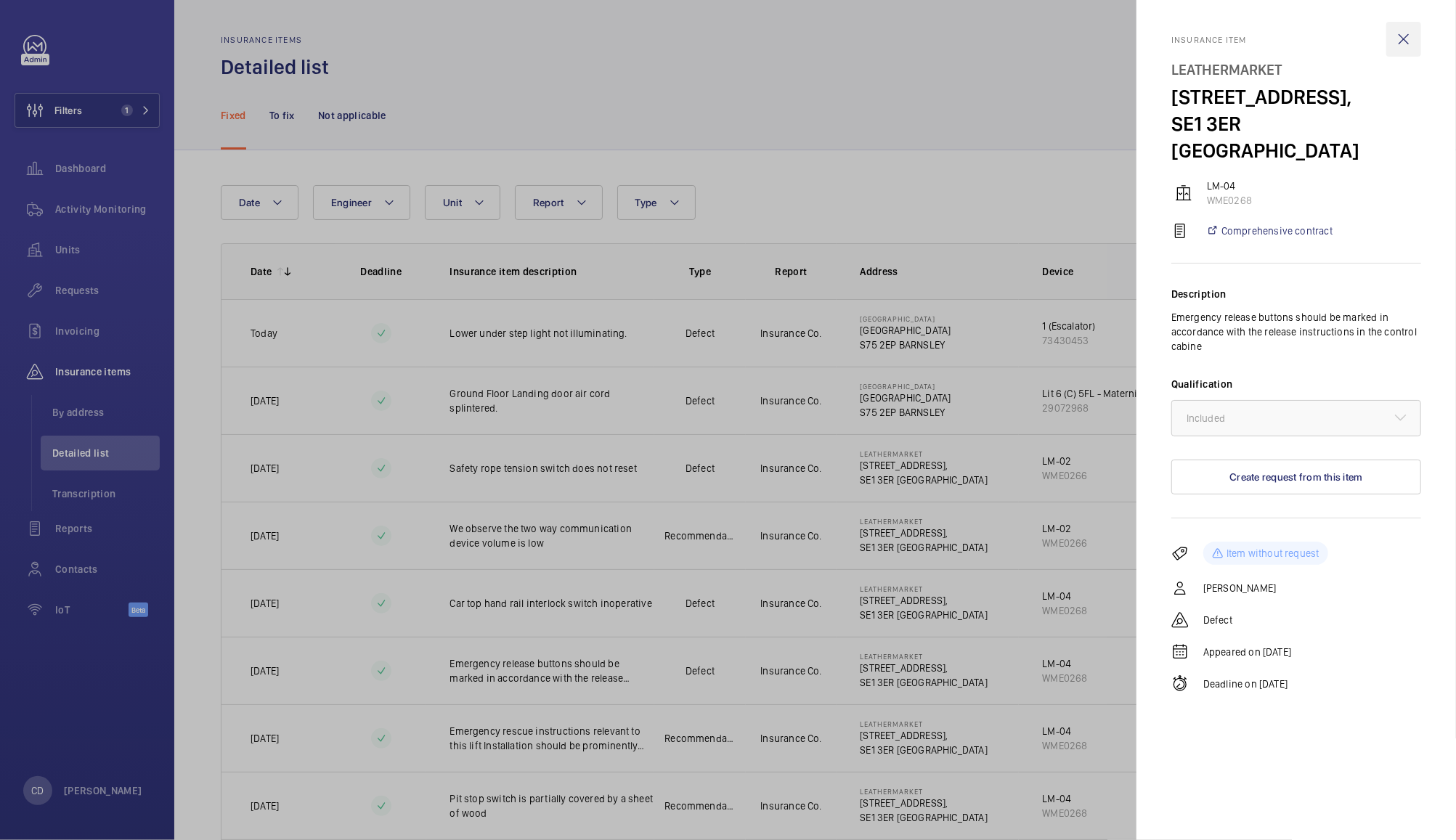
click at [1408, 34] on wm-front-icon-button at bounding box center [1403, 39] width 35 height 35
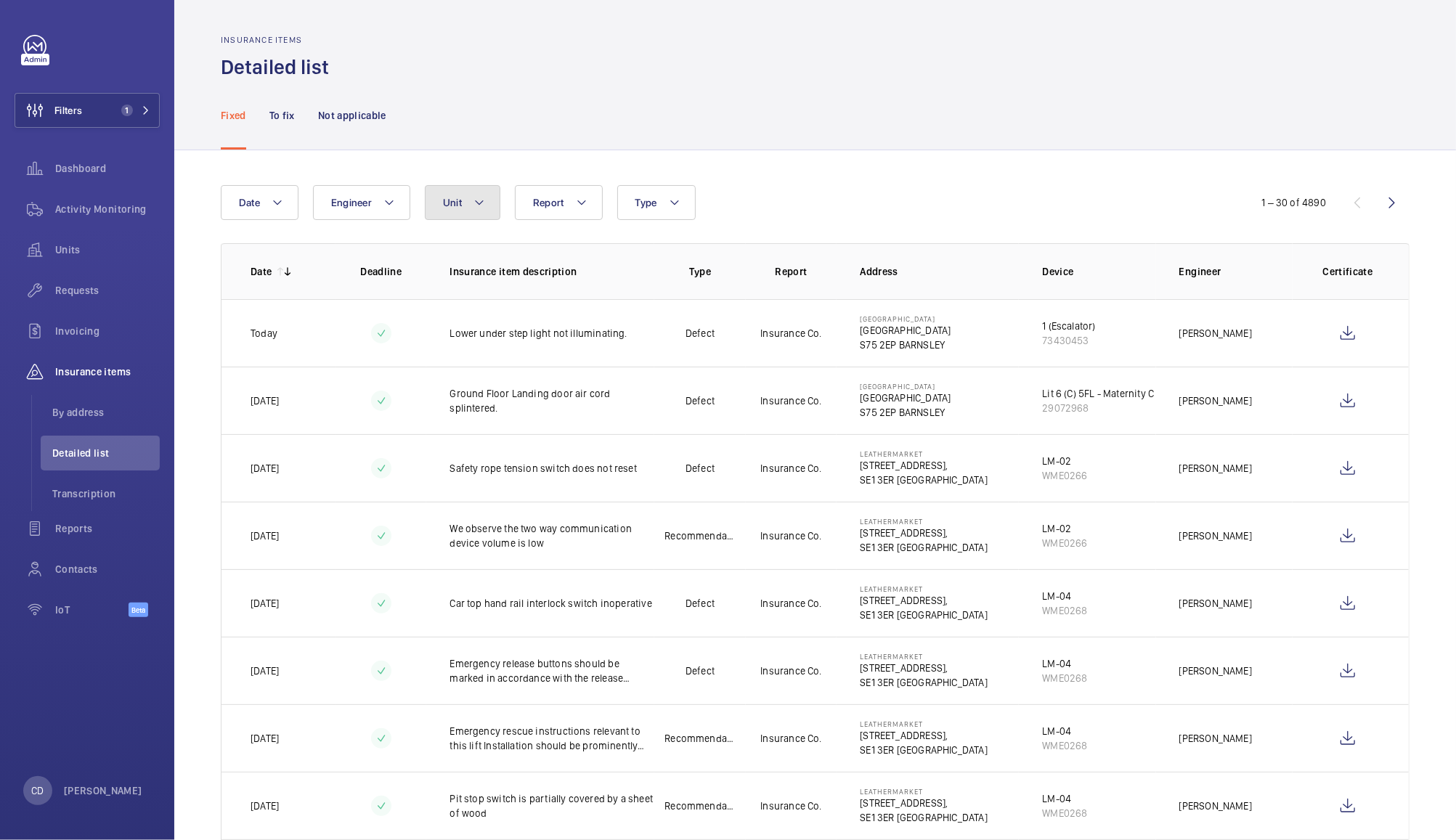
click at [478, 215] on button "Unit" at bounding box center [463, 202] width 76 height 35
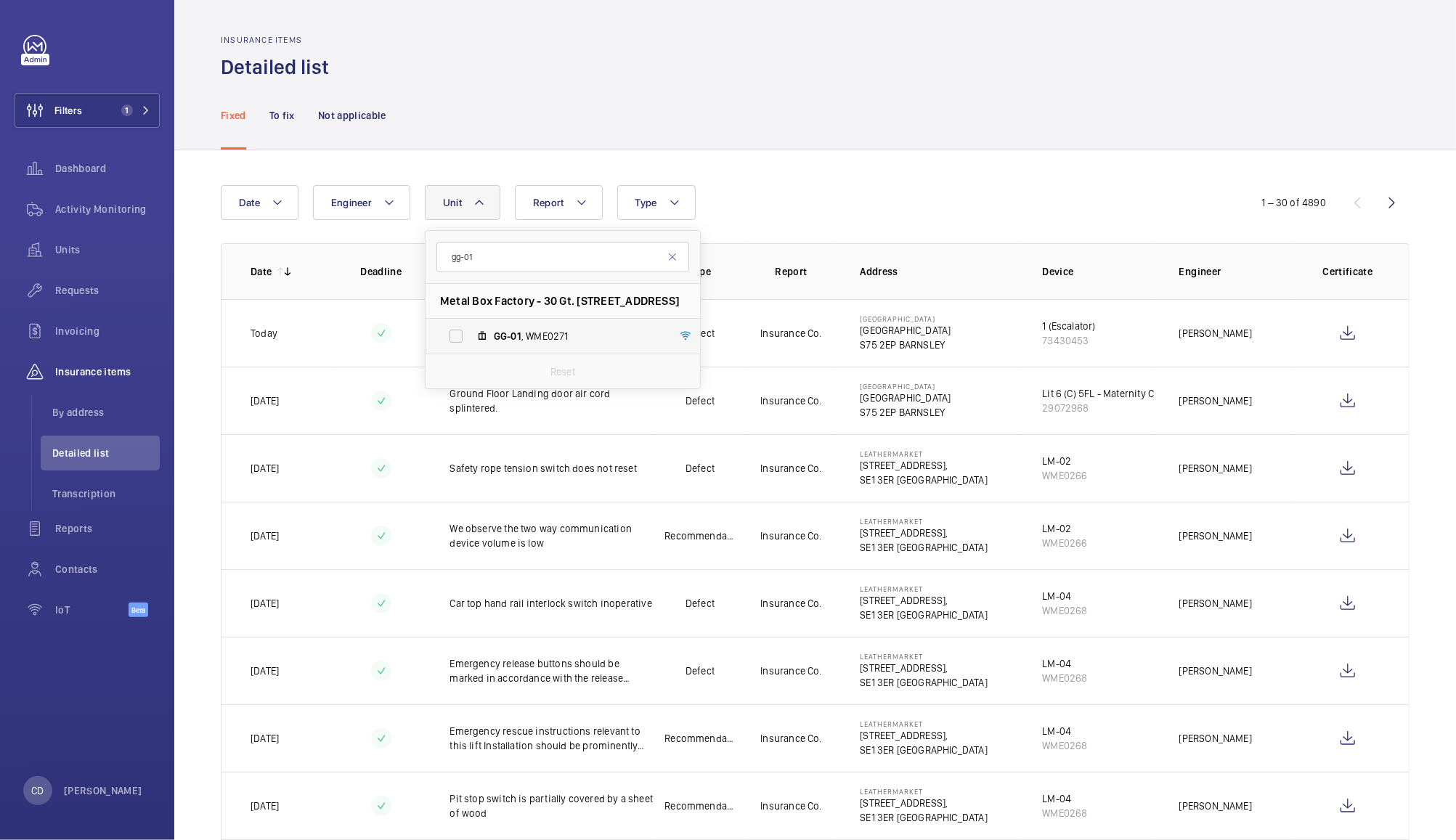
type input "gg-01"
click at [525, 323] on label "GG-01 , WME0271" at bounding box center [551, 336] width 251 height 35
click at [471, 323] on input "GG-01 , WME0271" at bounding box center [456, 336] width 29 height 29
checkbox input "true"
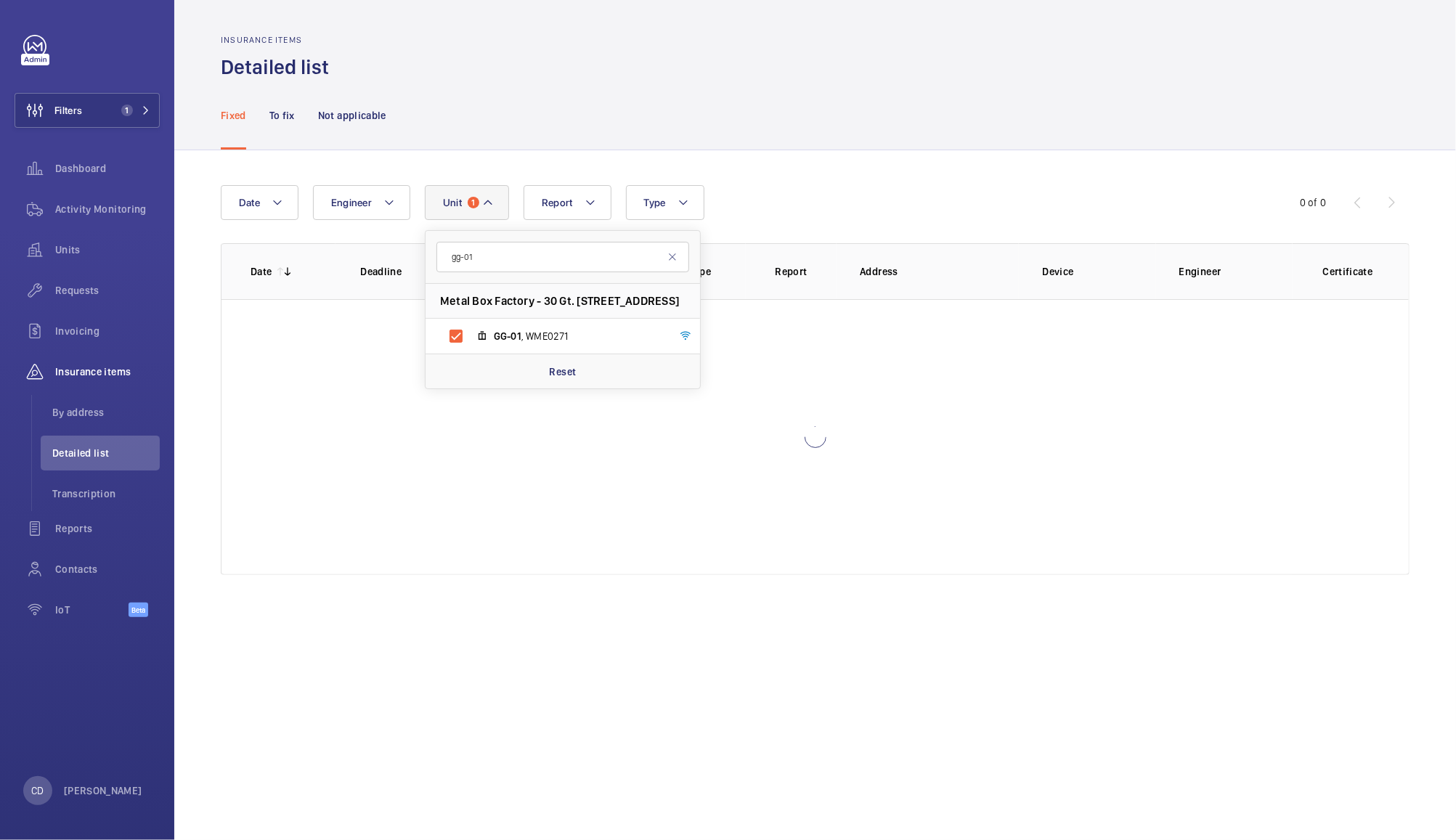
click at [825, 157] on div "Date Engineer Unit 1 gg-01 Metal Box Factory - 30 Gt. [GEOGRAPHIC_DATA] GG-01 ,…" at bounding box center [815, 380] width 1282 height 460
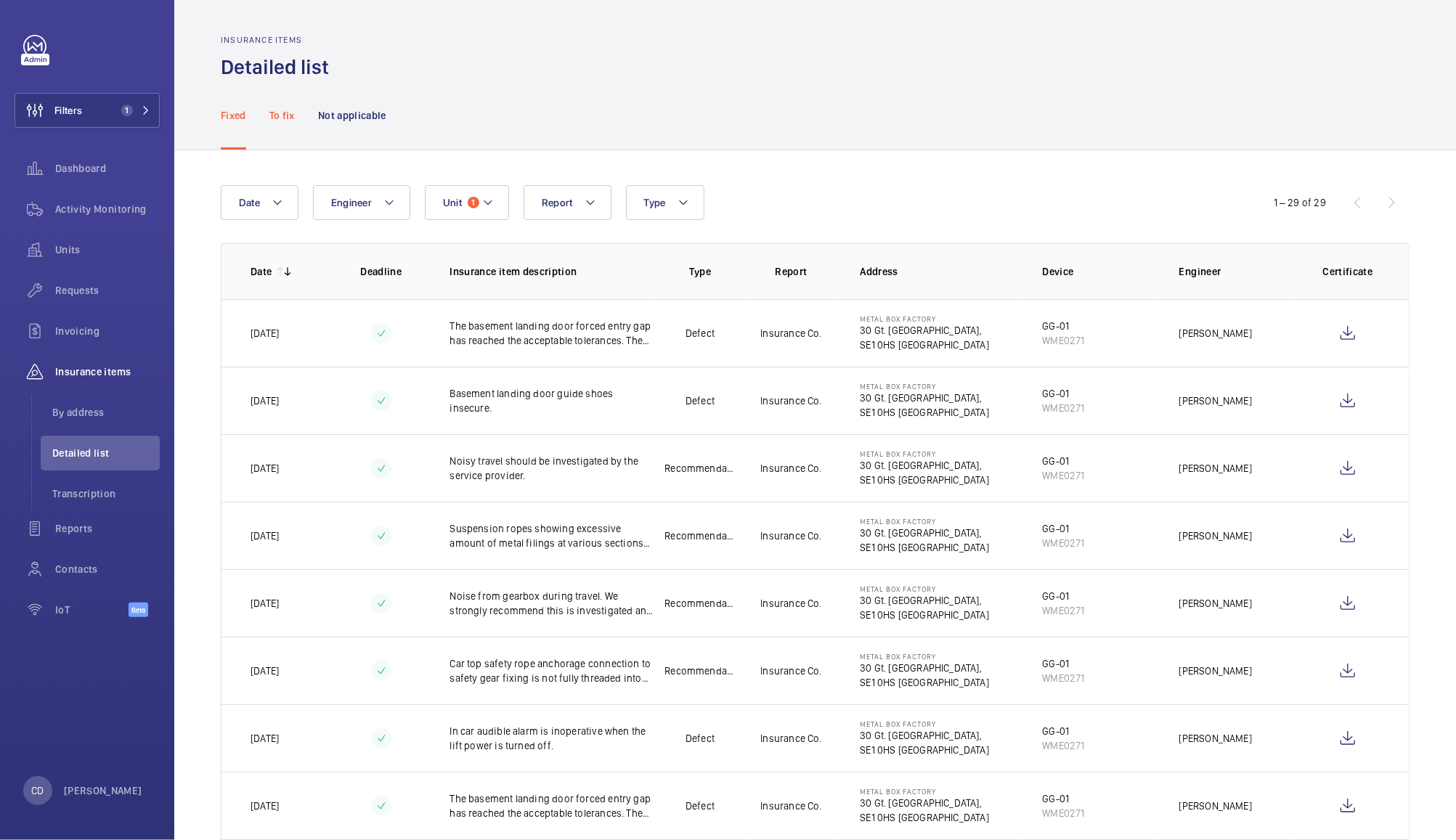
click at [279, 128] on div "To fix" at bounding box center [282, 115] width 25 height 69
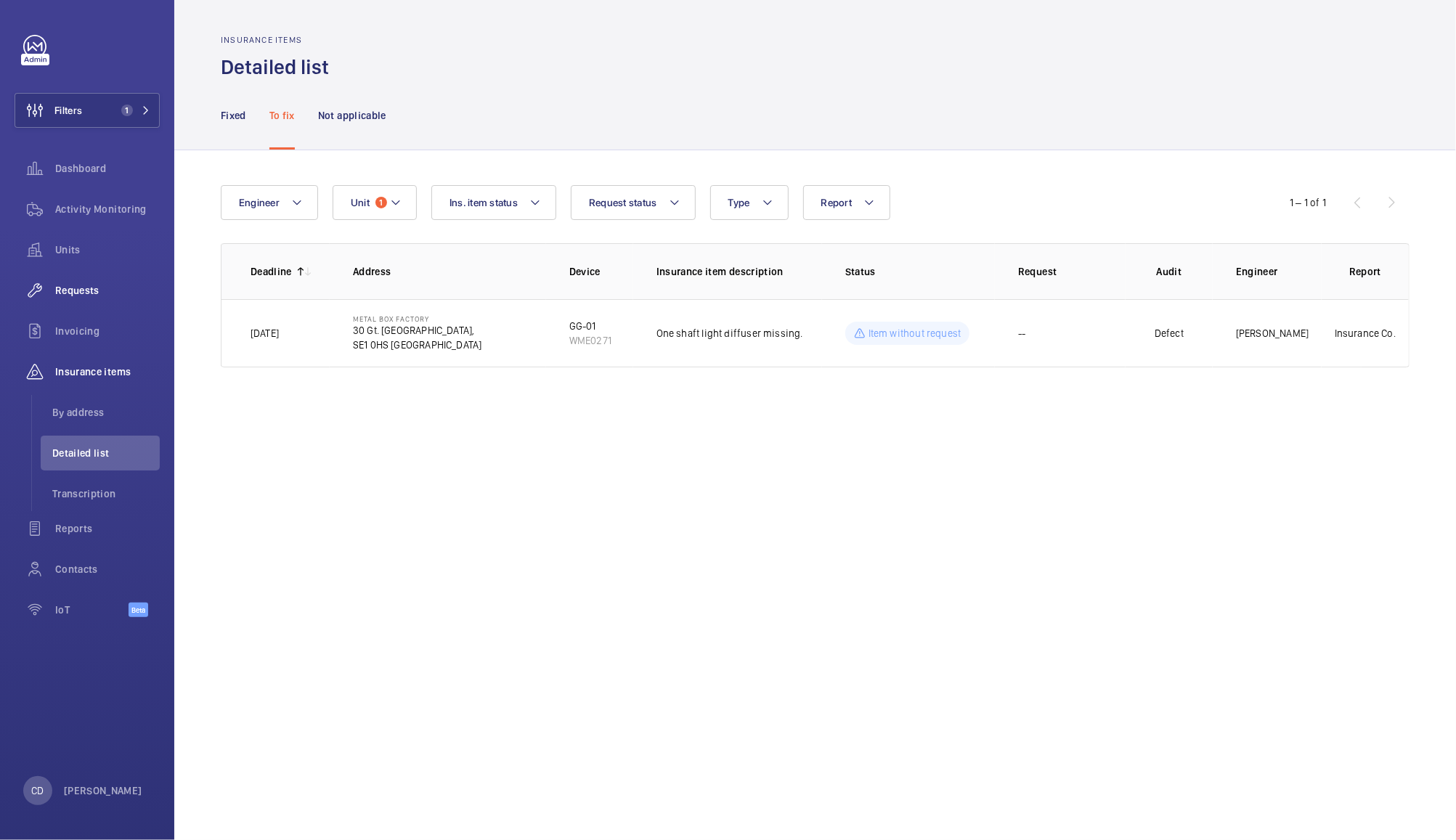
click at [71, 293] on span "Requests" at bounding box center [107, 290] width 104 height 14
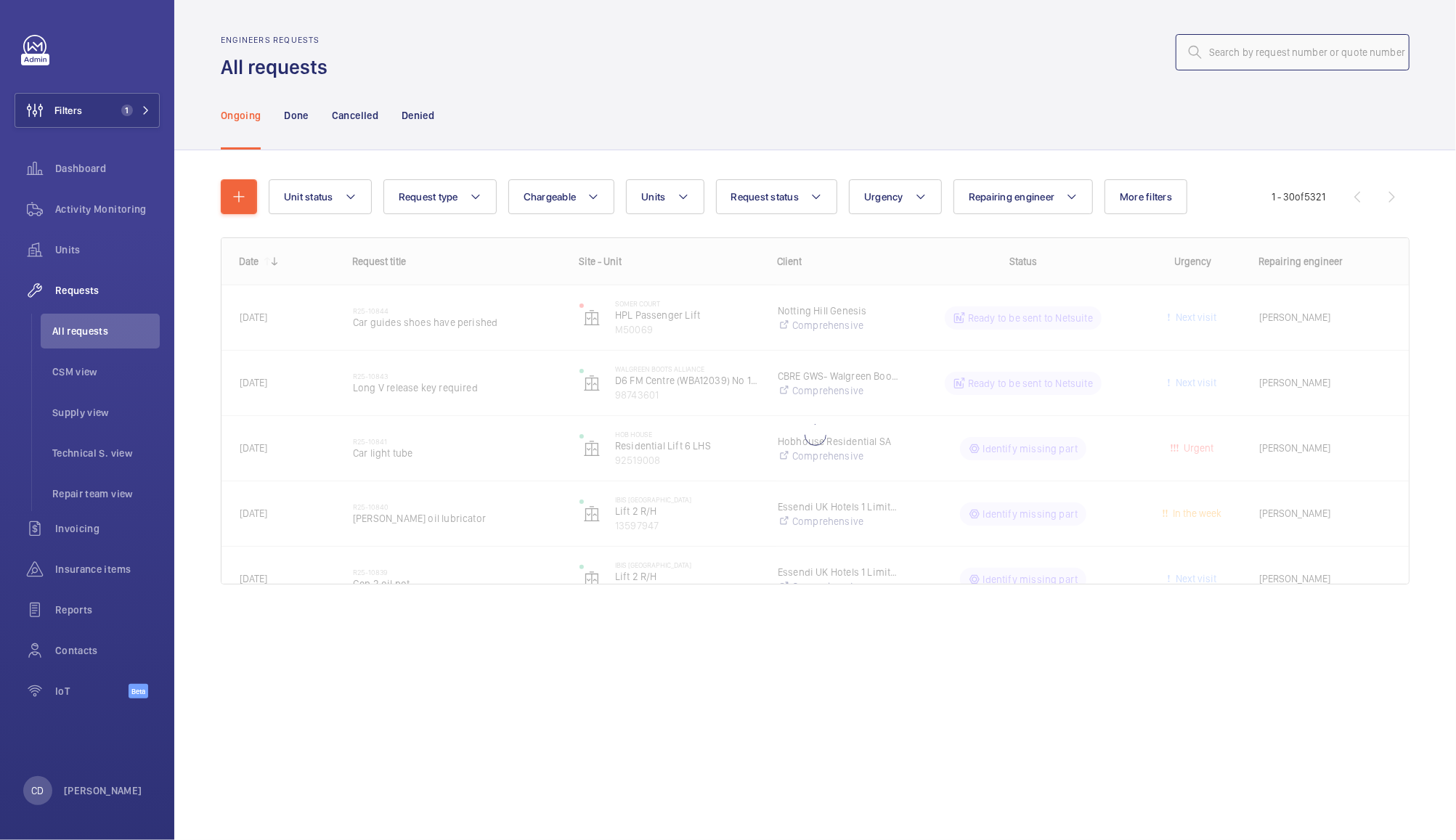
click at [1299, 51] on input "text" at bounding box center [1293, 52] width 234 height 37
paste input "R25-09071"
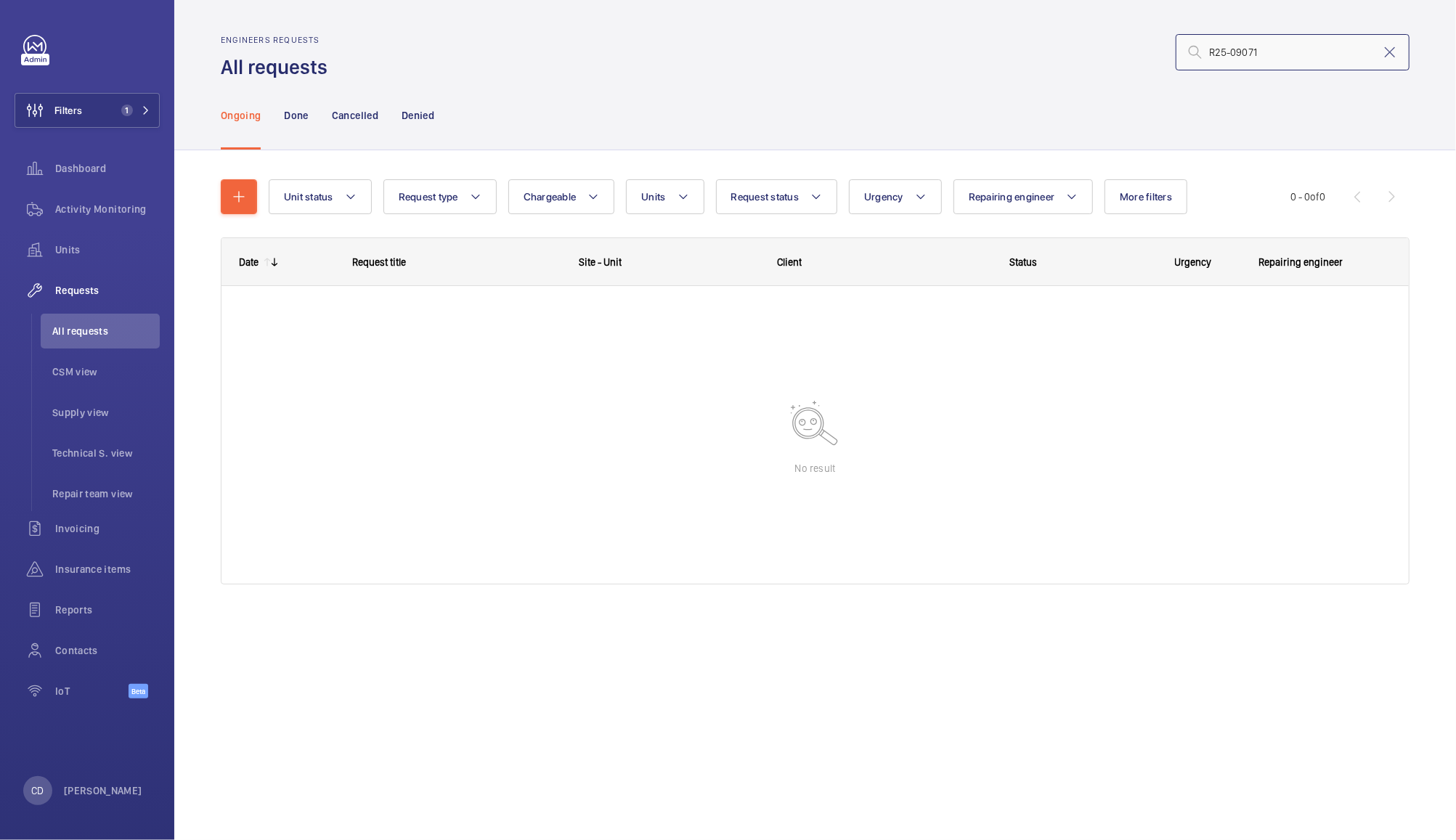
type input "R25-09071"
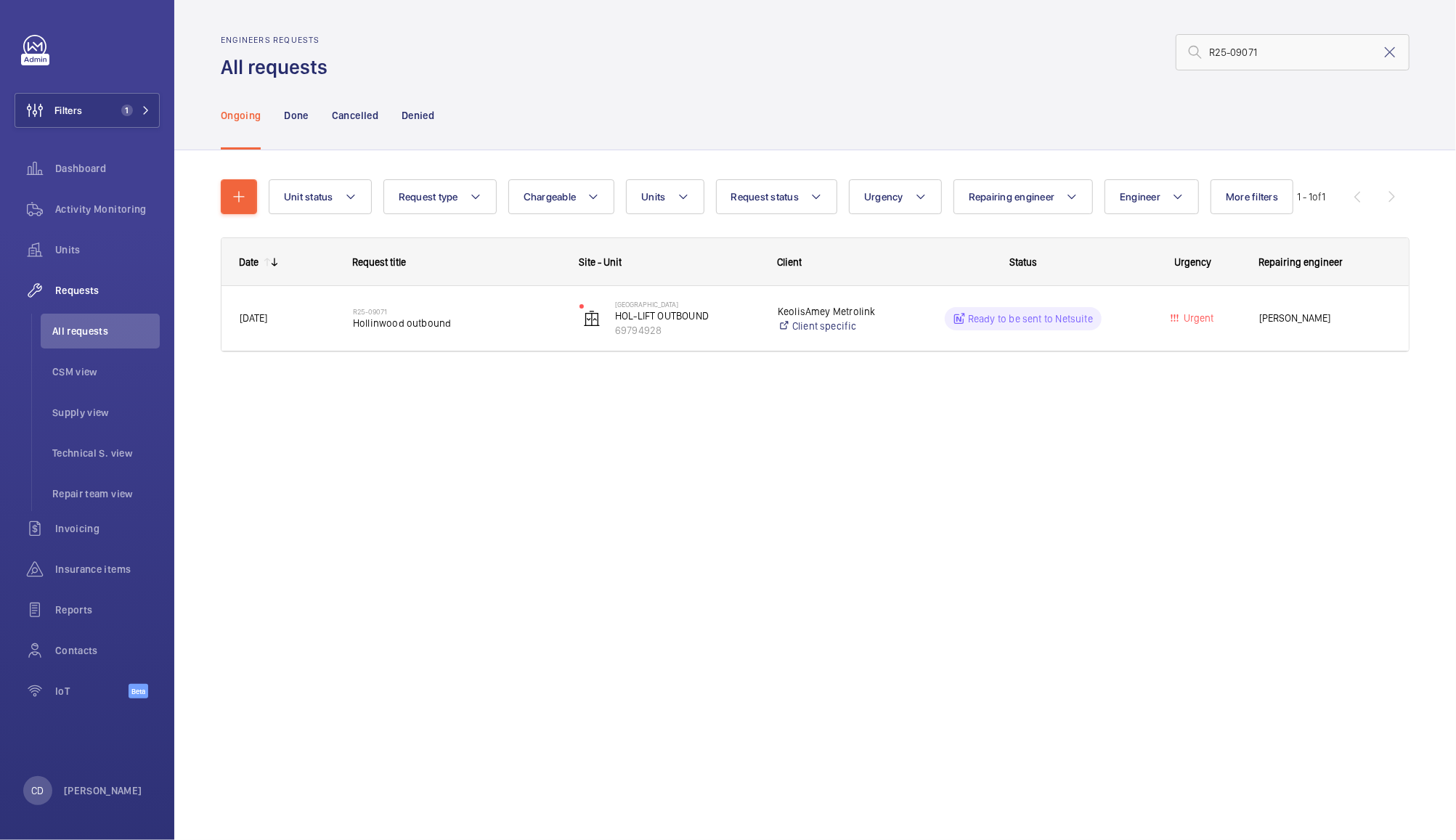
click at [1301, 313] on span "[PERSON_NAME]" at bounding box center [1325, 318] width 133 height 17
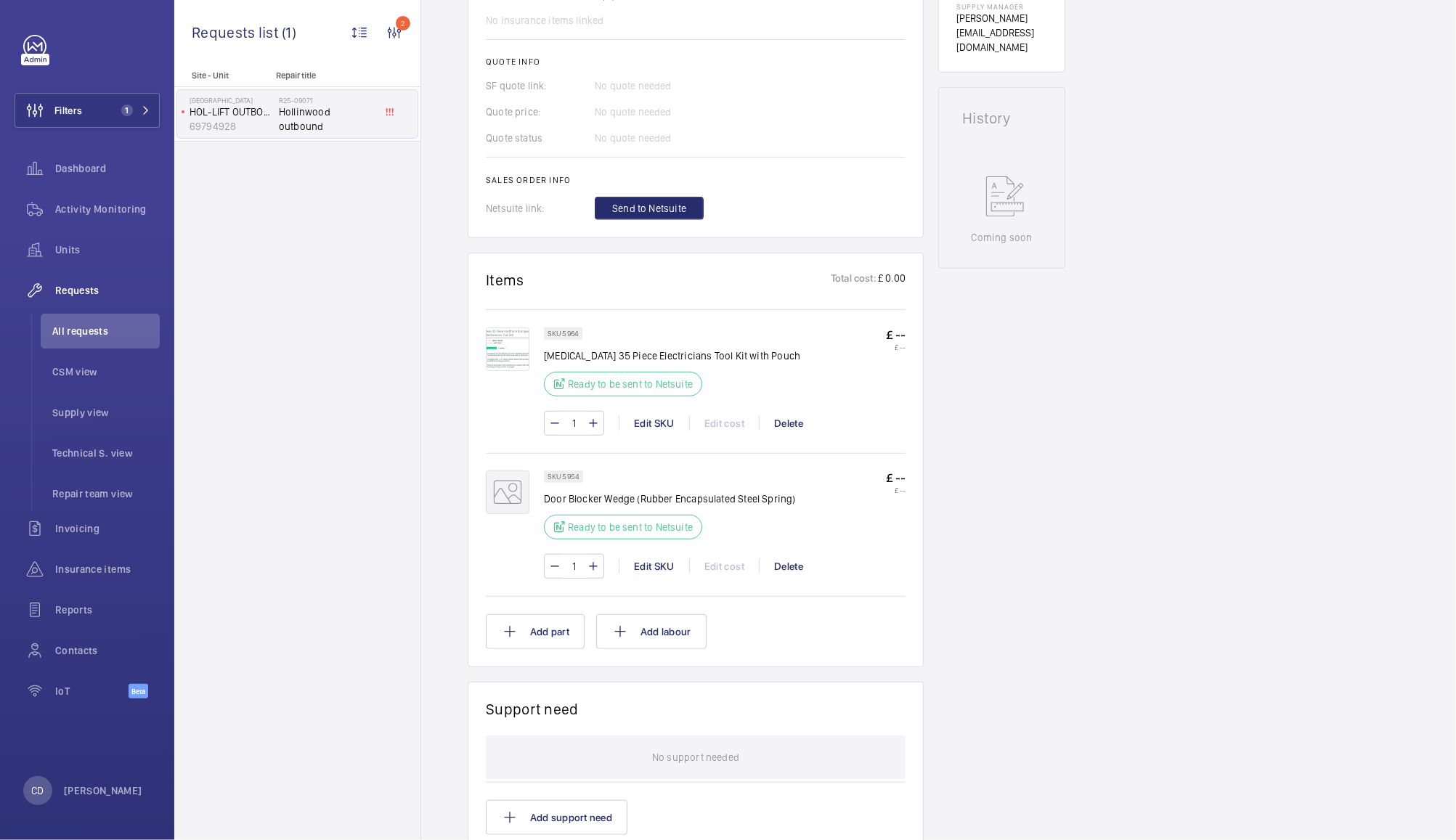
scroll to position [583, 0]
click at [499, 353] on img at bounding box center [508, 347] width 43 height 43
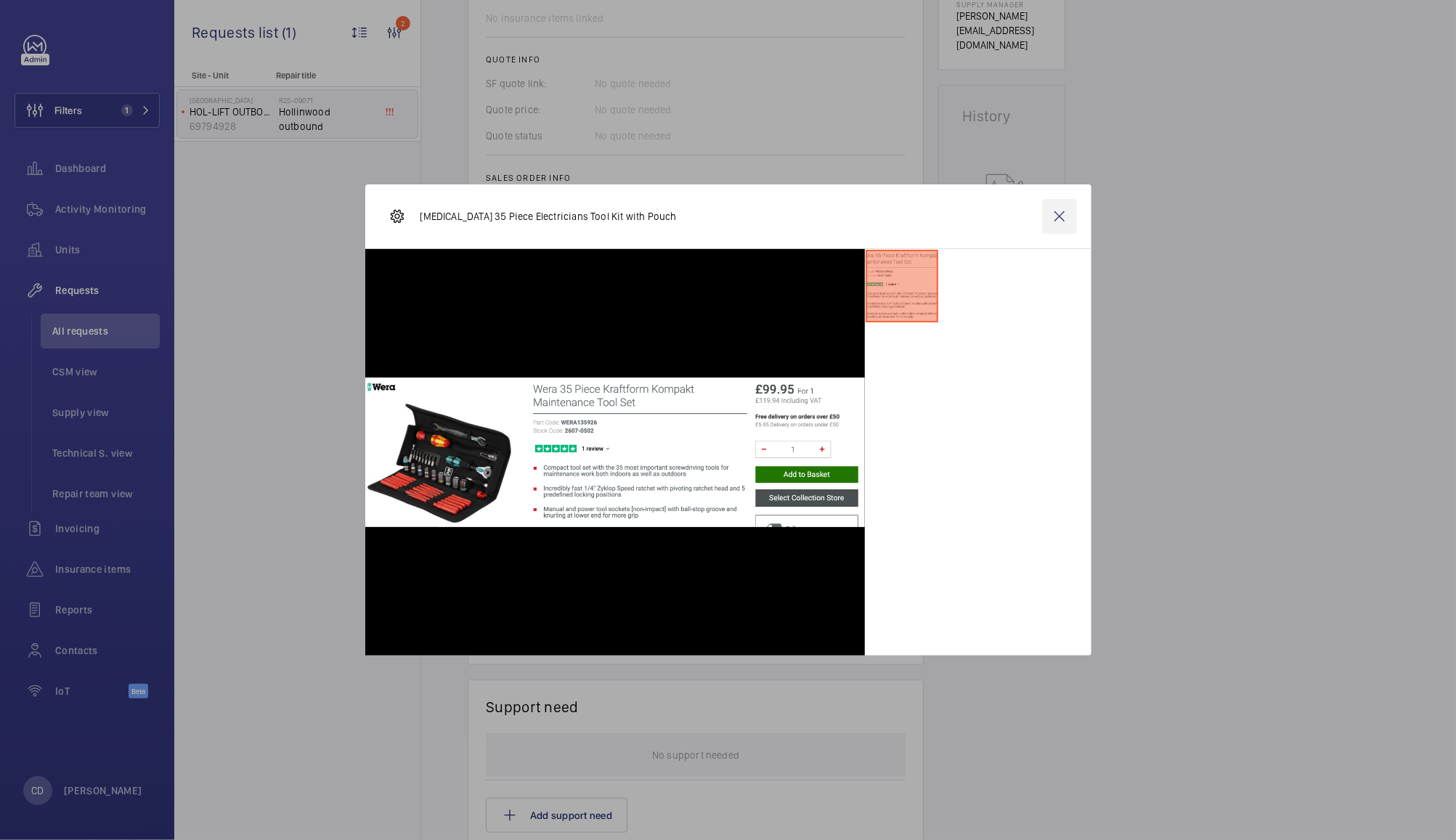
click at [1063, 212] on wm-front-icon-button at bounding box center [1059, 217] width 35 height 35
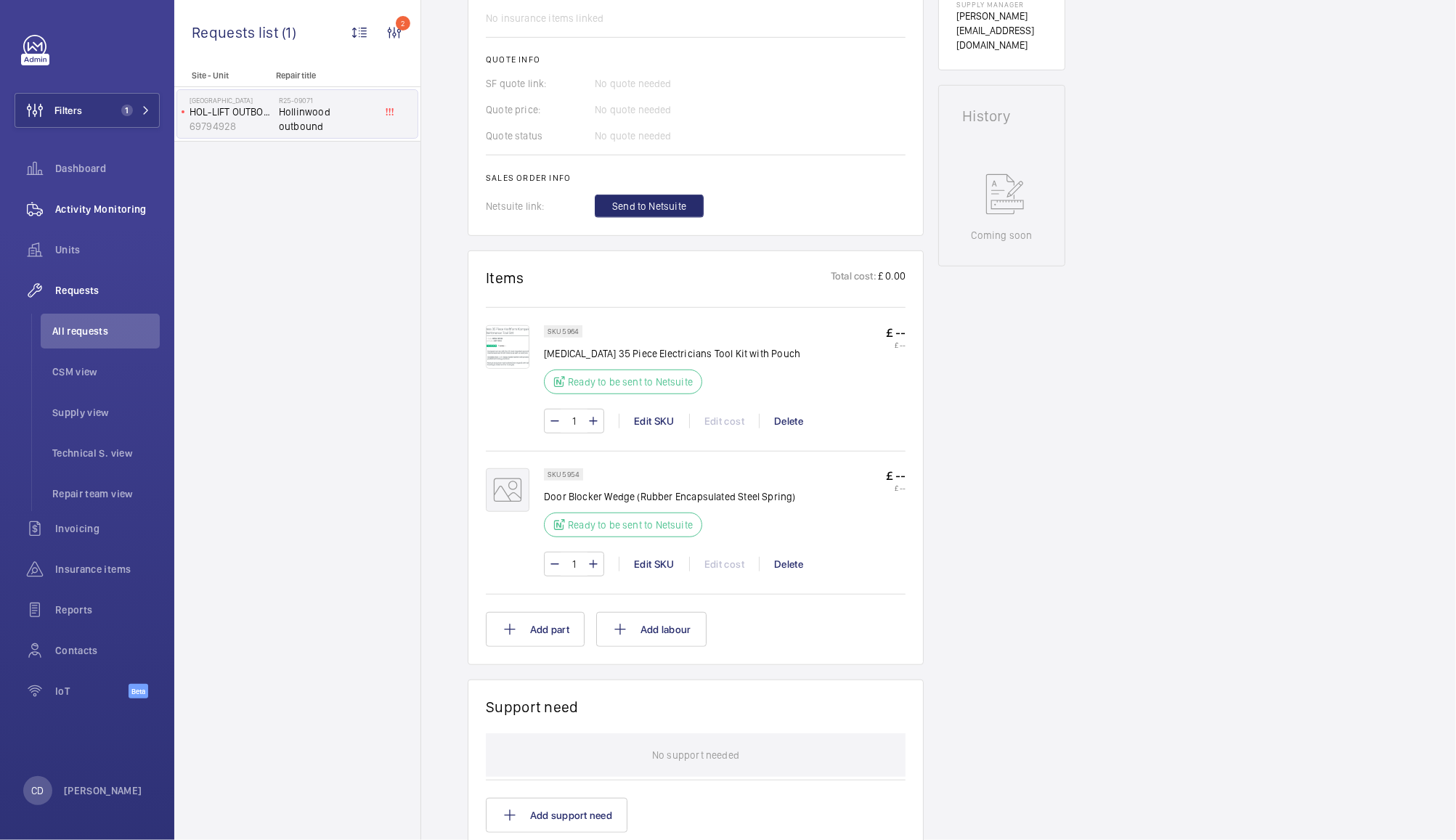
click at [99, 207] on span "Activity Monitoring" at bounding box center [107, 208] width 104 height 14
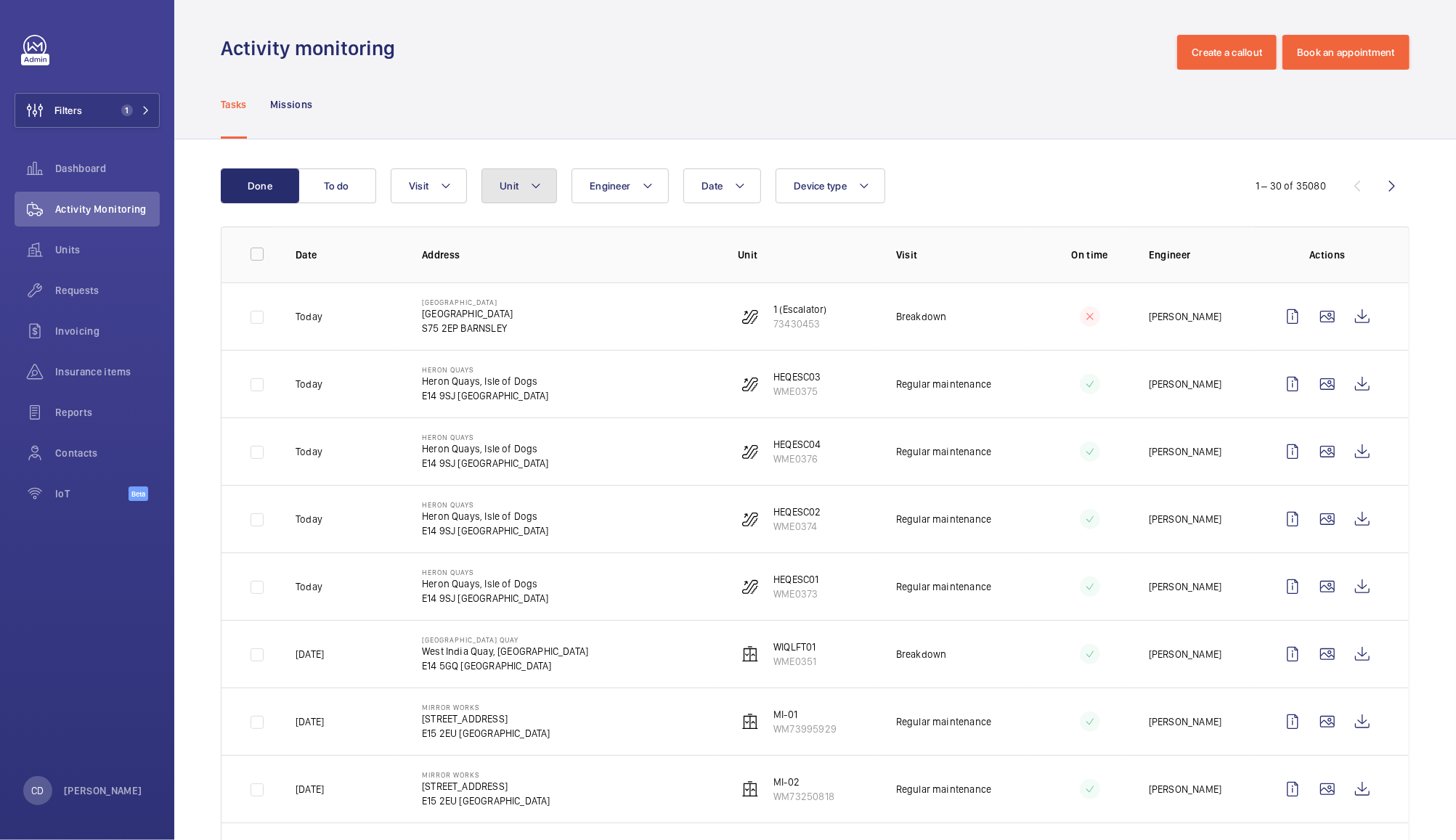
click at [518, 178] on button "Unit" at bounding box center [519, 186] width 76 height 35
type input "li-05"
click at [616, 314] on span "LI-05 , WME0276" at bounding box center [634, 319] width 168 height 14
click at [528, 314] on input "LI-05 , WME0276" at bounding box center [513, 319] width 29 height 29
checkbox input "true"
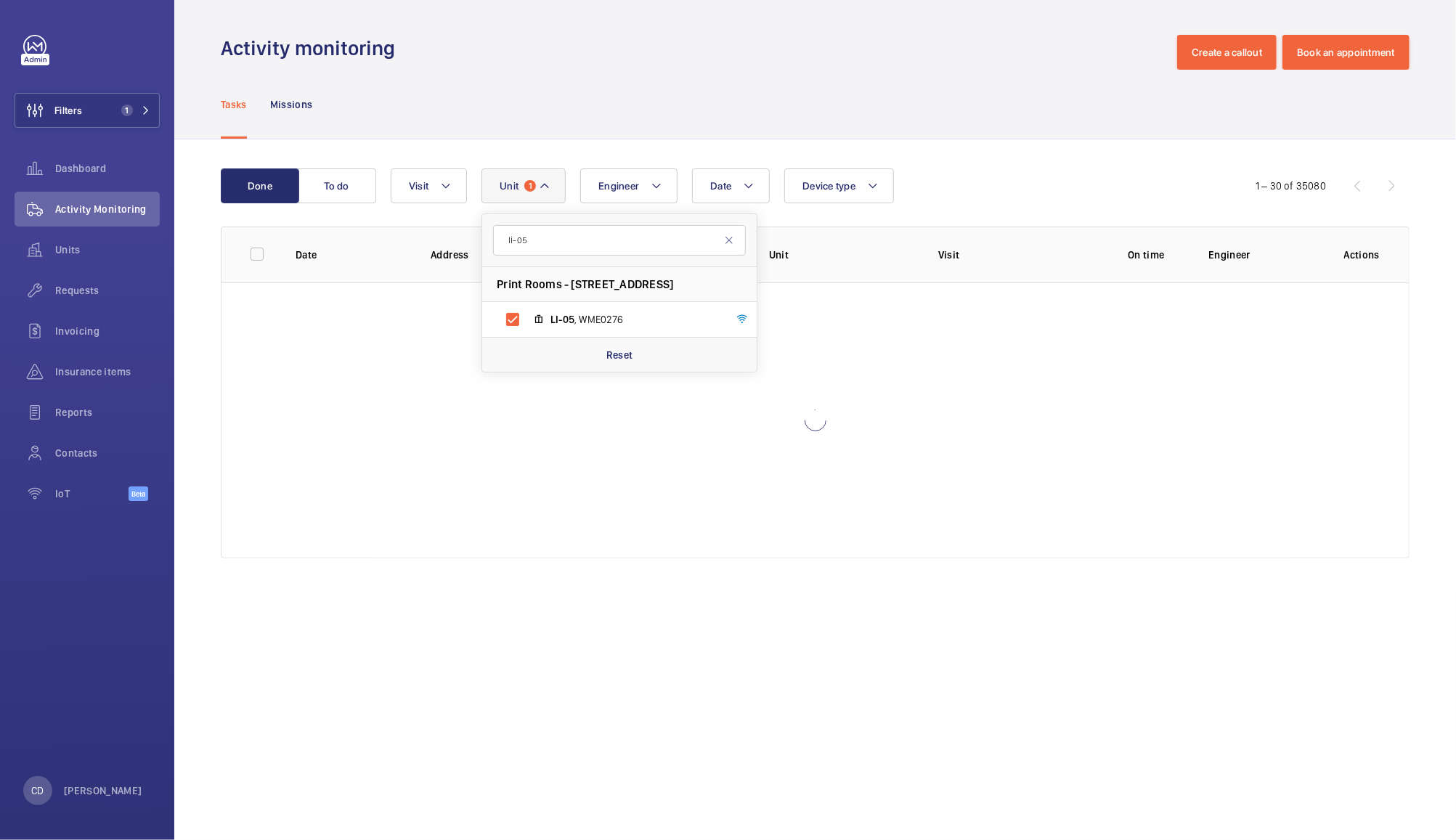
click at [951, 93] on div "Tasks Missions" at bounding box center [815, 104] width 1188 height 69
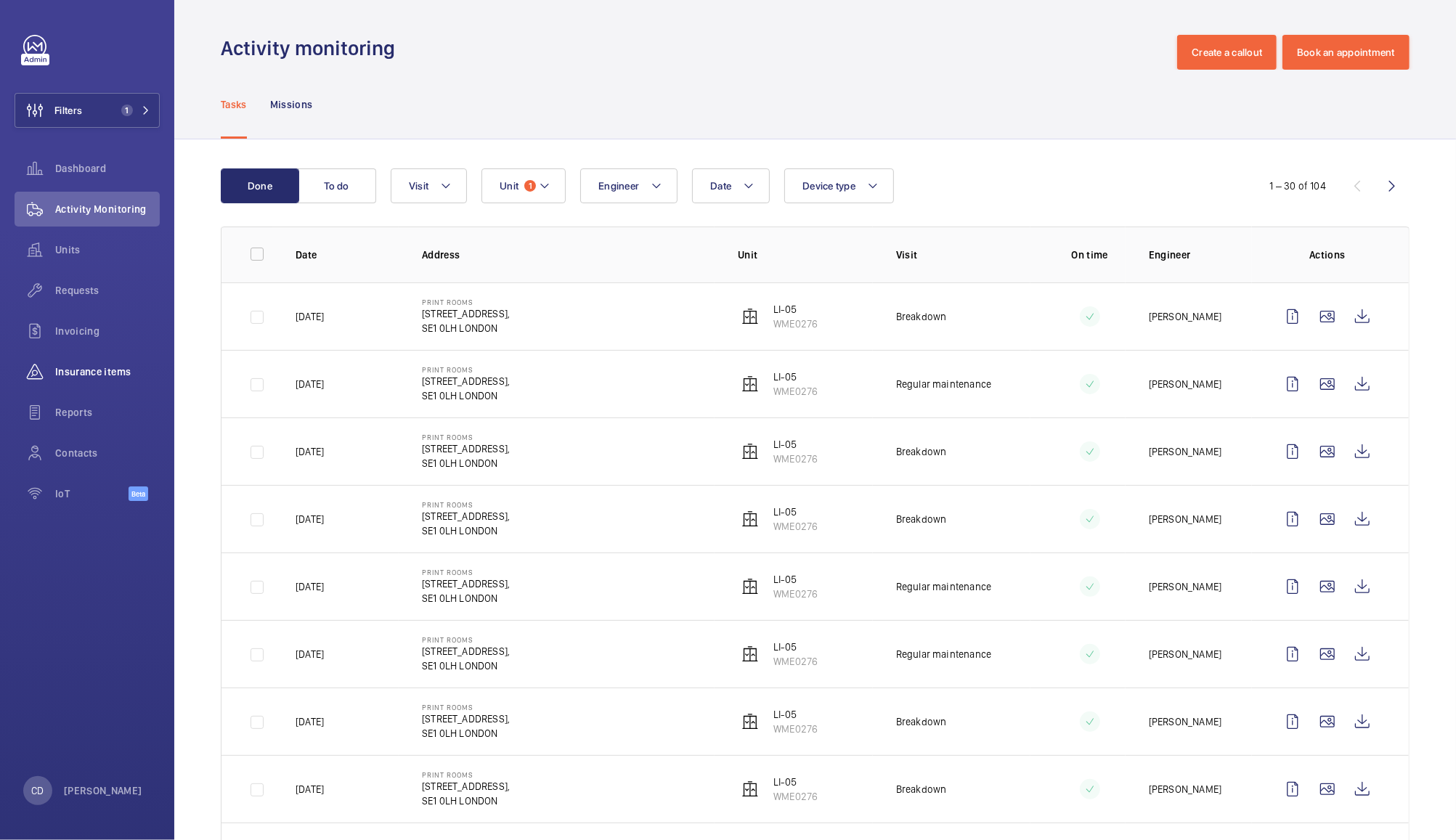
click at [89, 354] on div "Insurance items" at bounding box center [87, 372] width 145 height 35
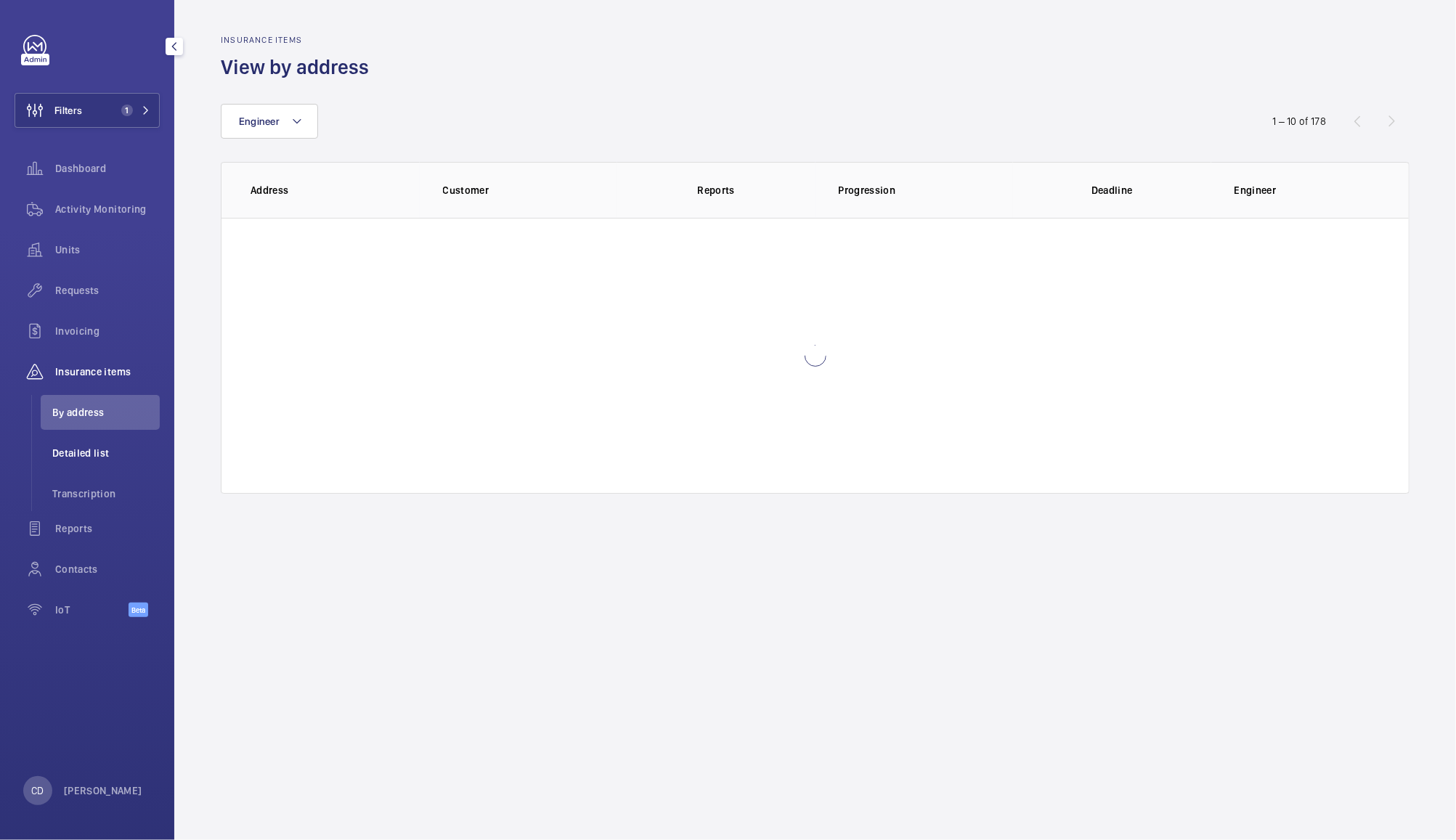
click at [68, 452] on span "Detailed list" at bounding box center [106, 452] width 108 height 14
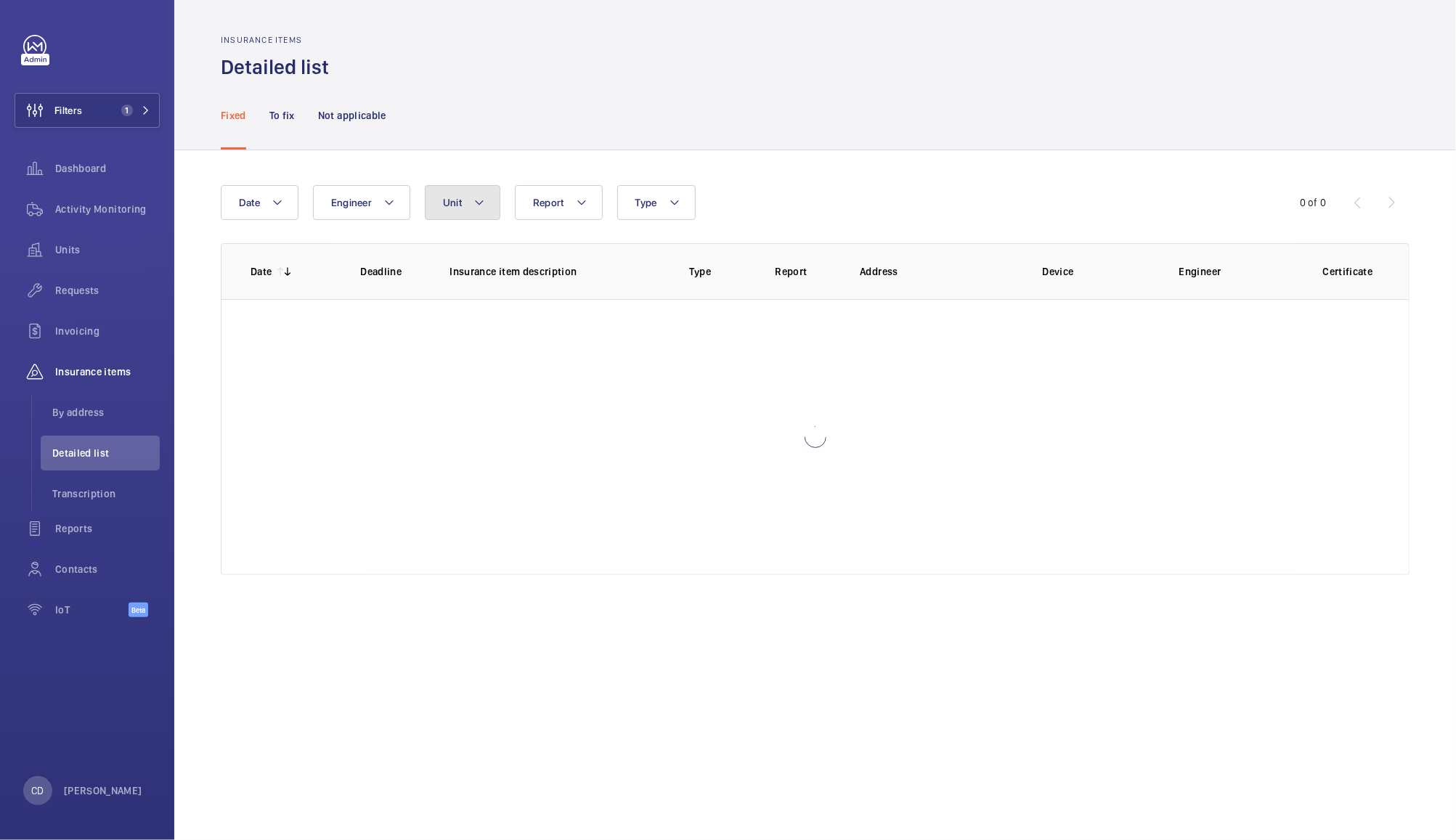
click at [445, 198] on span "Unit" at bounding box center [452, 202] width 19 height 12
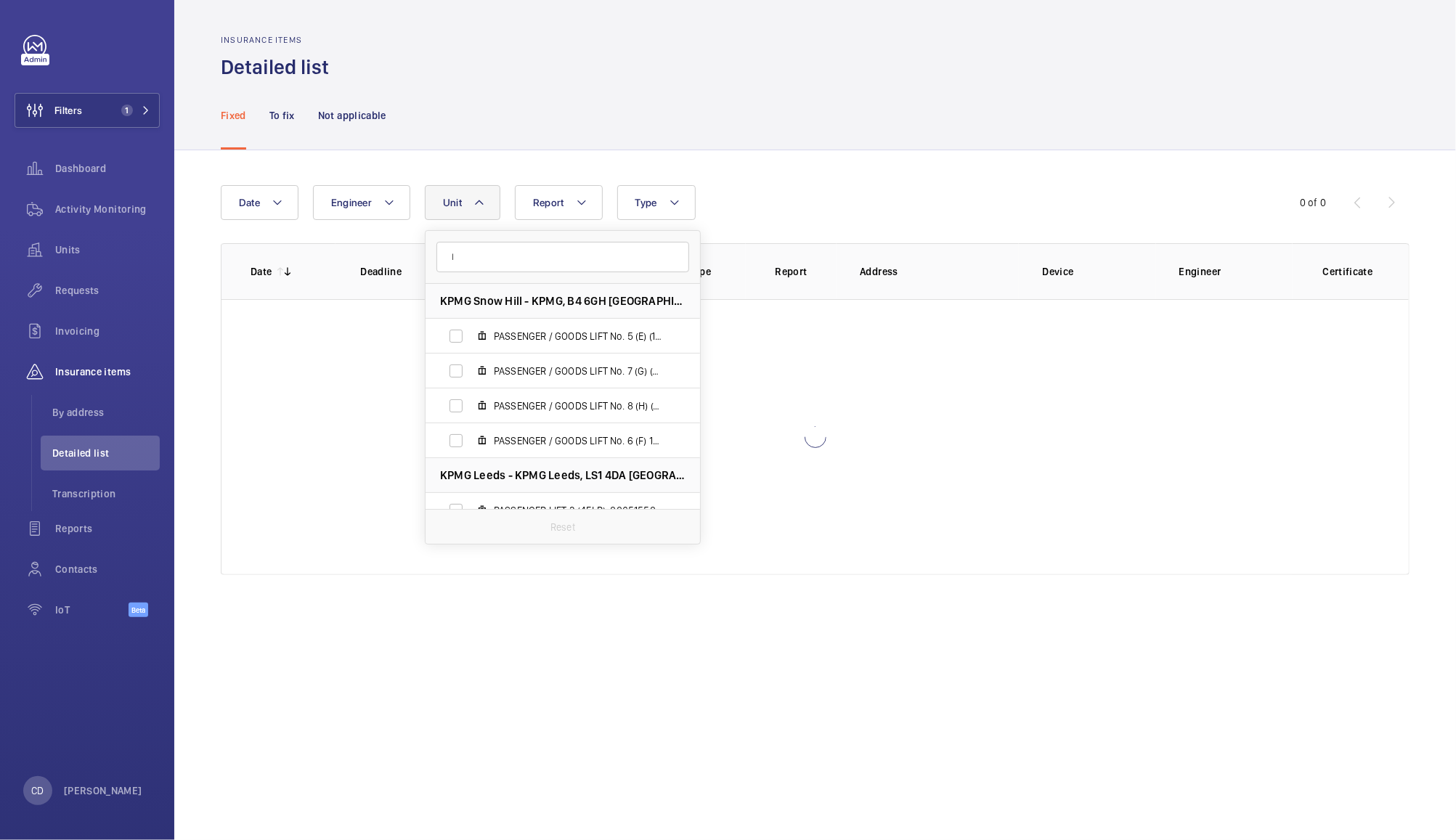
type input "li"
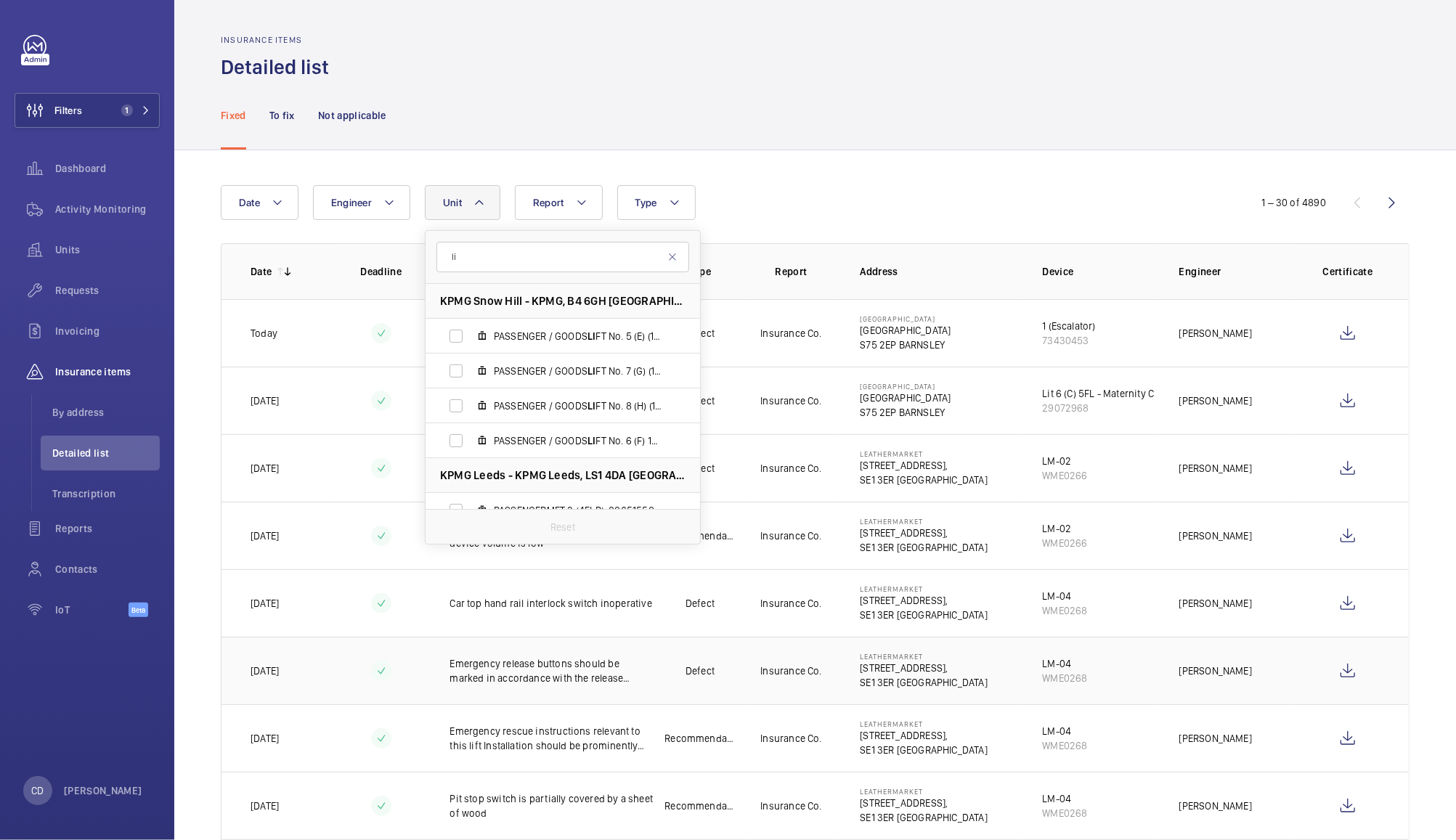
click at [872, 657] on p "Leathermarket" at bounding box center [923, 656] width 128 height 8
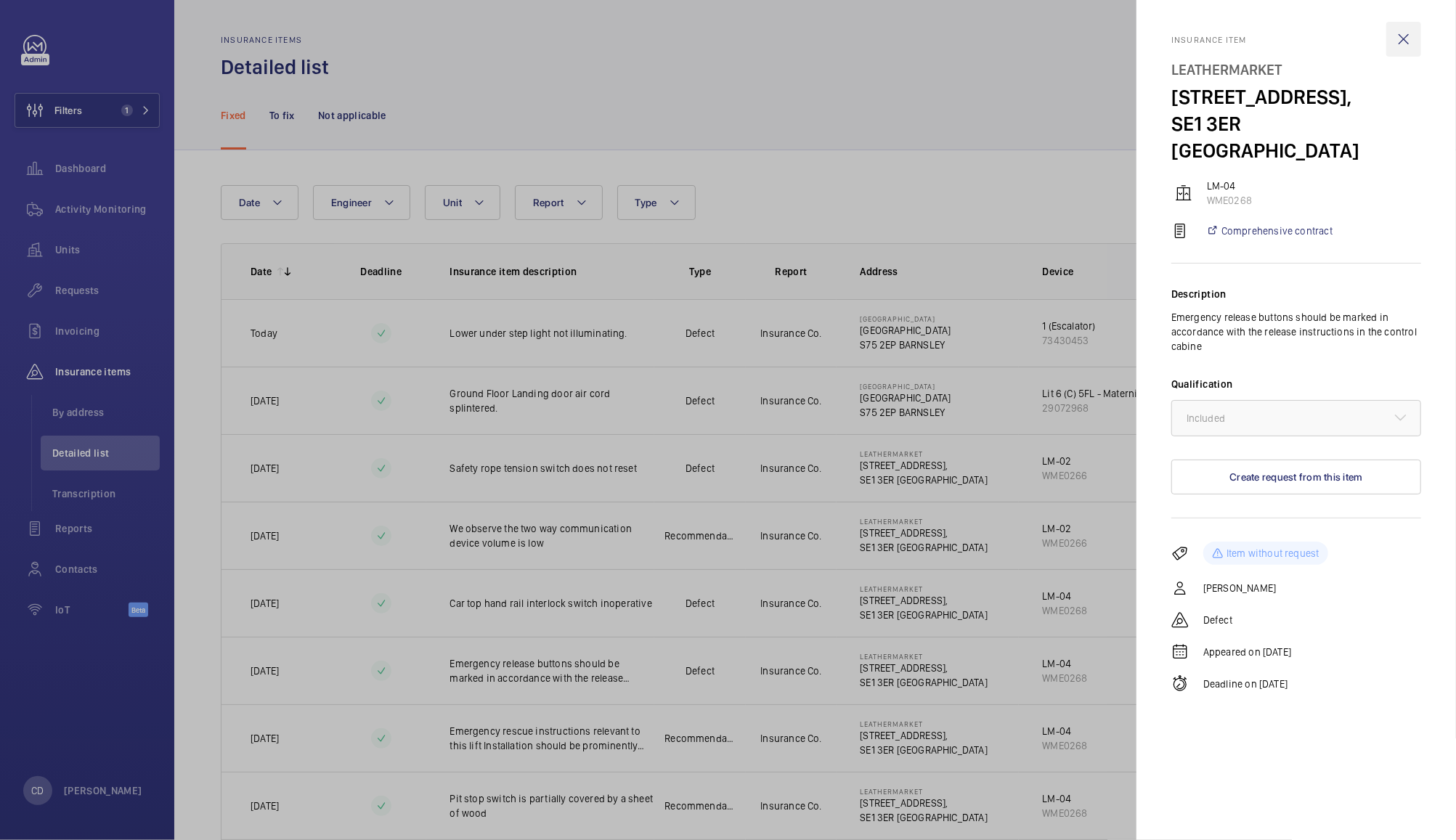
click at [1407, 37] on wm-front-icon-button at bounding box center [1403, 39] width 35 height 35
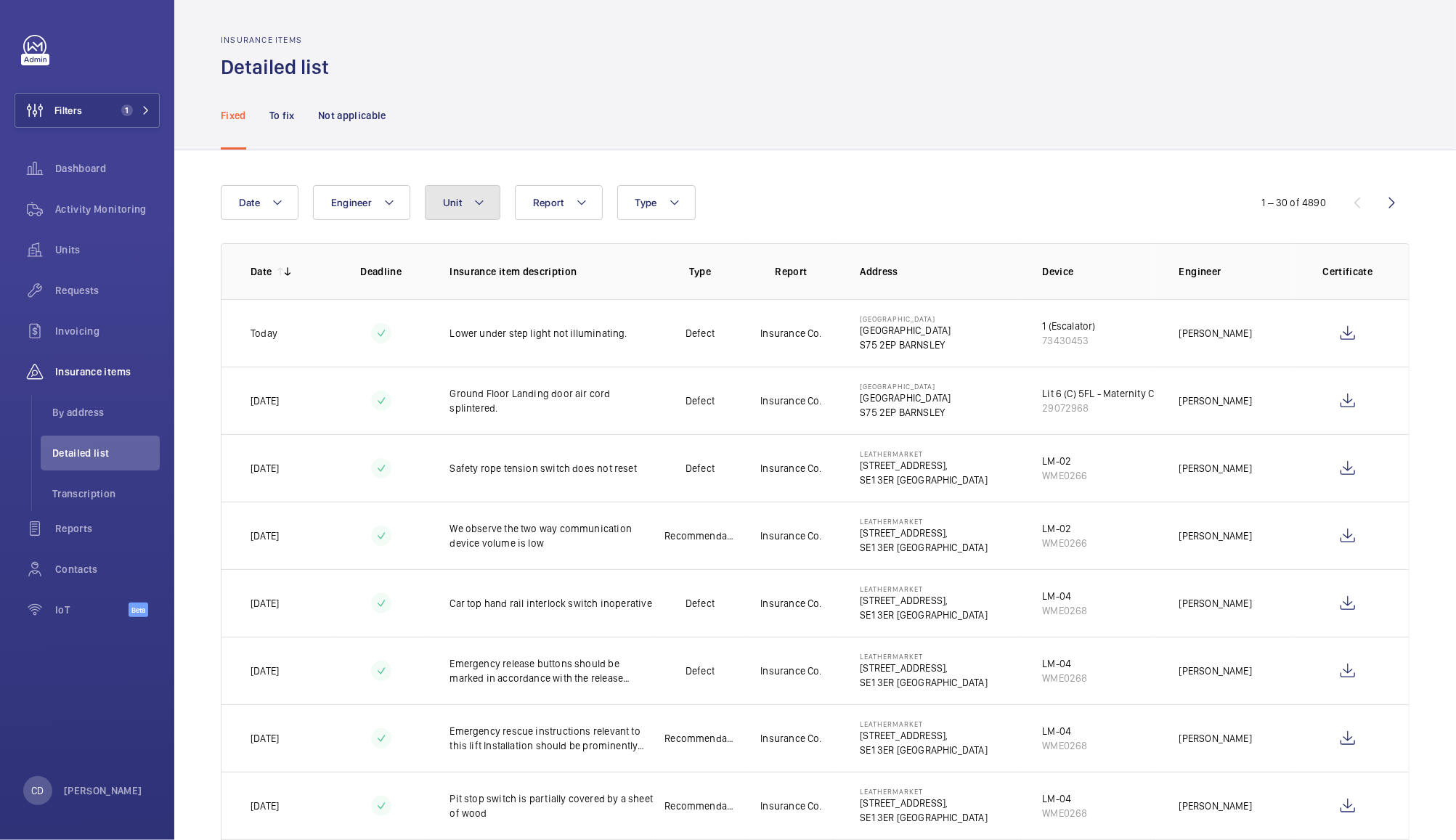
click at [463, 193] on button "Unit" at bounding box center [463, 202] width 76 height 35
type input "li-05"
click at [553, 337] on span "LI-05 , WME0276" at bounding box center [578, 336] width 168 height 14
click at [471, 337] on input "LI-05 , WME0276" at bounding box center [456, 336] width 29 height 29
checkbox input "true"
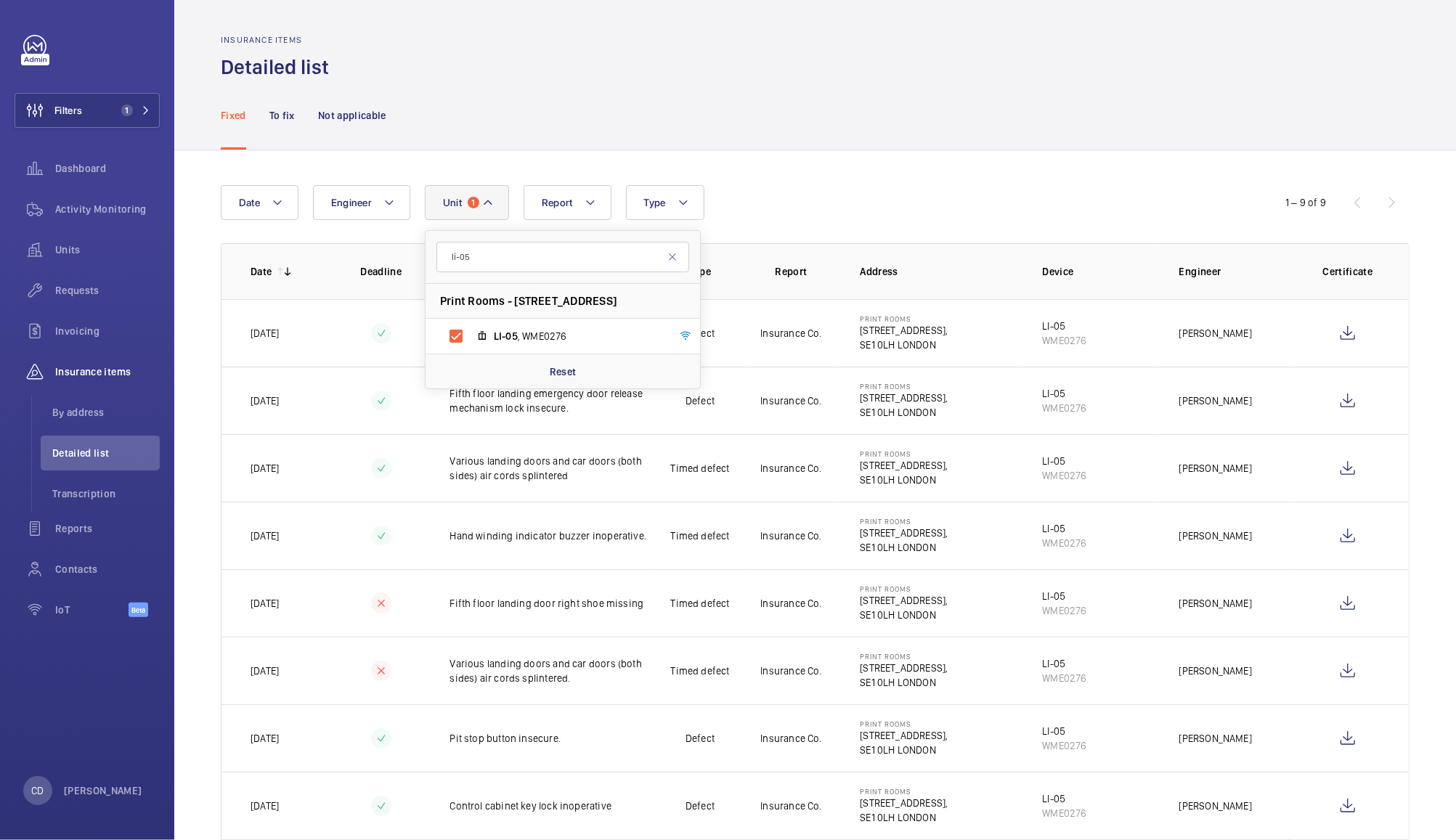
click at [976, 110] on div "Fixed To fix Not applicable" at bounding box center [815, 115] width 1188 height 69
click at [1333, 334] on wm-front-icon-button at bounding box center [1348, 333] width 35 height 35
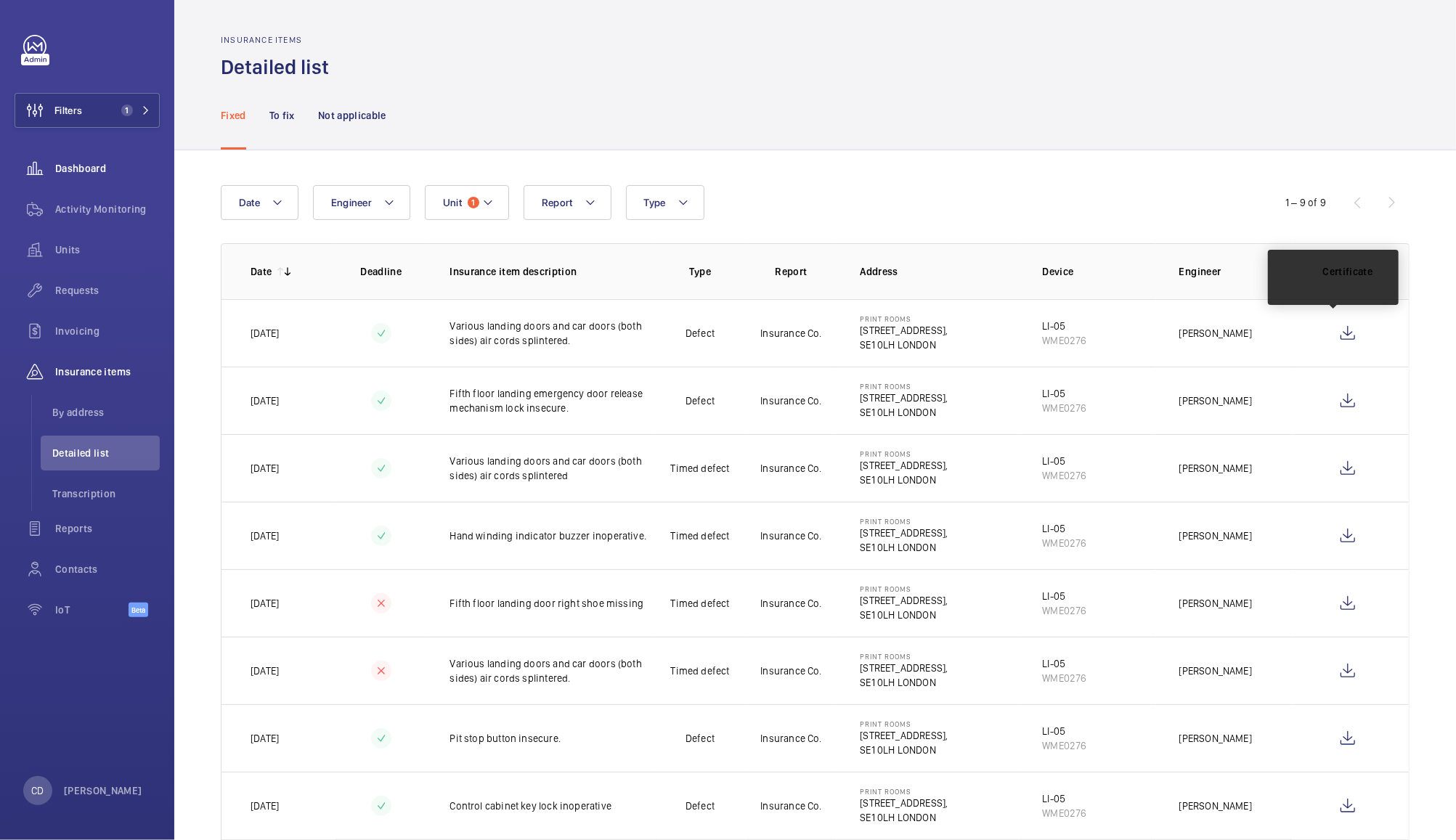
click at [76, 170] on span "Dashboard" at bounding box center [107, 168] width 104 height 14
